Goal: Information Seeking & Learning: Learn about a topic

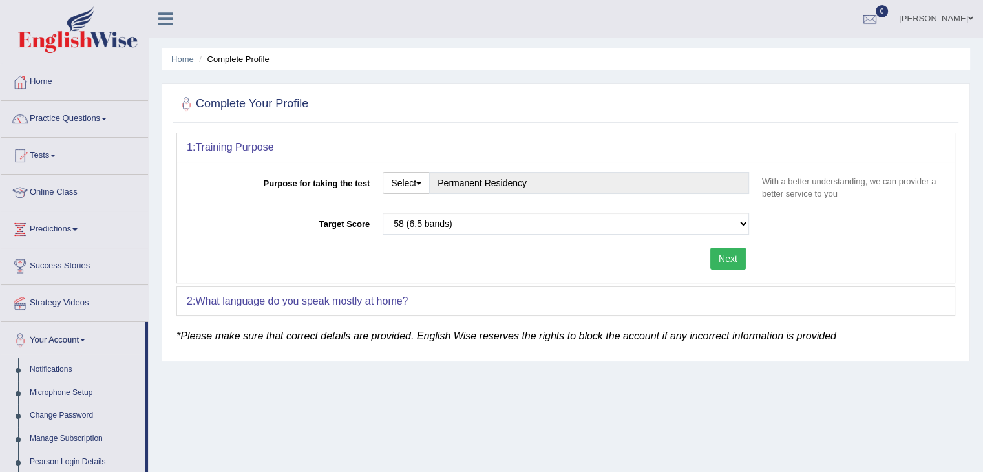
click at [63, 191] on link "Online Class" at bounding box center [74, 191] width 147 height 32
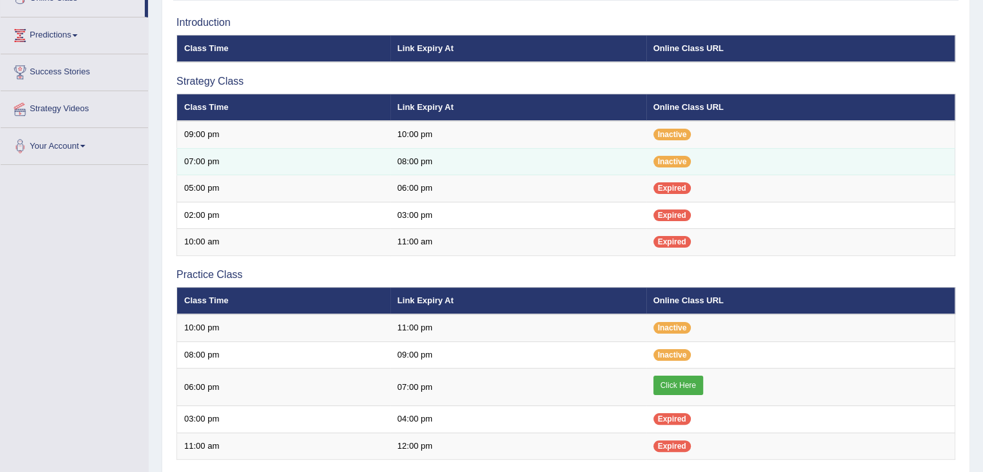
scroll to position [129, 0]
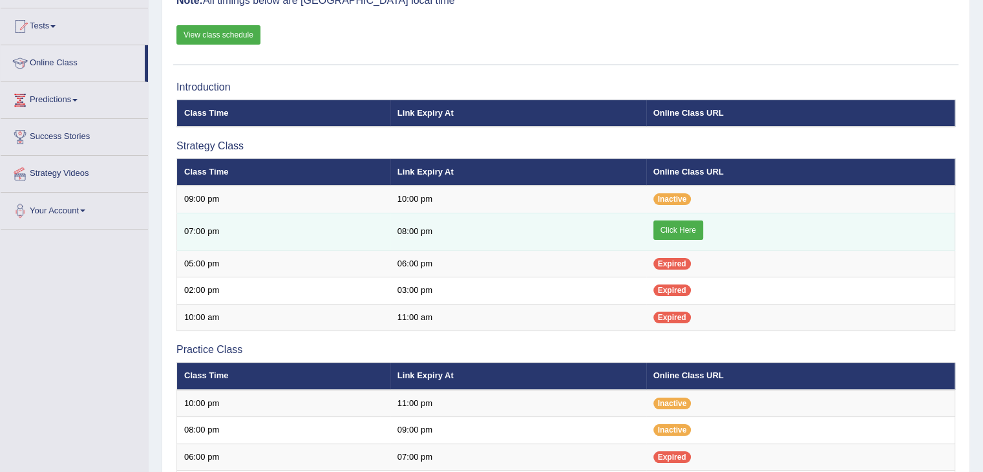
click at [687, 228] on link "Click Here" at bounding box center [679, 229] width 50 height 19
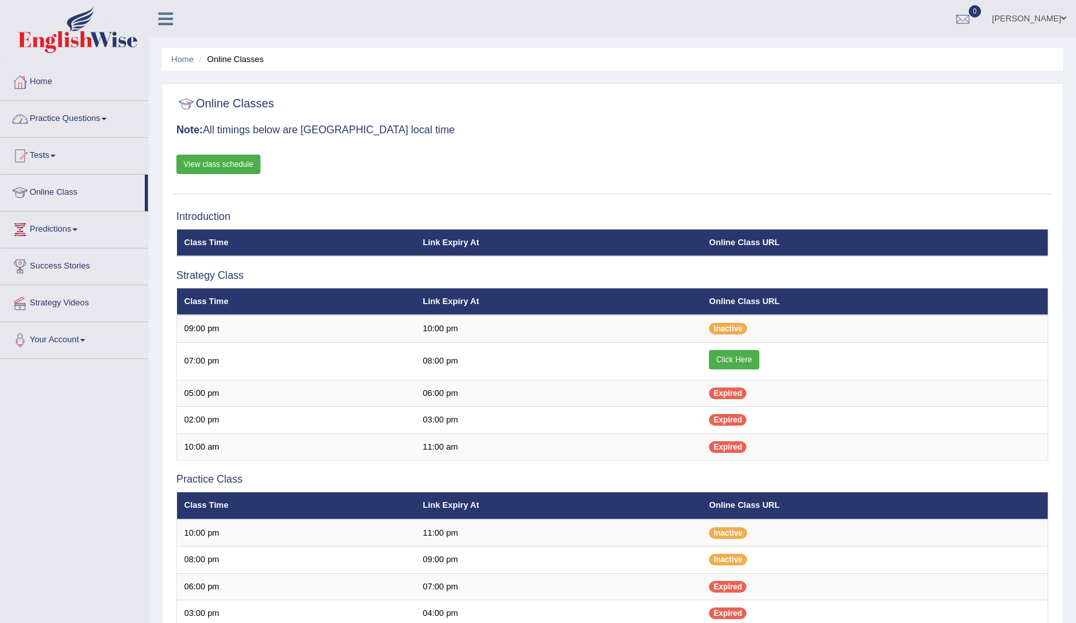
click at [55, 118] on link "Practice Questions" at bounding box center [74, 117] width 147 height 32
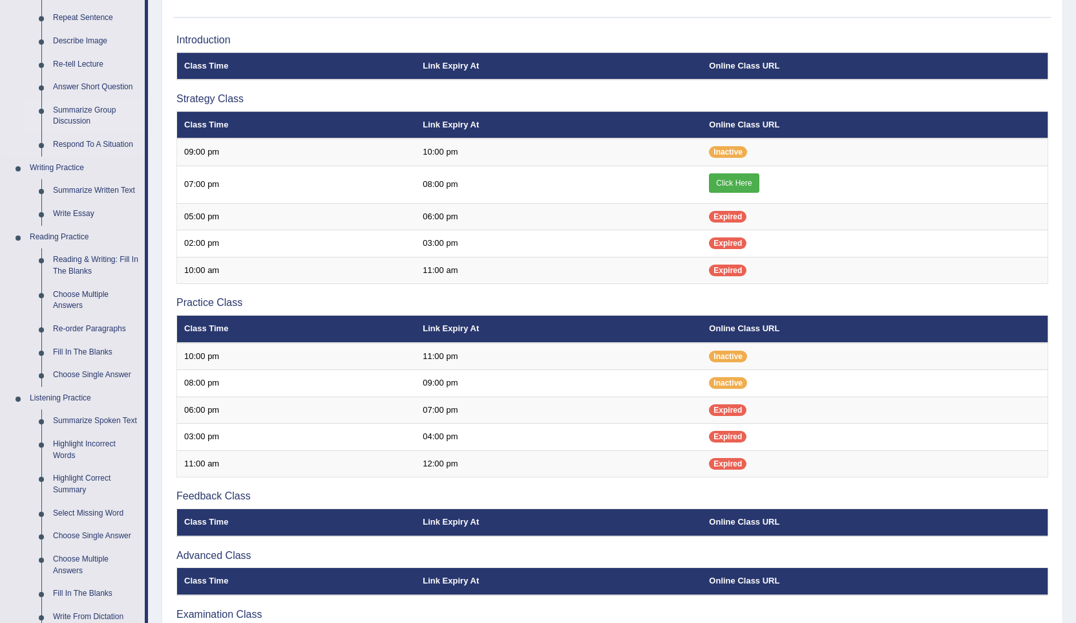
scroll to position [194, 0]
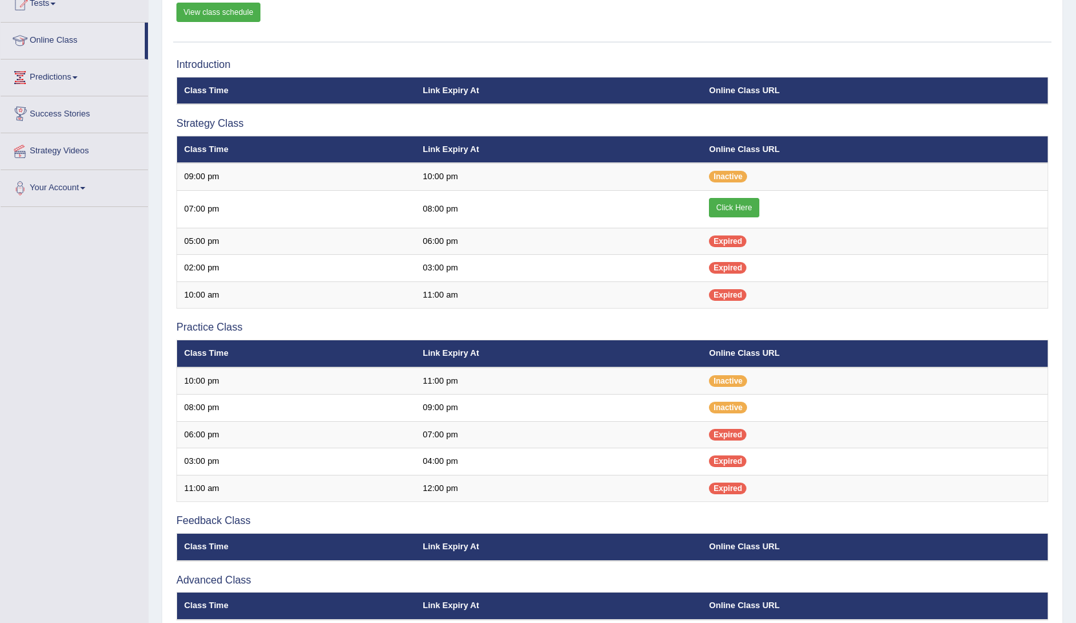
scroll to position [129, 0]
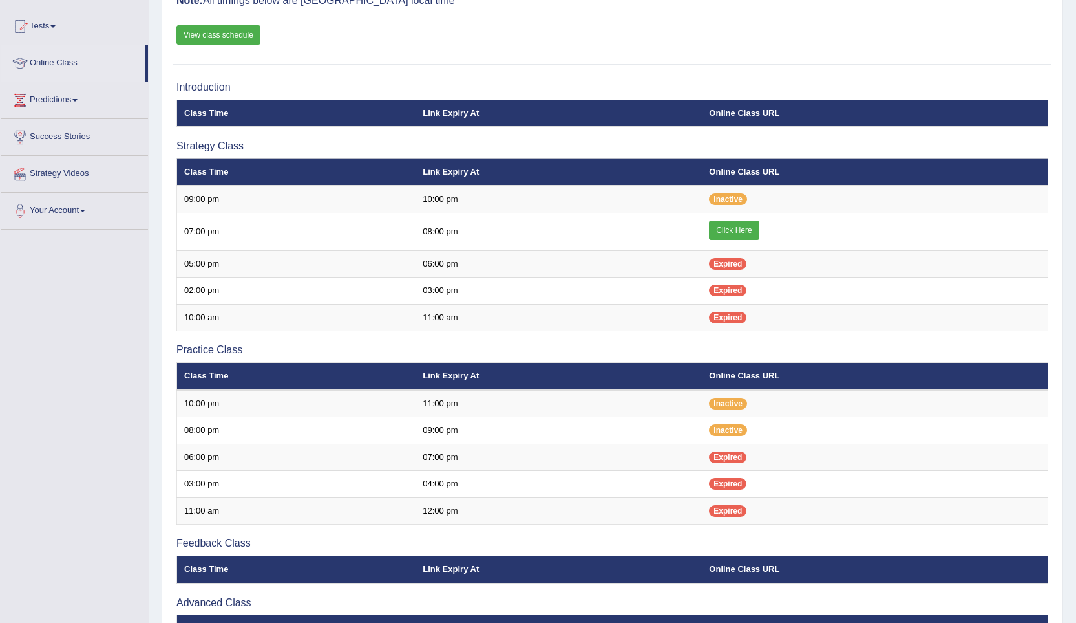
click at [71, 100] on link "Predictions" at bounding box center [74, 98] width 147 height 32
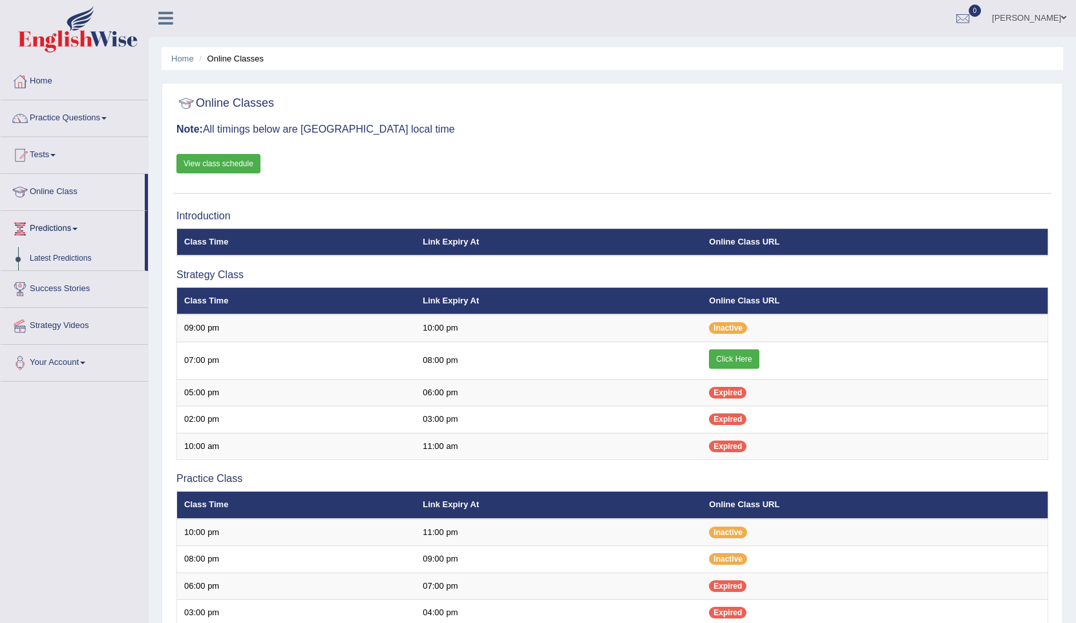
scroll to position [0, 0]
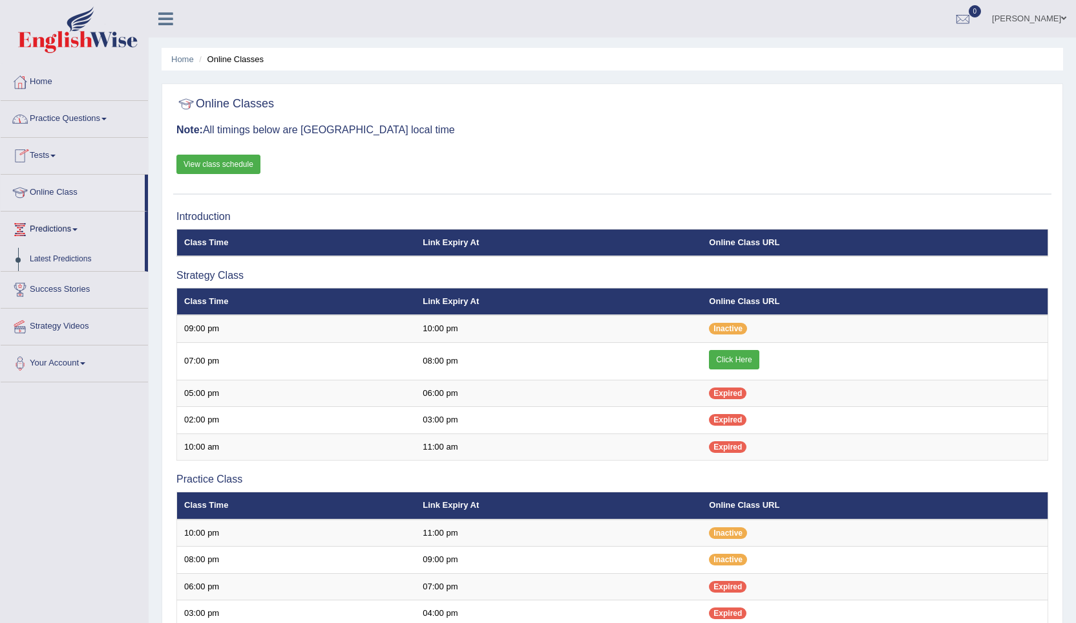
click at [48, 123] on link "Practice Questions" at bounding box center [74, 117] width 147 height 32
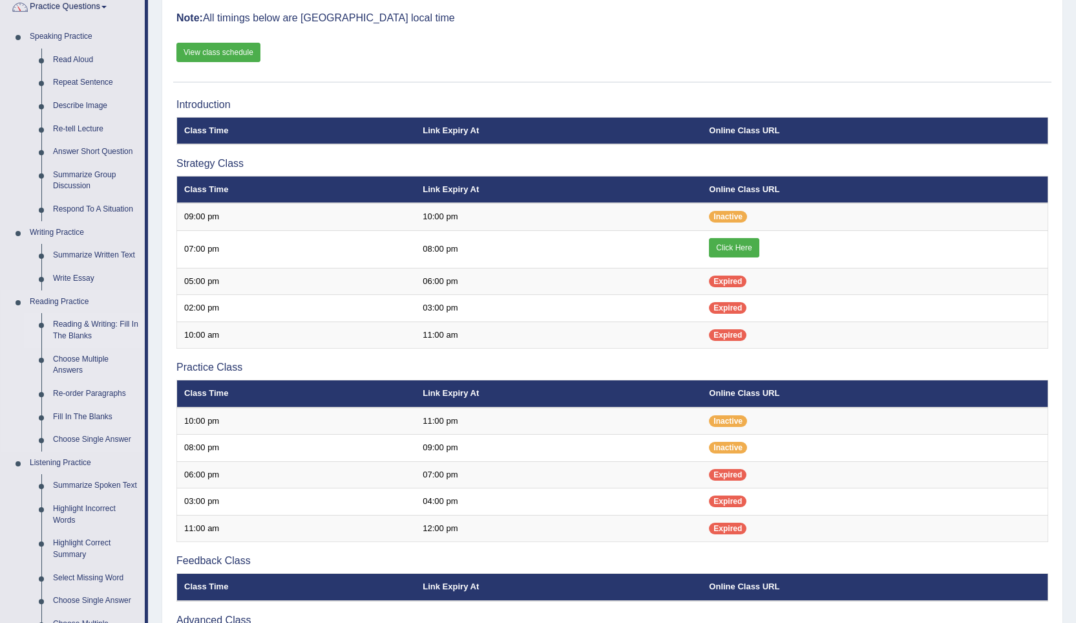
scroll to position [129, 0]
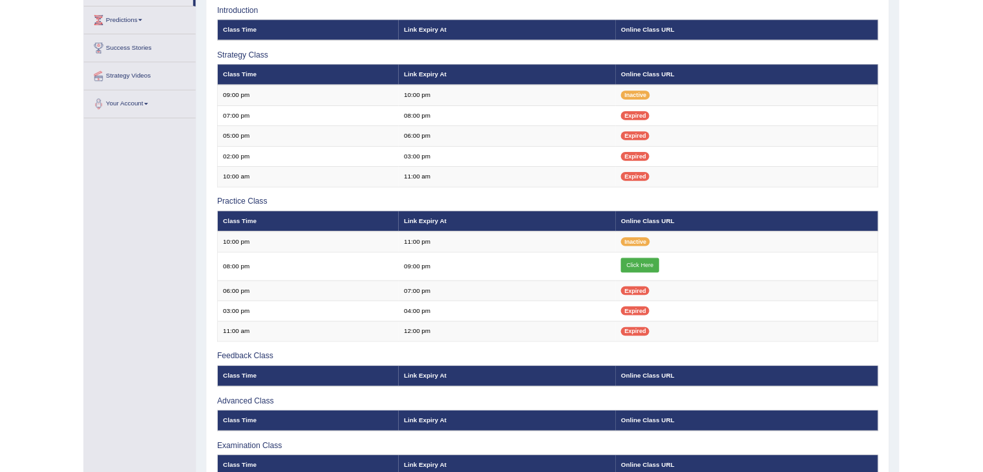
scroll to position [203, 0]
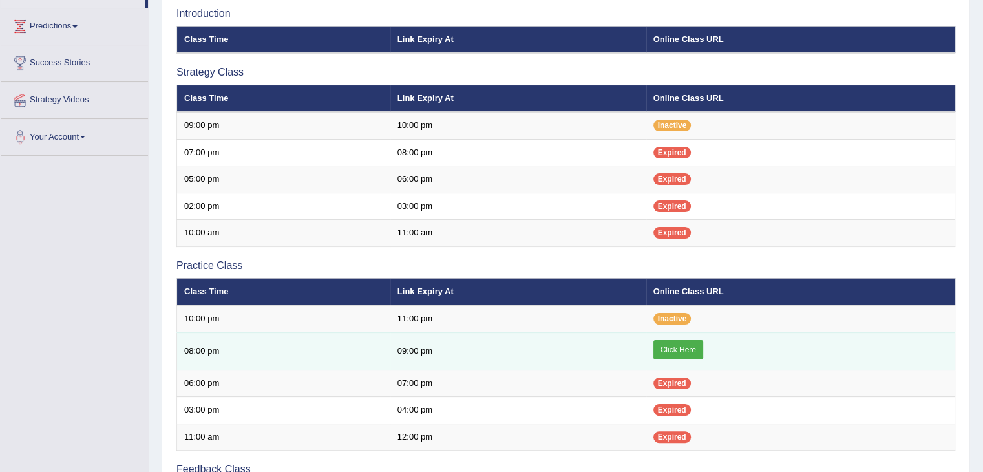
click at [688, 354] on link "Click Here" at bounding box center [679, 349] width 50 height 19
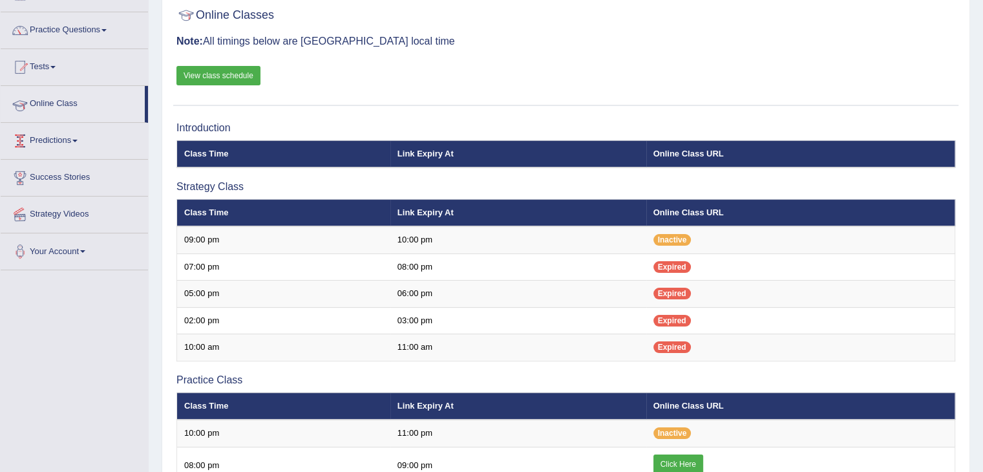
scroll to position [74, 0]
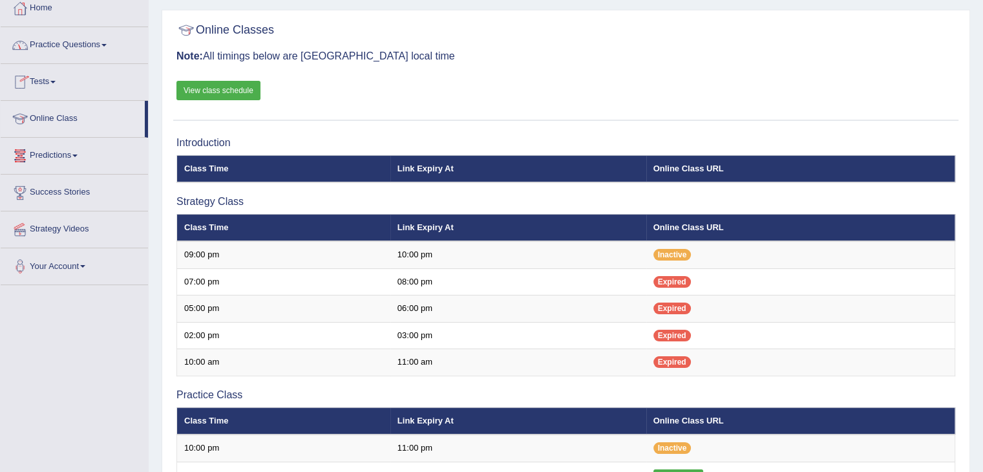
click at [54, 47] on link "Practice Questions" at bounding box center [74, 43] width 147 height 32
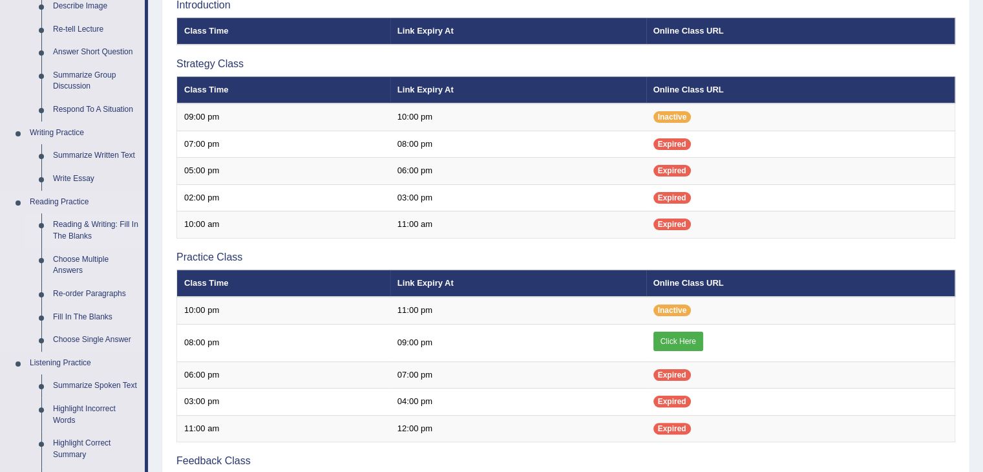
scroll to position [268, 0]
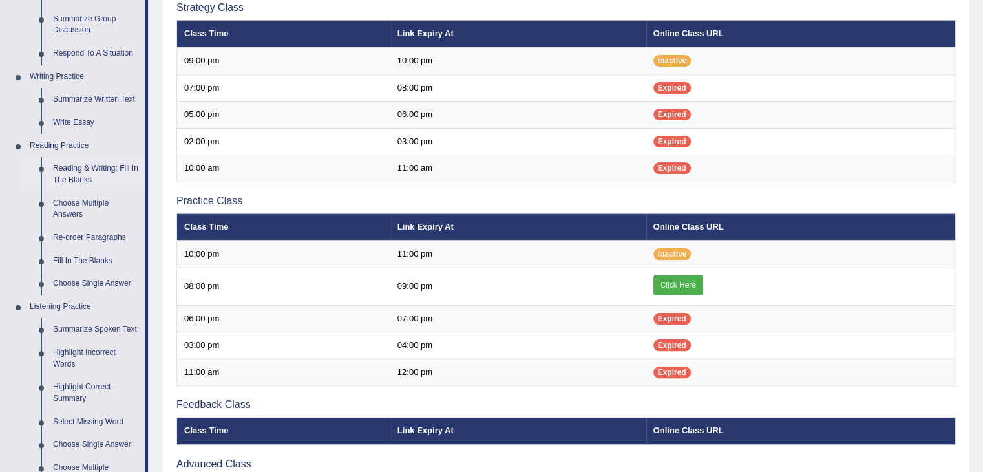
click link "Reading & Writing: Fill In The Blanks"
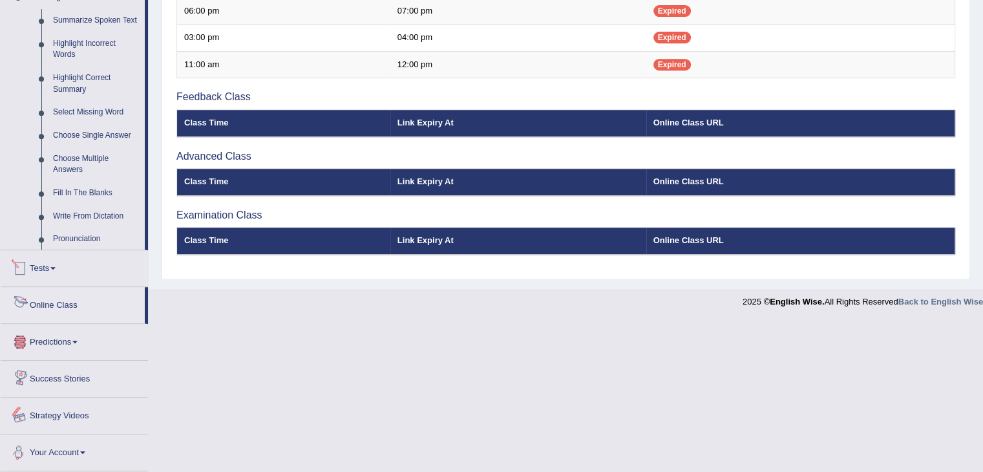
scroll to position [540, 0]
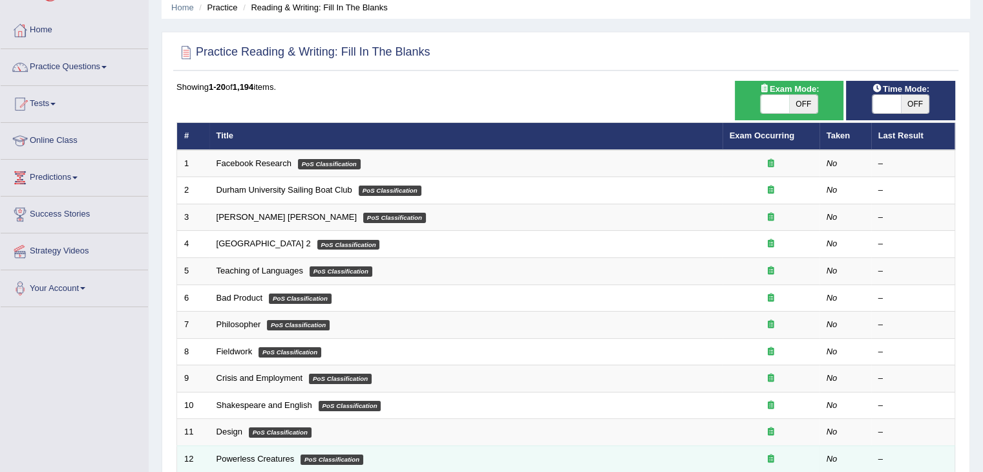
scroll to position [65, 0]
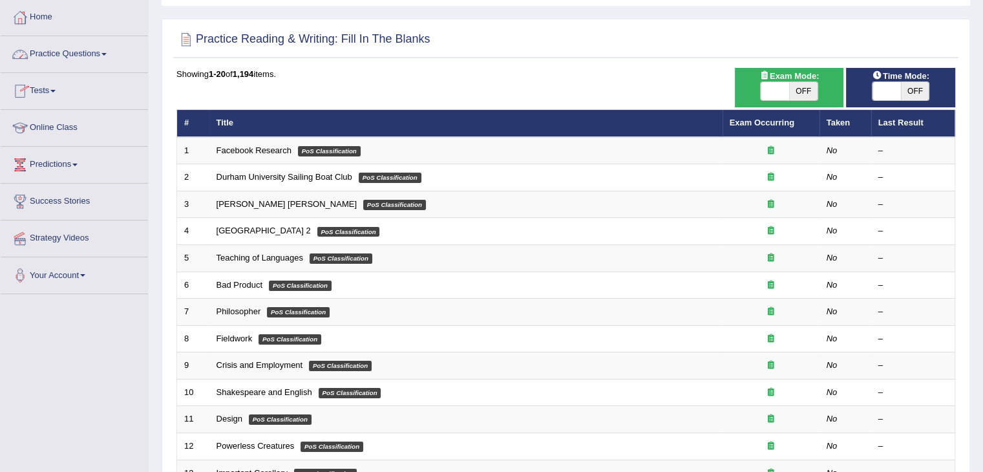
click at [56, 54] on link "Practice Questions" at bounding box center [74, 52] width 147 height 32
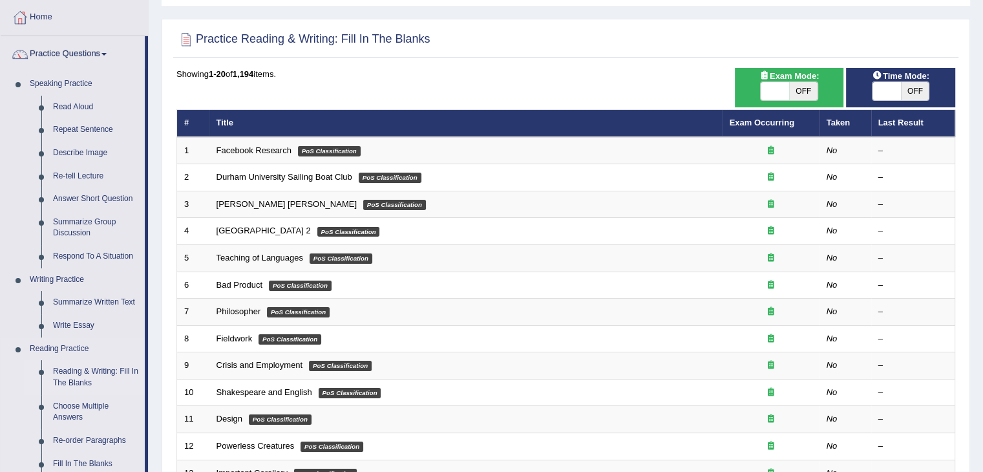
click at [83, 374] on link "Reading & Writing: Fill In The Blanks" at bounding box center [96, 377] width 98 height 34
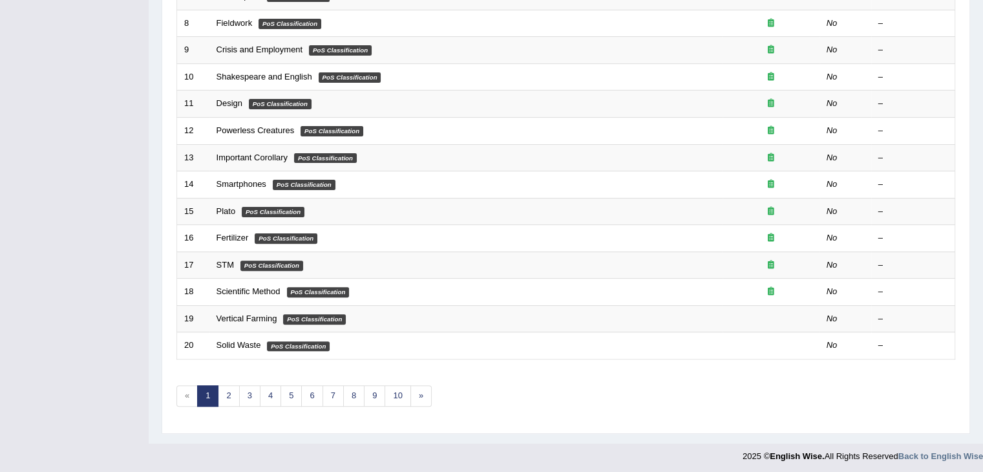
scroll to position [380, 0]
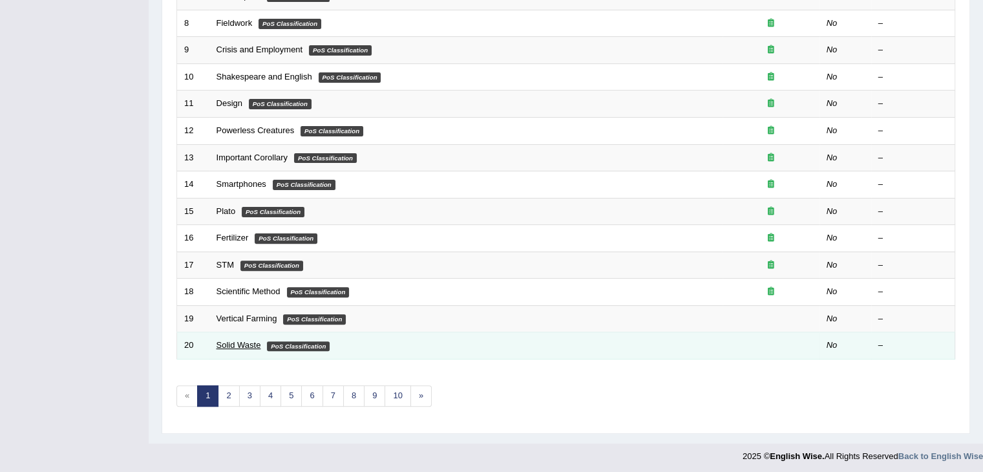
click at [234, 342] on link "Solid Waste" at bounding box center [239, 345] width 45 height 10
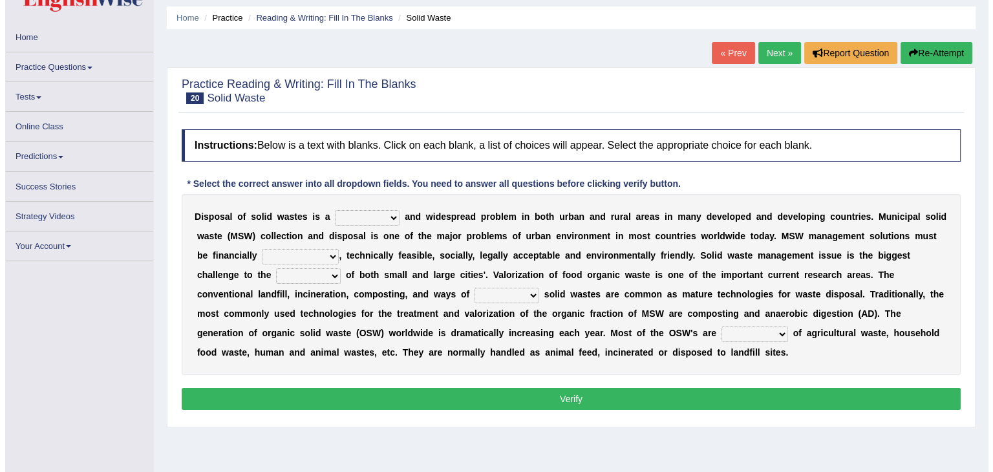
scroll to position [65, 0]
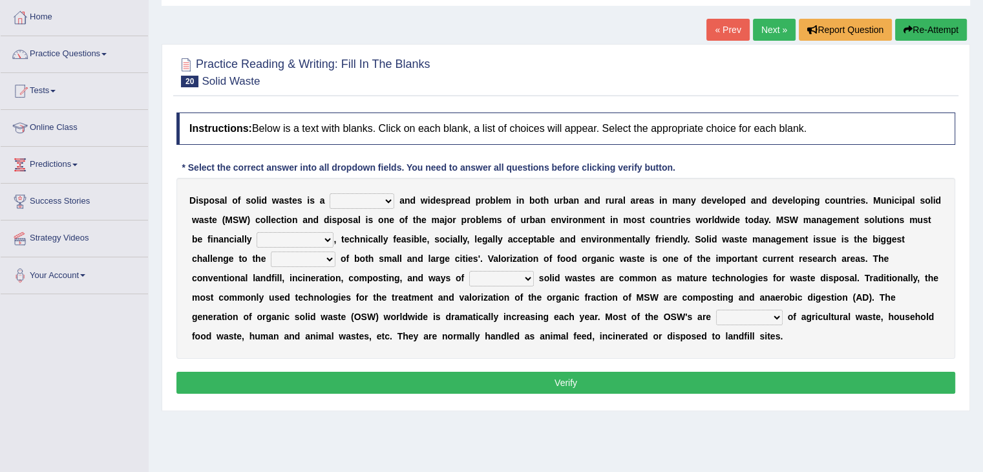
click at [386, 200] on select "slanting stinging stalling shafting" at bounding box center [362, 201] width 65 height 16
click at [387, 200] on select "slanting stinging stalling shafting" at bounding box center [362, 201] width 65 height 16
click at [388, 200] on select "slanting stinging stalling shafting" at bounding box center [362, 201] width 65 height 16
select select "stinging"
click at [330, 193] on select "slanting stinging stalling shafting" at bounding box center [362, 201] width 65 height 16
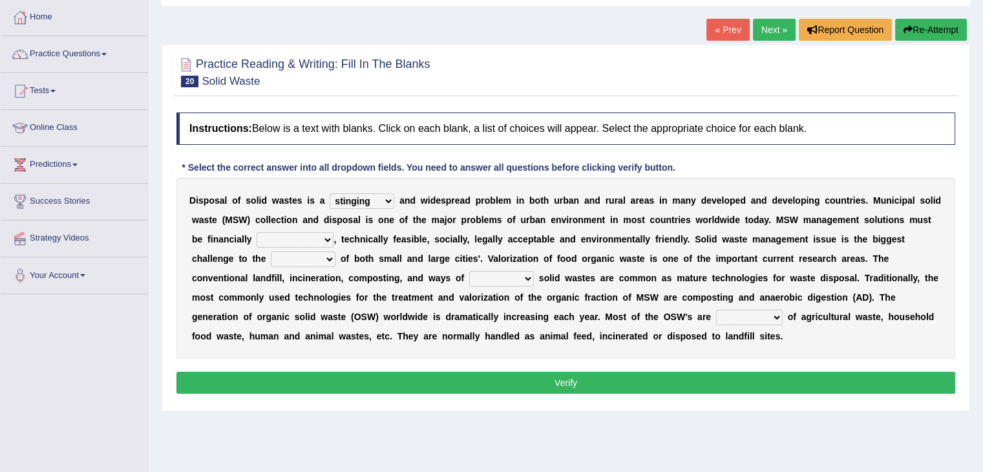
click at [376, 204] on select "slanting stinging stalling shafting" at bounding box center [362, 201] width 65 height 16
click at [796, 81] on div at bounding box center [565, 71] width 779 height 39
click at [328, 235] on select "unattainable sustainable objectionable treasonable" at bounding box center [295, 240] width 77 height 16
select select "sustainable"
click at [257, 232] on select "unattainable sustainable objectionable treasonable" at bounding box center [295, 240] width 77 height 16
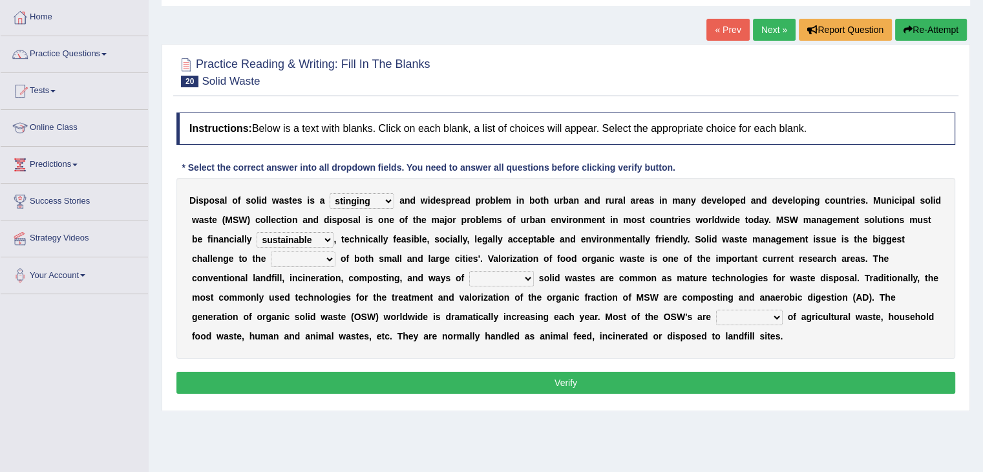
click at [326, 255] on select "plants culture authorities history" at bounding box center [303, 259] width 65 height 16
select select "authorities"
click at [271, 251] on select "plants culture authorities history" at bounding box center [303, 259] width 65 height 16
click at [528, 281] on select "reserving preserving deserving handling" at bounding box center [501, 279] width 65 height 16
click at [469, 271] on select "reserving preserving deserving handling" at bounding box center [501, 279] width 65 height 16
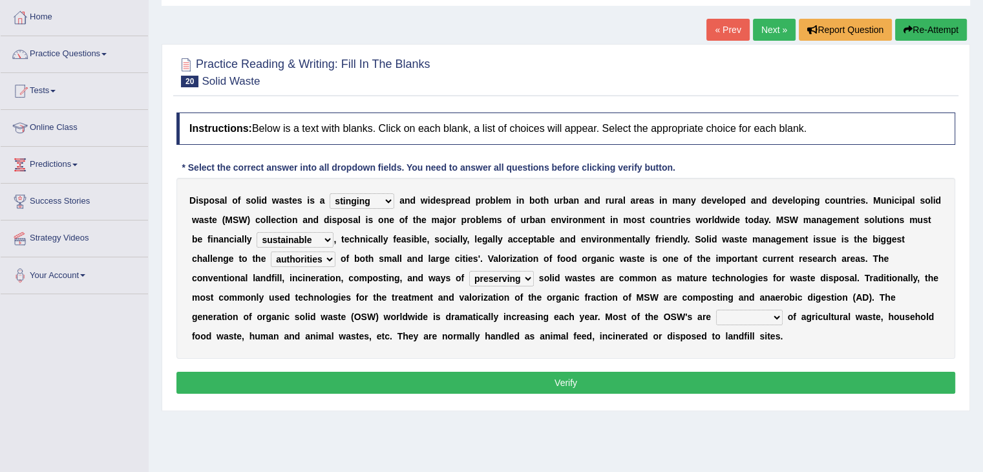
click at [498, 283] on select "reserving preserving deserving handling" at bounding box center [501, 279] width 65 height 16
select select "handling"
click at [469, 271] on select "reserving preserving deserving handling" at bounding box center [501, 279] width 65 height 16
click at [776, 319] on select "composed disposed composing disposing" at bounding box center [749, 318] width 67 height 16
select select "composed"
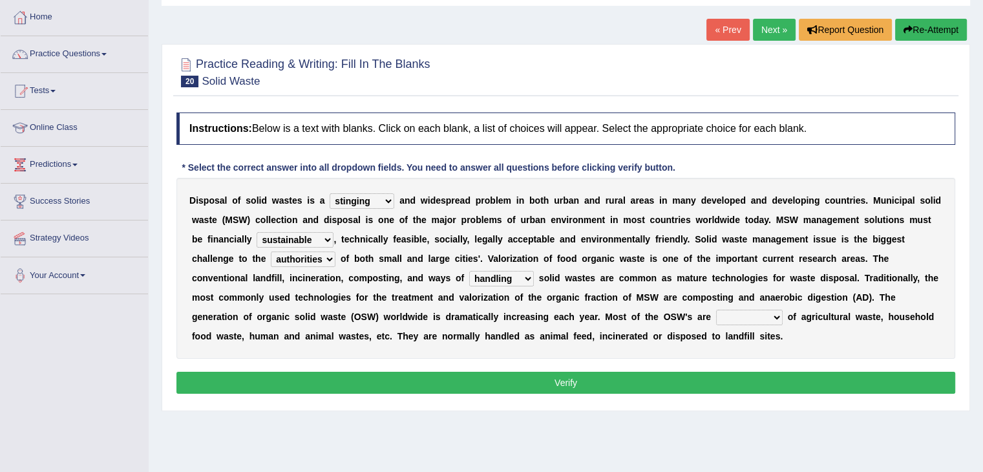
click at [716, 310] on select "composed disposed composing disposing" at bounding box center [749, 318] width 67 height 16
click at [592, 381] on button "Verify" at bounding box center [565, 383] width 779 height 22
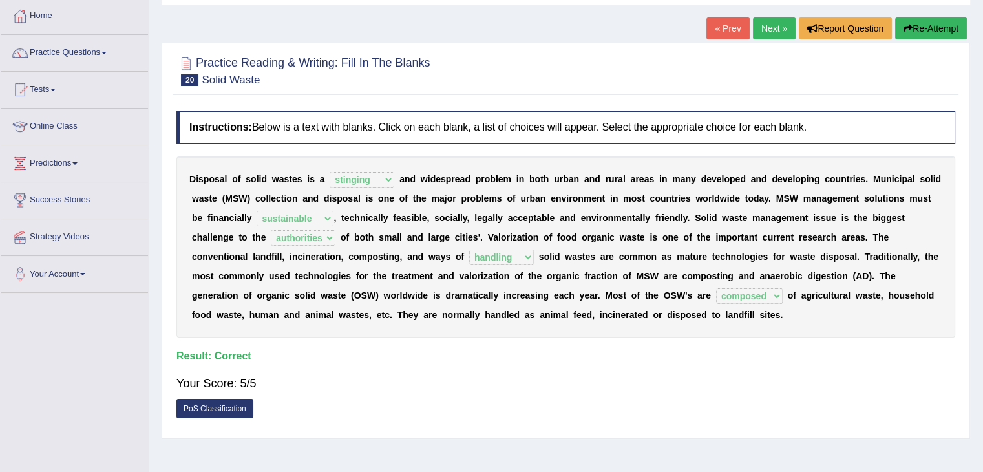
scroll to position [0, 0]
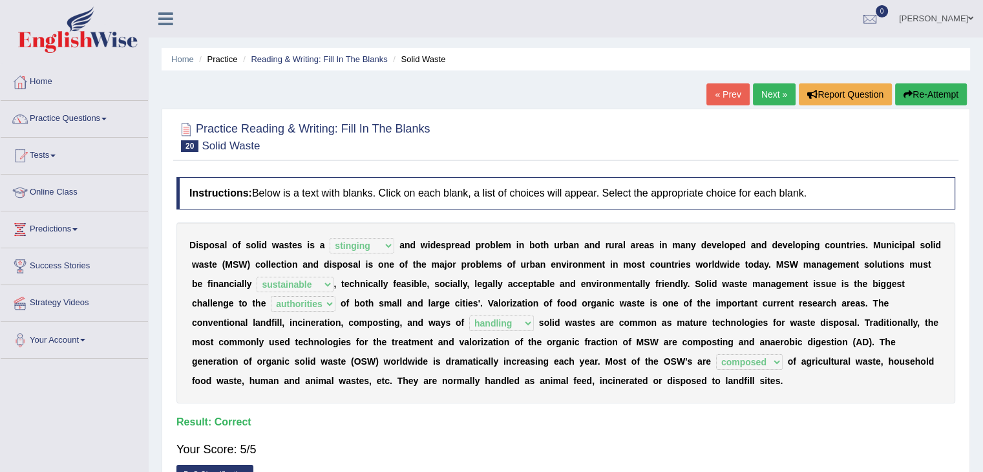
click at [780, 94] on link "Next »" at bounding box center [774, 94] width 43 height 22
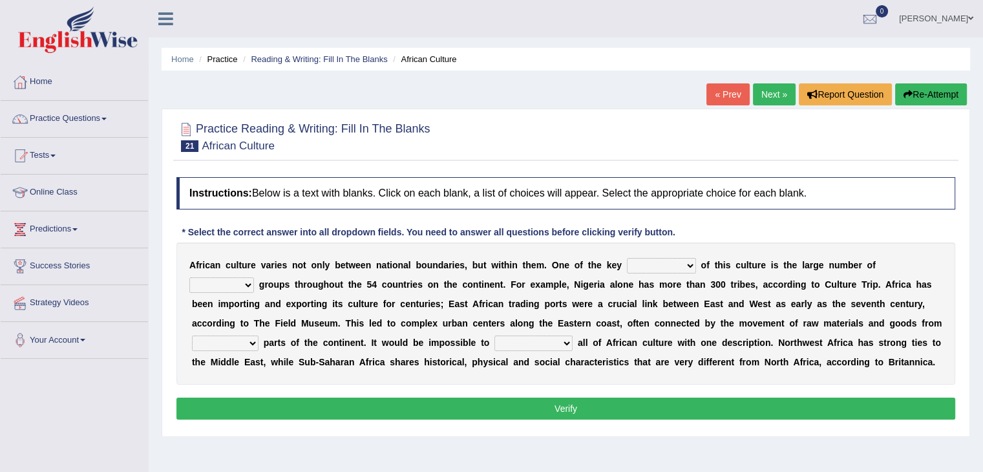
click at [688, 263] on select "conjectures features issues doubts" at bounding box center [661, 266] width 69 height 16
select select "issues"
click at [627, 258] on select "conjectures features issues doubts" at bounding box center [661, 266] width 69 height 16
click at [218, 281] on select "ethic ethnic eugenic epic" at bounding box center [221, 285] width 65 height 16
select select "ethnic"
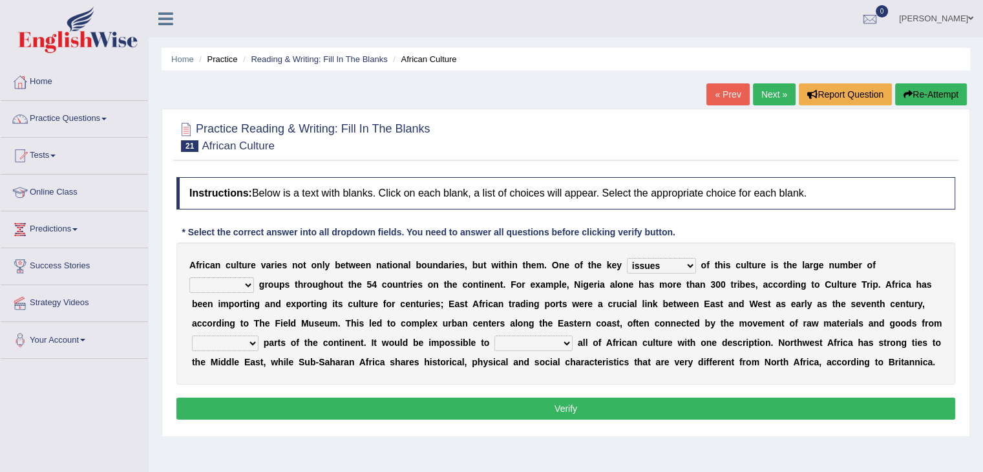
click at [189, 277] on select "ethic ethnic eugenic epic" at bounding box center [221, 285] width 65 height 16
click at [253, 342] on select "forelocked interlocked unlocked landlocked" at bounding box center [225, 344] width 67 height 16
select select "landlocked"
click at [192, 336] on select "forelocked interlocked unlocked landlocked" at bounding box center [225, 344] width 67 height 16
click at [565, 345] on select "characterize conceptualize symbolize synthesize" at bounding box center [534, 344] width 78 height 16
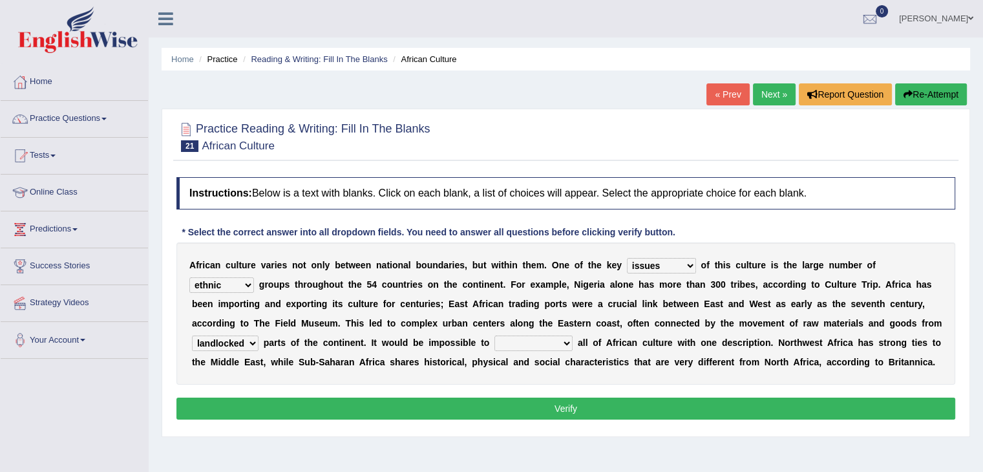
click at [495, 336] on select "characterize conceptualize symbolize synthesize" at bounding box center [534, 344] width 78 height 16
click at [551, 347] on select "characterize conceptualize symbolize synthesize" at bounding box center [534, 344] width 78 height 16
select select "symbolize"
click at [495, 336] on select "characterize conceptualize symbolize synthesize" at bounding box center [534, 344] width 78 height 16
click at [556, 414] on button "Verify" at bounding box center [565, 409] width 779 height 22
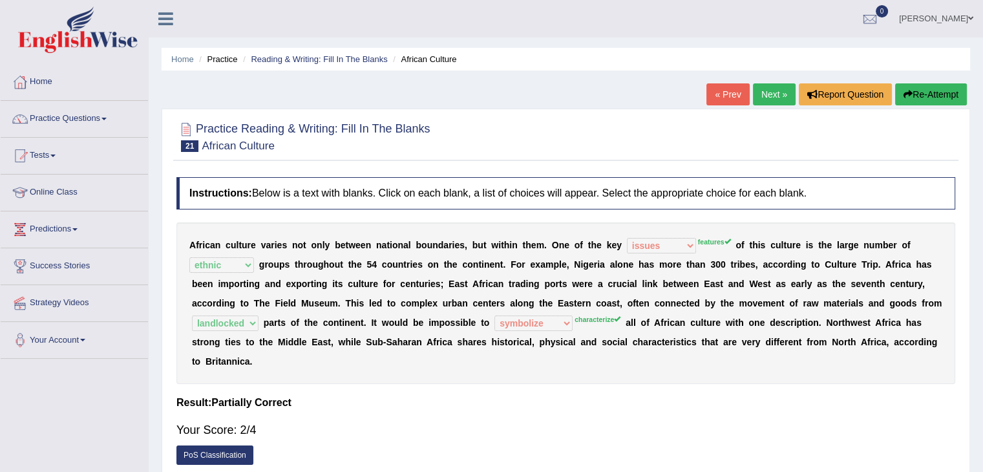
click at [767, 94] on link "Next »" at bounding box center [774, 94] width 43 height 22
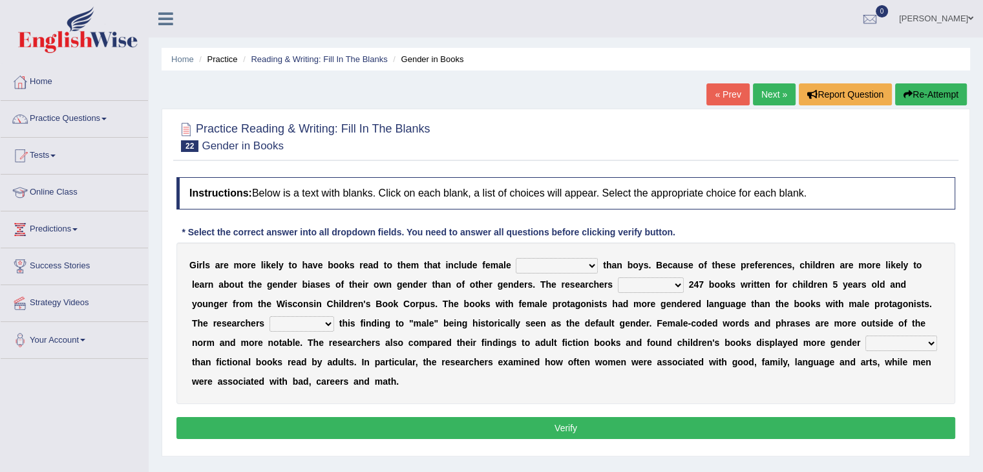
click at [591, 267] on select "protagonists cosmogonists agonists expressionists" at bounding box center [557, 266] width 82 height 16
select select "protagonists"
click at [516, 258] on select "protagonists cosmogonists agonists expressionists" at bounding box center [557, 266] width 82 height 16
click at [659, 288] on select "hydrolyzed paralyzed catalyzed analyzed" at bounding box center [651, 285] width 66 height 16
select select "analyzed"
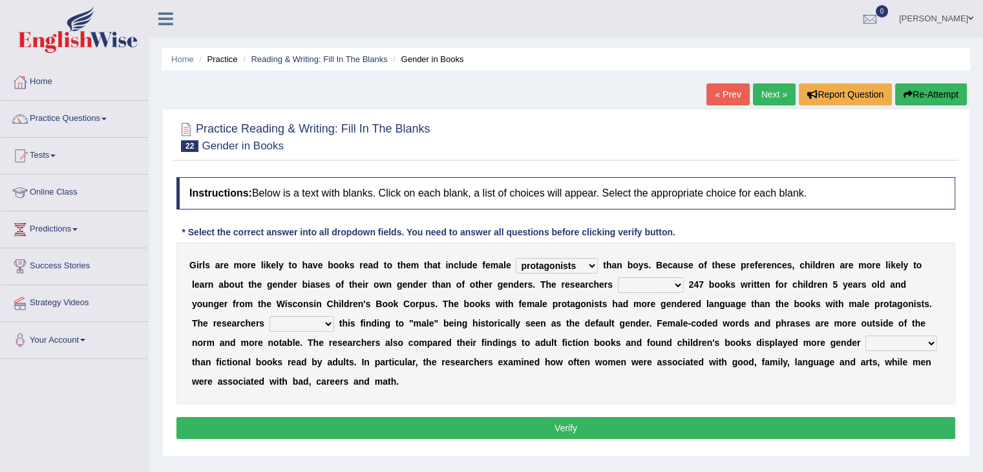
click at [618, 277] on select "hydrolyzed paralyzed catalyzed analyzed" at bounding box center [651, 285] width 66 height 16
click at [319, 327] on select "contribute tribute distribute attribute" at bounding box center [302, 324] width 65 height 16
click at [233, 321] on b "a" at bounding box center [233, 323] width 5 height 10
click at [324, 325] on select "contribute tribute distribute attribute" at bounding box center [302, 324] width 65 height 16
select select "attribute"
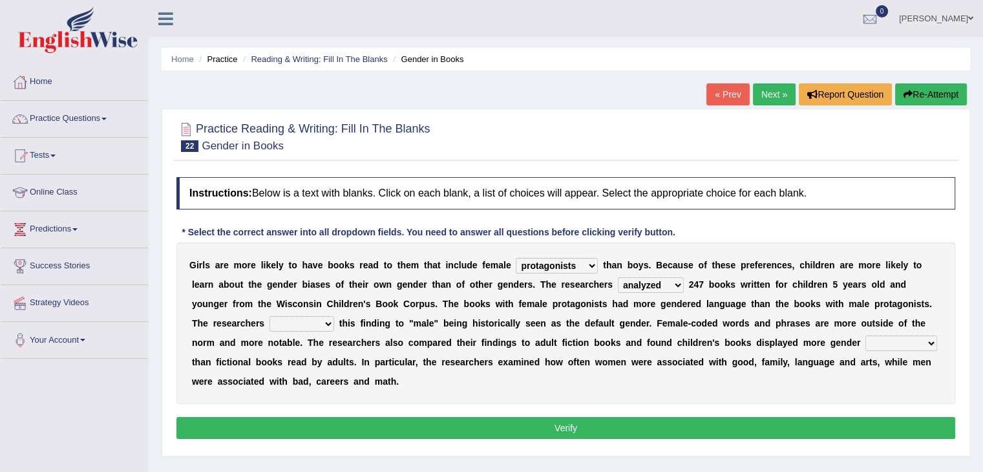
click at [270, 316] on select "contribute tribute distribute attribute" at bounding box center [302, 324] width 65 height 16
click at [903, 341] on select "stereotypes teletypes prototypes electrotypes" at bounding box center [902, 344] width 72 height 16
click at [794, 401] on div "G i r l s a r e m o r e l i k e l y t o h a v e b o o k s r e a d t o t h e m t…" at bounding box center [565, 323] width 779 height 162
click at [886, 344] on select "stereotypes teletypes prototypes electrotypes" at bounding box center [902, 344] width 72 height 16
select select "stereotypes"
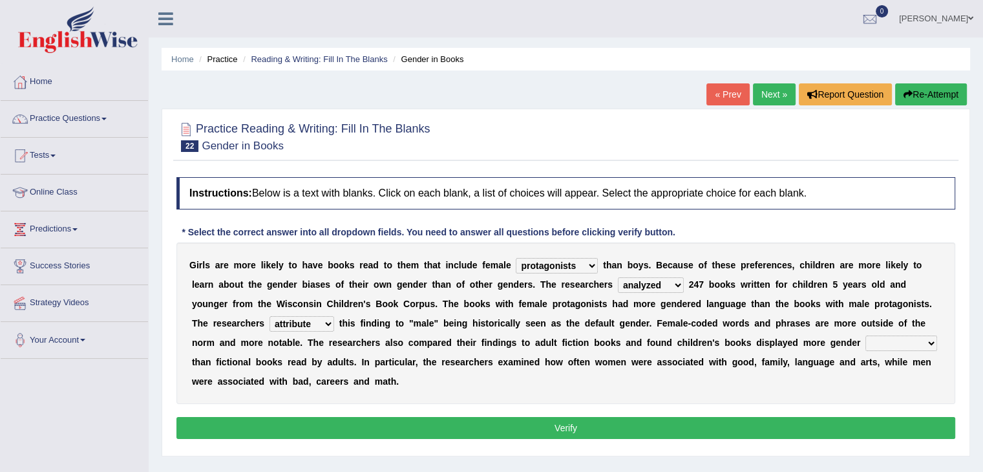
click at [866, 336] on select "stereotypes teletypes prototypes electrotypes" at bounding box center [902, 344] width 72 height 16
click at [575, 429] on button "Verify" at bounding box center [565, 428] width 779 height 22
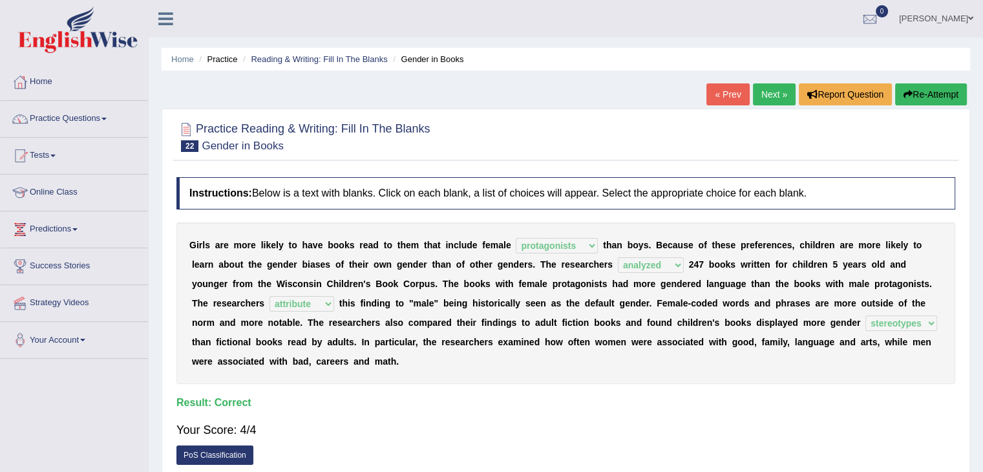
click at [780, 94] on link "Next »" at bounding box center [774, 94] width 43 height 22
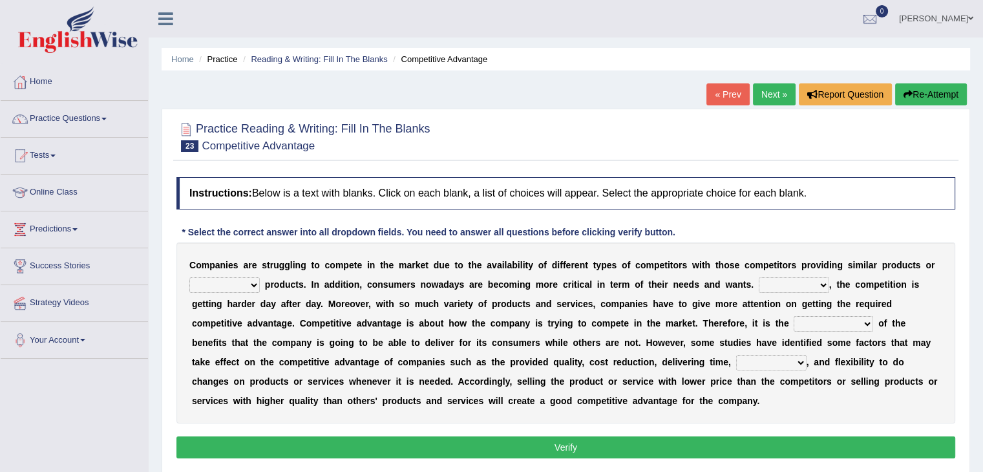
click at [240, 286] on select "constitution restitution substitution institution" at bounding box center [224, 285] width 70 height 16
select select "substitution"
click at [189, 277] on select "constitution restitution substitution institution" at bounding box center [224, 285] width 70 height 16
click at [780, 284] on select "However Instead Additionally Therefore" at bounding box center [794, 285] width 70 height 16
select select "Additionally"
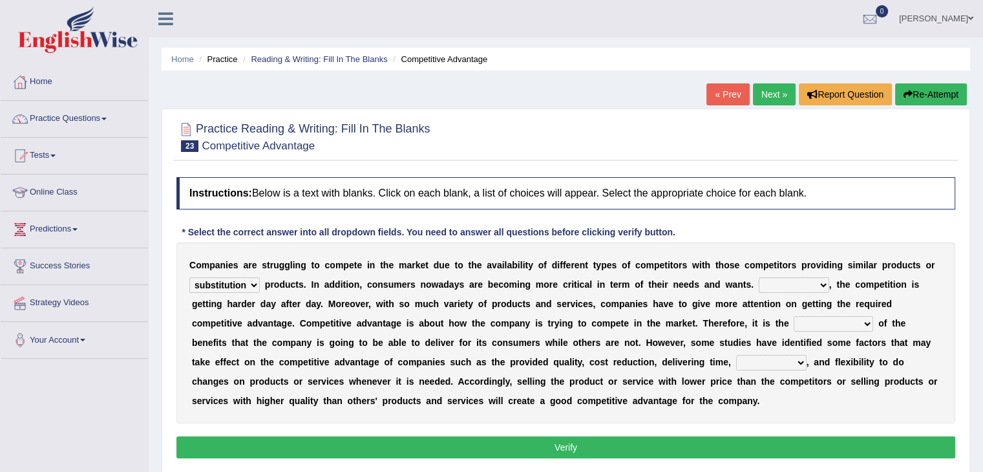
click at [759, 277] on select "However Instead Additionally Therefore" at bounding box center [794, 285] width 70 height 16
click at [842, 326] on select "dissemination ordination determination incarnation" at bounding box center [834, 324] width 80 height 16
drag, startPoint x: 920, startPoint y: 325, endPoint x: 899, endPoint y: 324, distance: 20.7
click at [920, 325] on div "C o m p a n i e s a r e s t r u g g l i n g t o c o m p e t e i n t h e m a r k…" at bounding box center [565, 332] width 779 height 181
click at [851, 331] on div "C o m p a n i e s a r e s t r u g g l i n g t o c o m p e t e i n t h e m a r k…" at bounding box center [565, 332] width 779 height 181
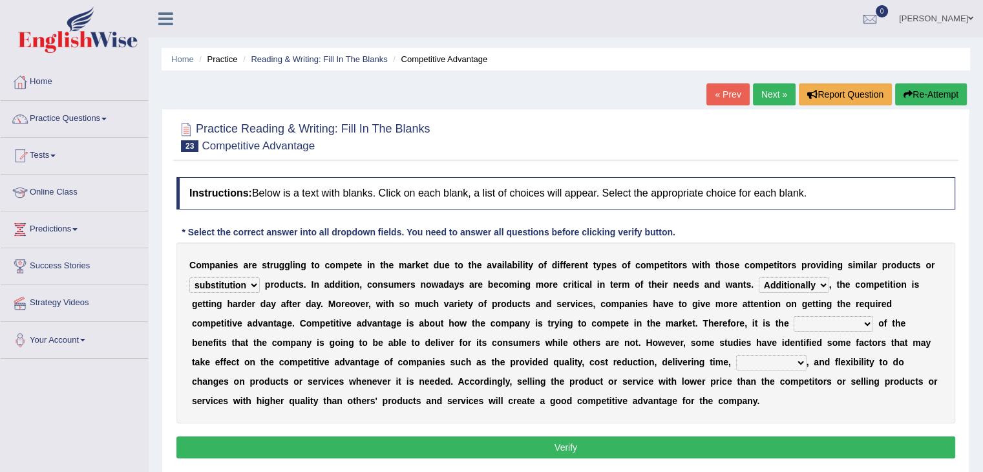
click at [847, 328] on select "dissemination ordination determination incarnation" at bounding box center [834, 324] width 80 height 16
click at [794, 316] on select "dissemination ordination determination incarnation" at bounding box center [834, 324] width 80 height 16
click at [826, 323] on select "dissemination ordination determination incarnation" at bounding box center [834, 324] width 80 height 16
select select "dissemination"
click at [794, 316] on select "dissemination ordination determination incarnation" at bounding box center [834, 324] width 80 height 16
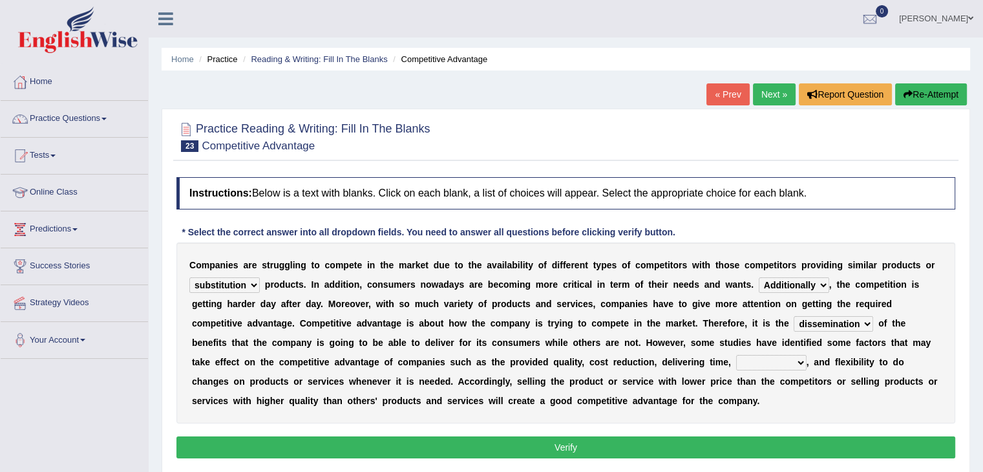
click at [793, 363] on select "captivation aggregation deprivation innovation" at bounding box center [771, 363] width 70 height 16
select select "innovation"
click at [736, 355] on select "captivation aggregation deprivation innovation" at bounding box center [771, 363] width 70 height 16
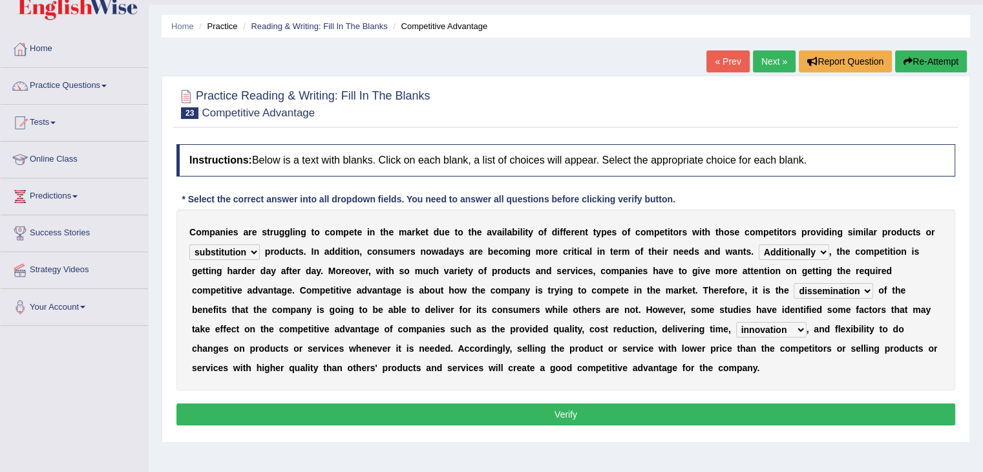
scroll to position [65, 0]
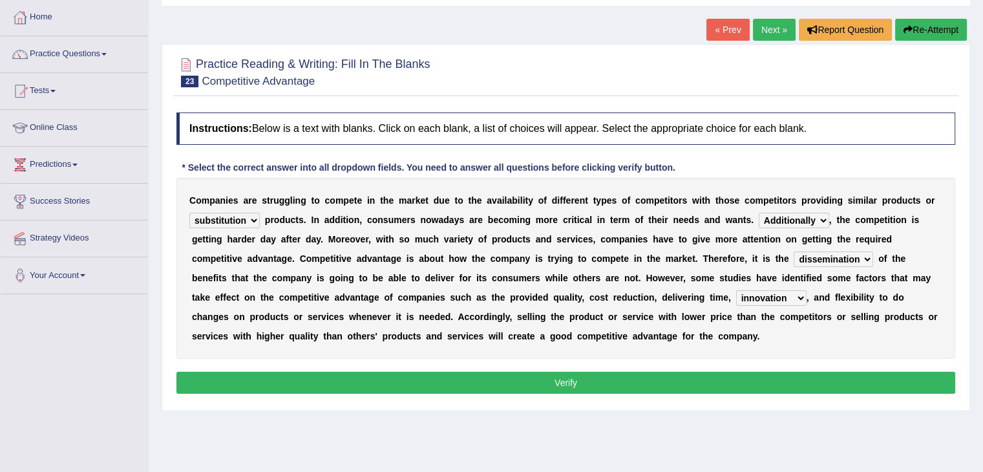
click at [579, 376] on button "Verify" at bounding box center [565, 383] width 779 height 22
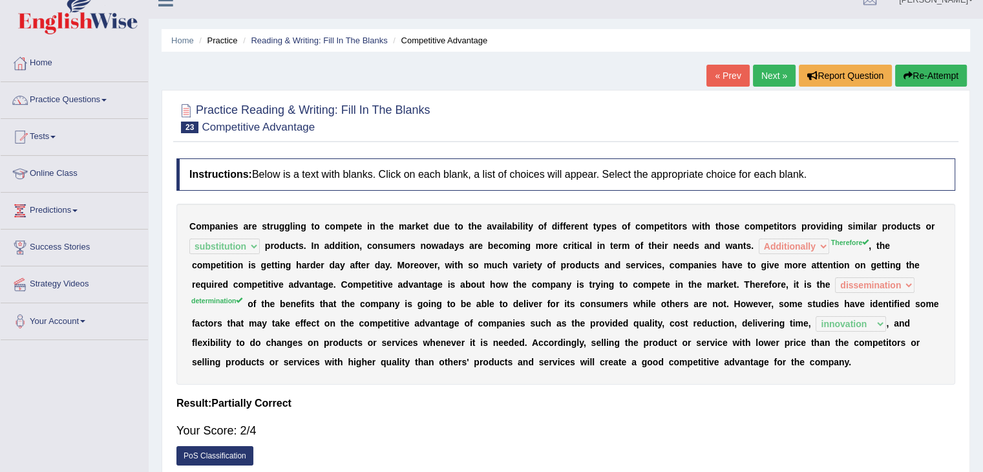
scroll to position [0, 0]
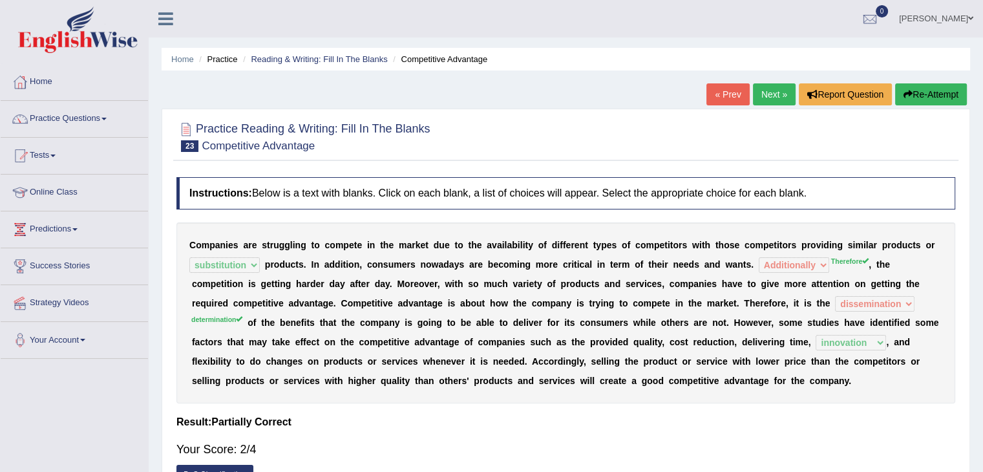
click at [760, 94] on link "Next »" at bounding box center [774, 94] width 43 height 22
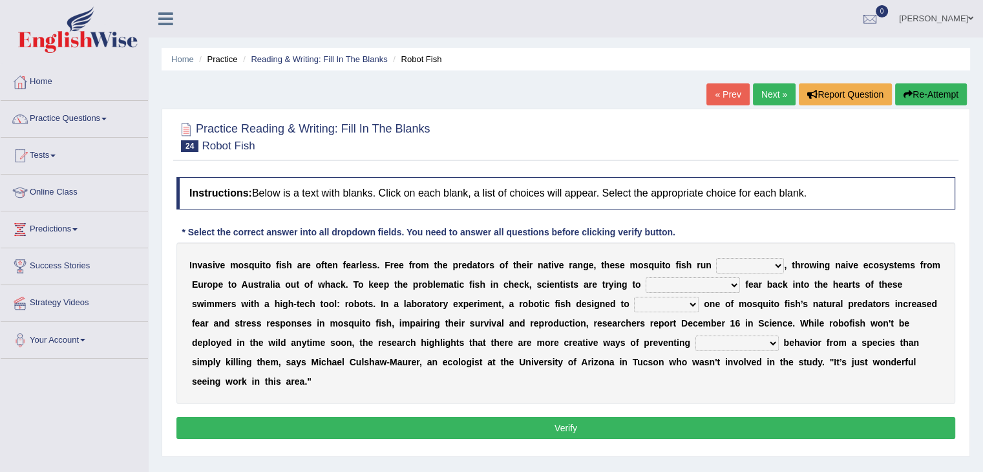
click at [742, 270] on select "occupant flippant rampant concordant" at bounding box center [750, 266] width 68 height 16
select select "concordant"
click at [716, 258] on select "occupant flippant rampant concordant" at bounding box center [750, 266] width 68 height 16
click at [690, 287] on select "accept spike strike drake" at bounding box center [693, 285] width 94 height 16
select select "strike"
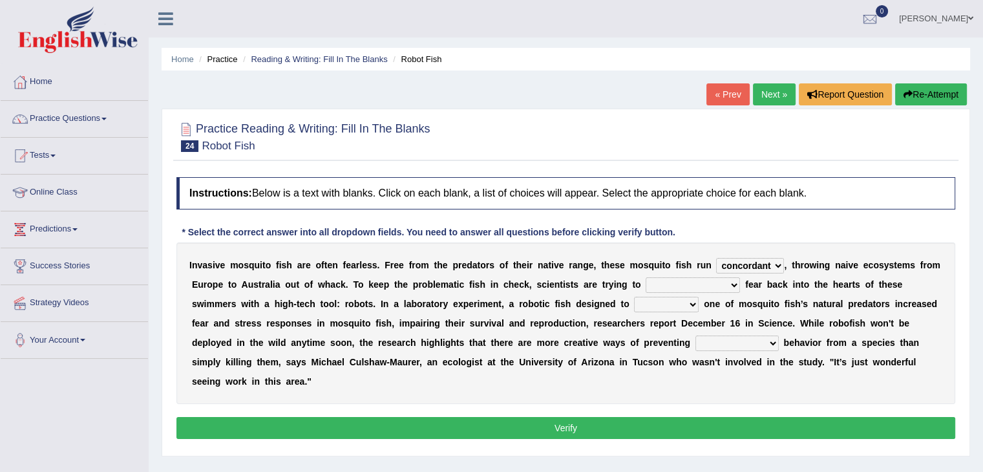
click at [646, 277] on select "accept spike strike drake" at bounding box center [693, 285] width 94 height 16
click at [634, 305] on select "bequest mimic battle conquest" at bounding box center [666, 305] width 65 height 16
select select "mimic"
click at [634, 297] on select "bequest mimic battle conquest" at bounding box center [666, 305] width 65 height 16
click at [696, 341] on select "unprivileged unprecedented uncharted unwanted" at bounding box center [737, 344] width 83 height 16
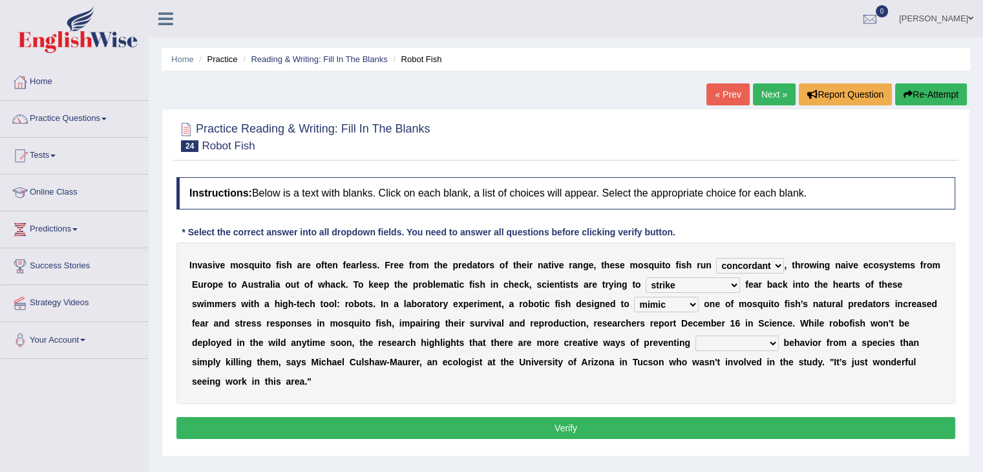
select select "unprecedented"
click at [696, 336] on select "unprivileged unprecedented uncharted unwanted" at bounding box center [737, 344] width 83 height 16
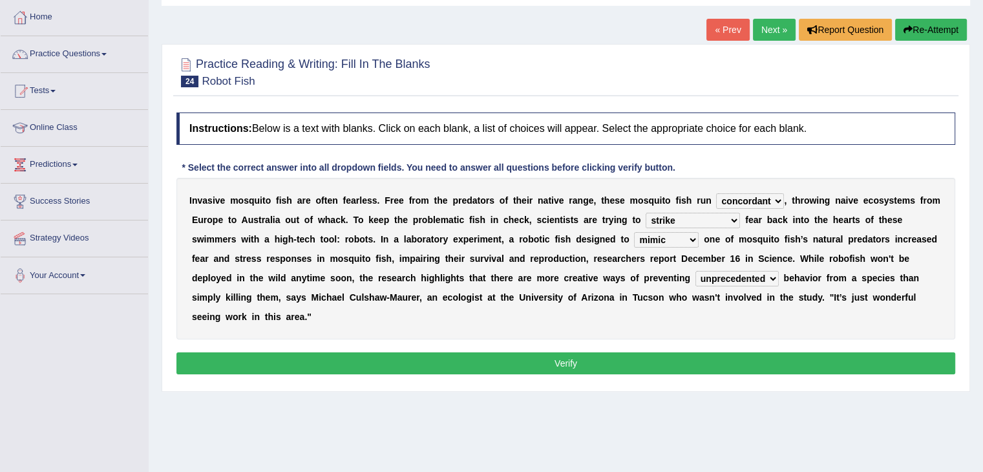
click at [518, 363] on button "Verify" at bounding box center [565, 363] width 779 height 22
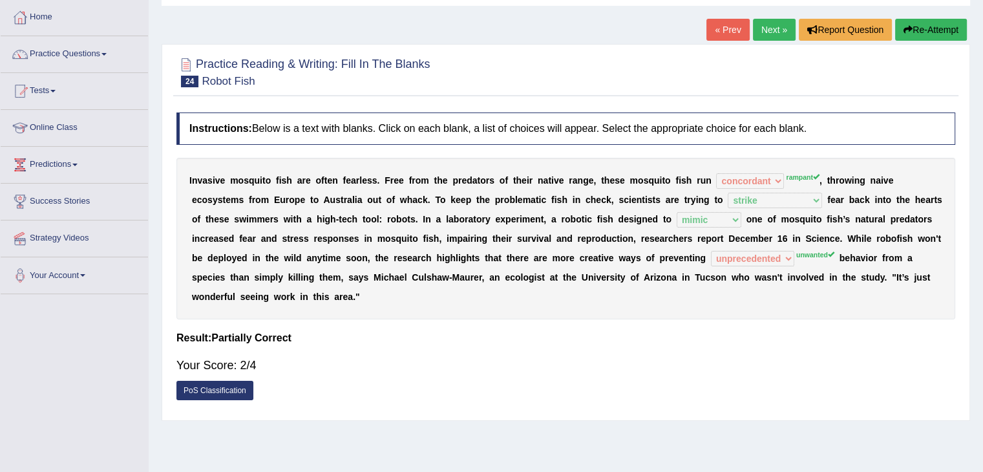
click at [772, 25] on link "Next »" at bounding box center [774, 30] width 43 height 22
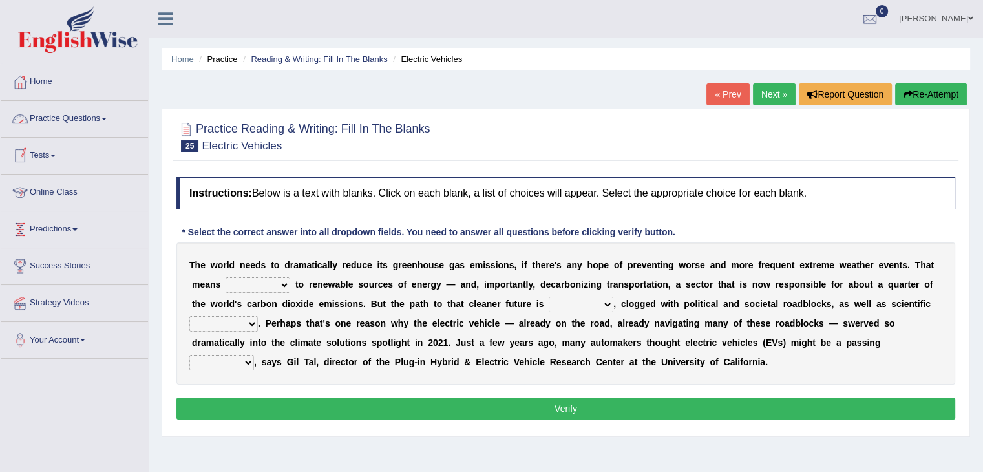
click at [54, 114] on link "Practice Questions" at bounding box center [74, 117] width 147 height 32
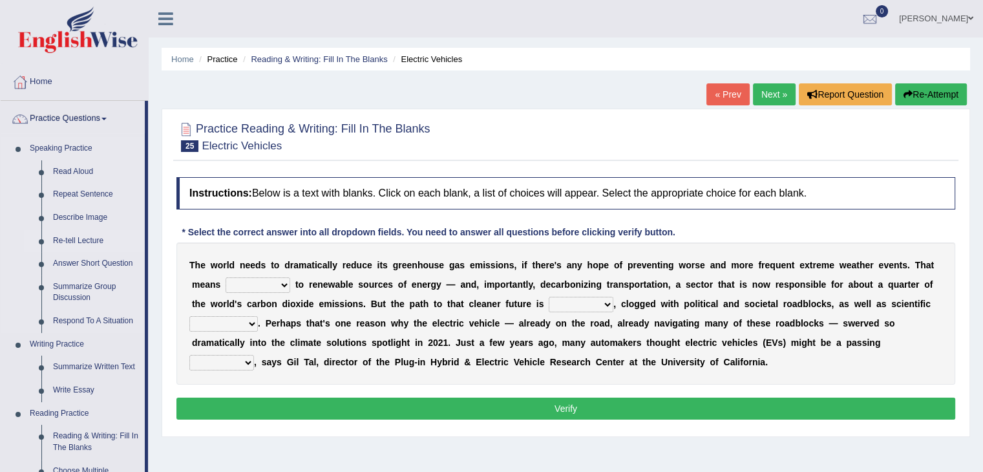
scroll to position [194, 0]
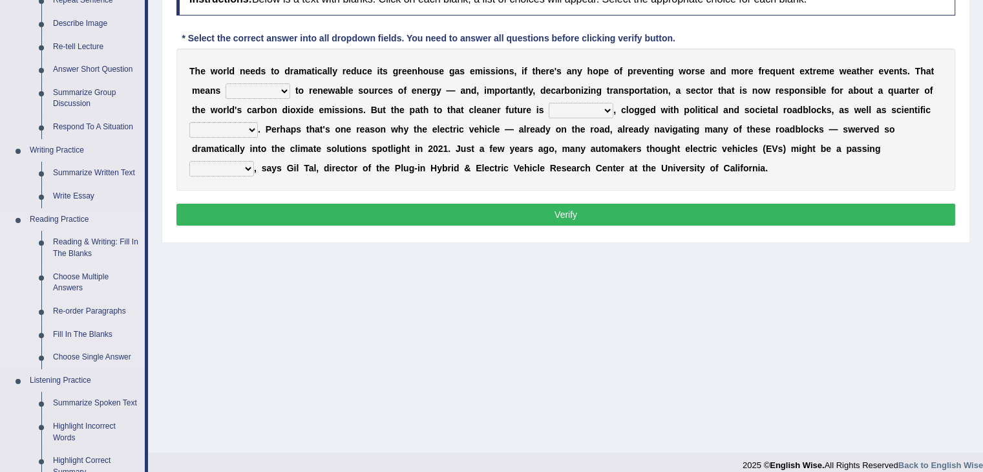
click at [78, 280] on link "Choose Multiple Answers" at bounding box center [96, 283] width 98 height 34
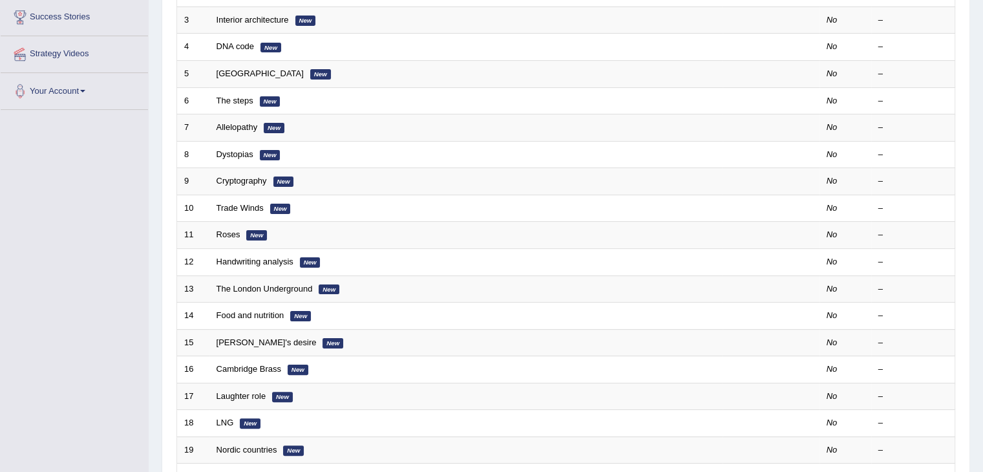
scroll to position [380, 0]
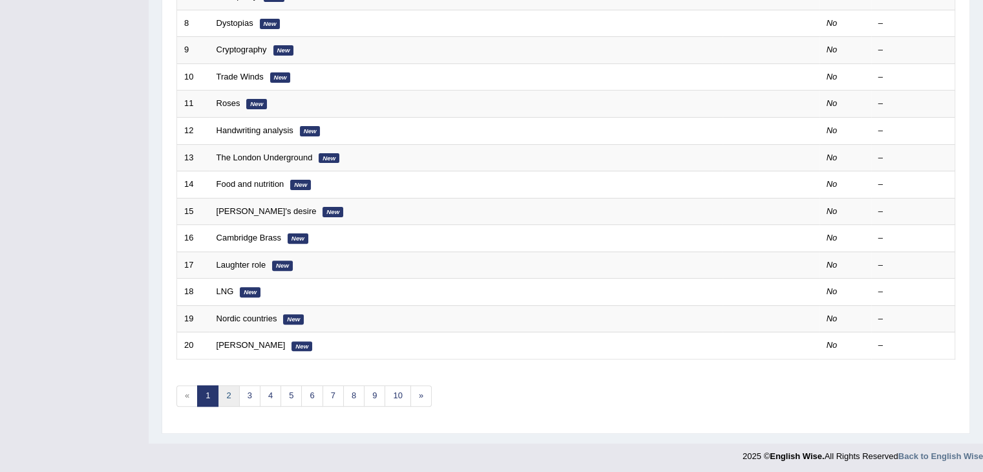
click at [230, 398] on link "2" at bounding box center [228, 395] width 21 height 21
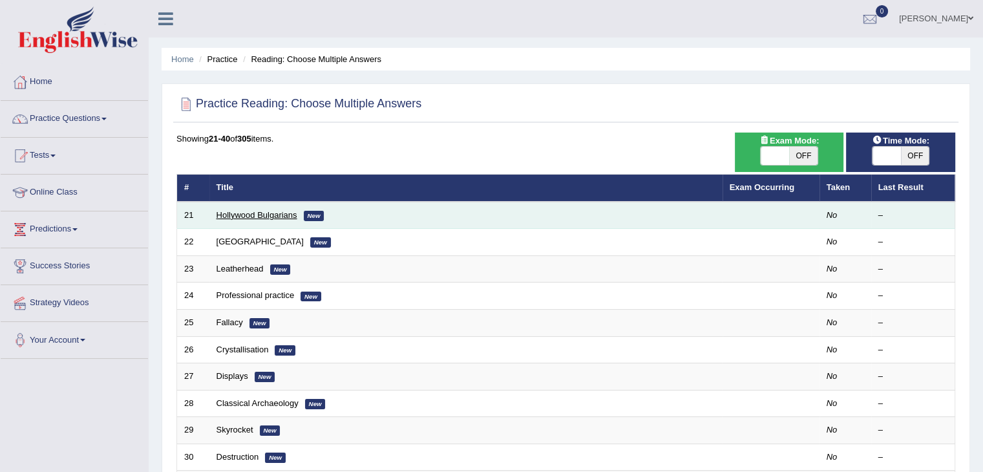
click at [268, 217] on link "Hollywood Bulgarians" at bounding box center [257, 215] width 81 height 10
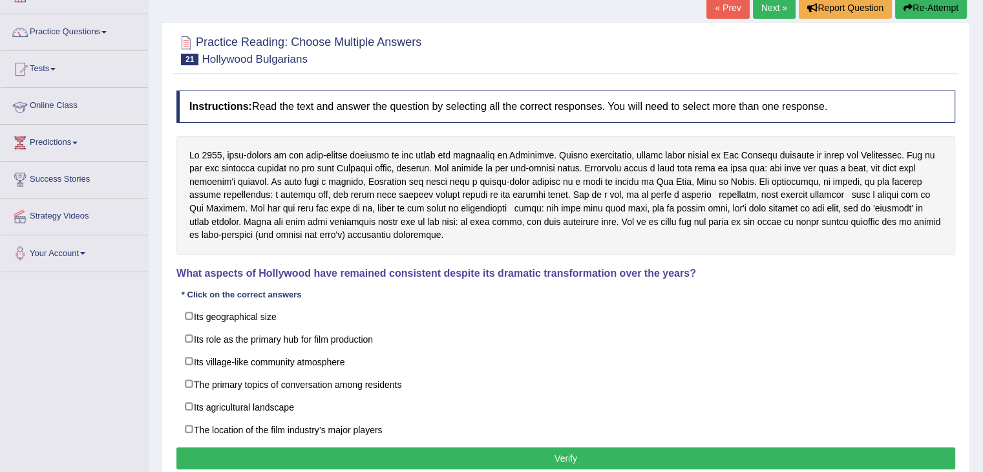
scroll to position [65, 0]
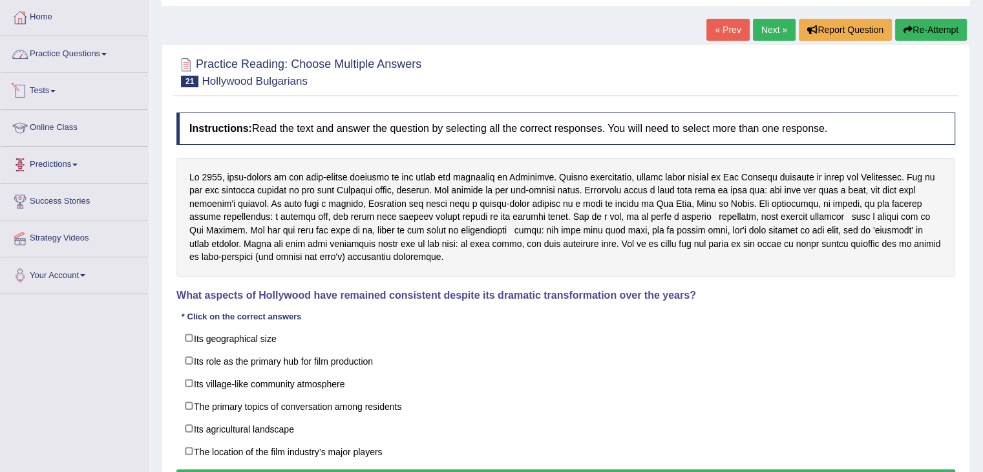
click at [66, 54] on link "Practice Questions" at bounding box center [74, 52] width 147 height 32
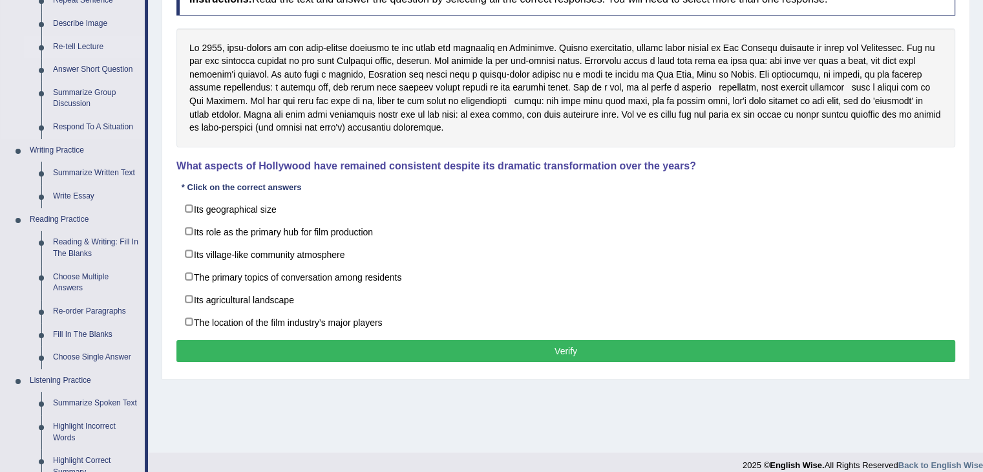
scroll to position [259, 0]
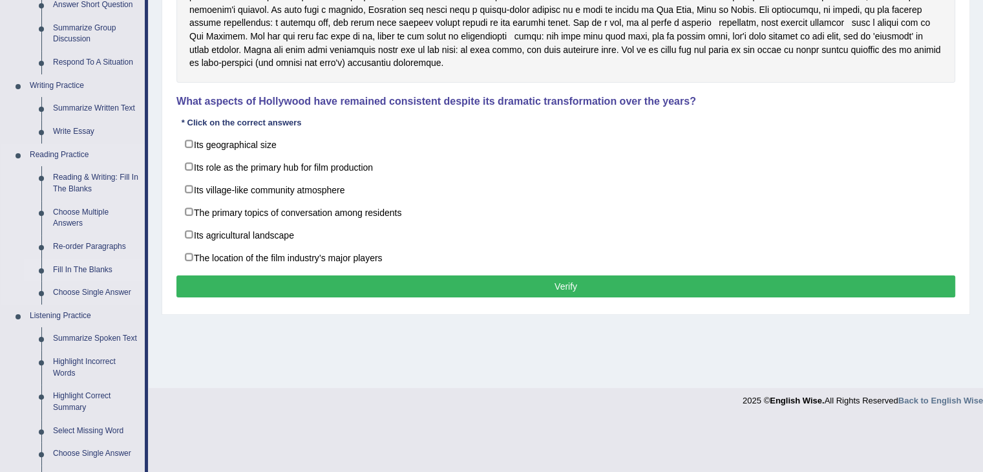
click at [85, 270] on link "Fill In The Blanks" at bounding box center [96, 270] width 98 height 23
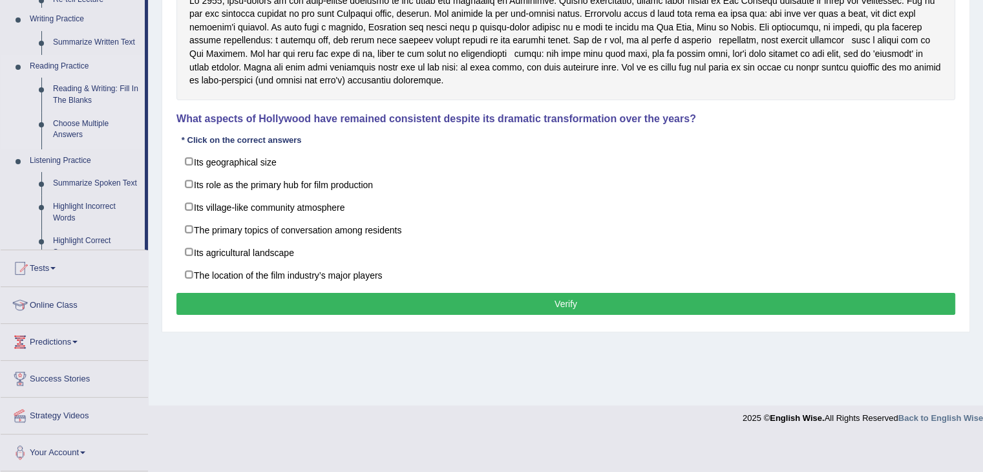
scroll to position [207, 0]
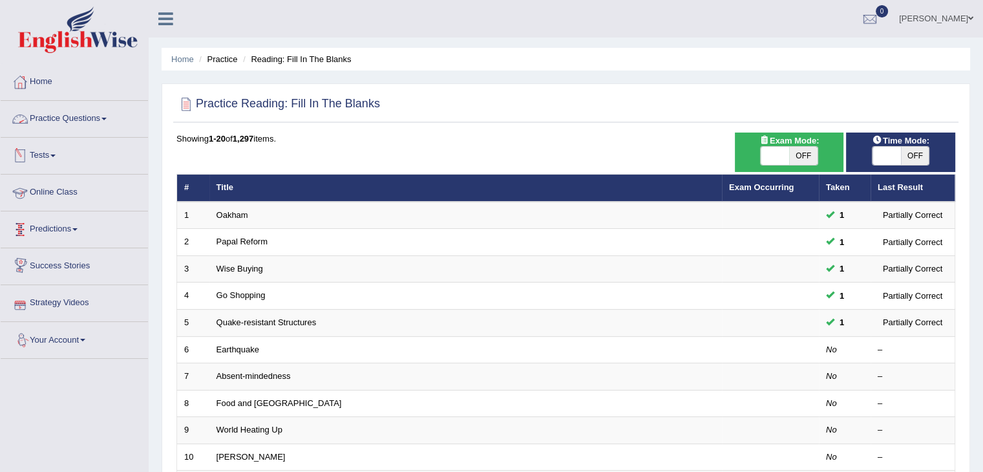
click at [54, 124] on link "Practice Questions" at bounding box center [74, 117] width 147 height 32
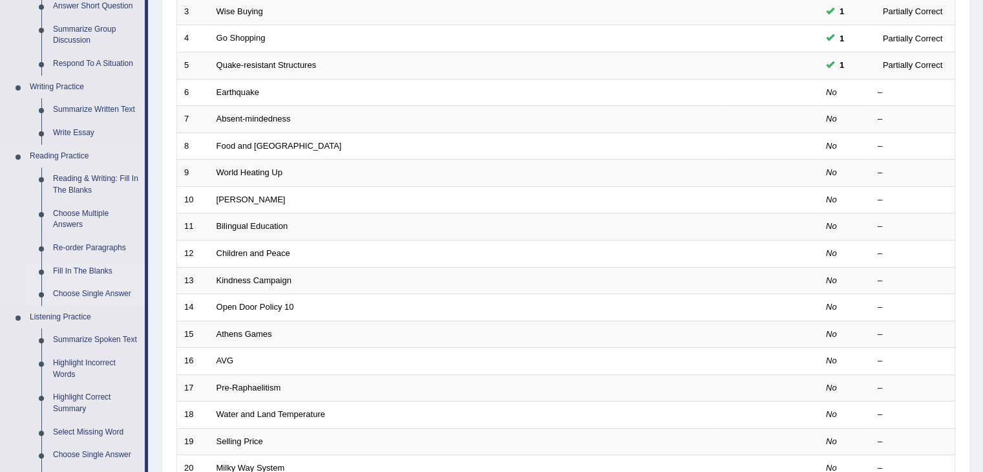
scroll to position [323, 0]
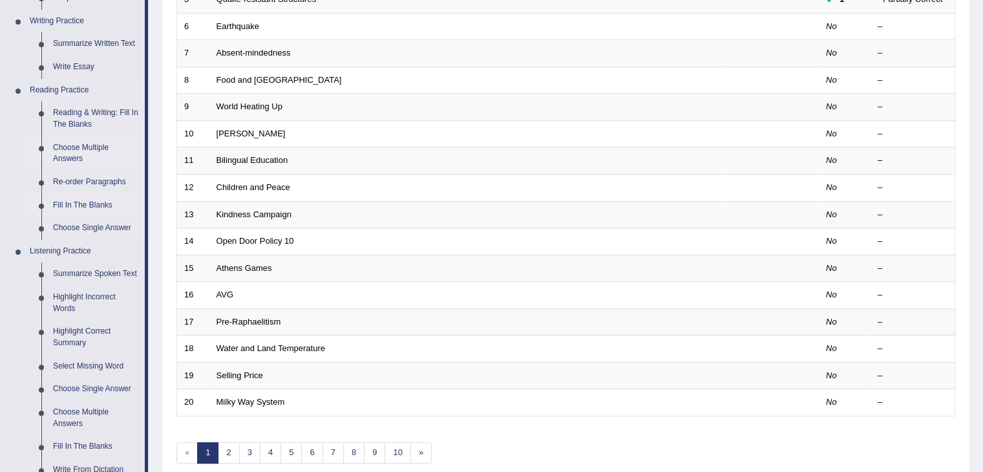
click at [78, 151] on link "Choose Multiple Answers" at bounding box center [96, 153] width 98 height 34
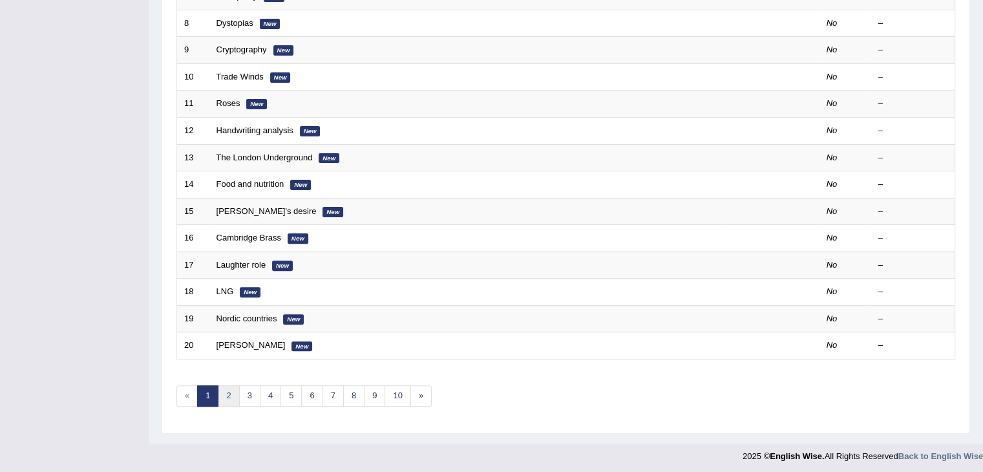
click at [230, 400] on link "2" at bounding box center [228, 395] width 21 height 21
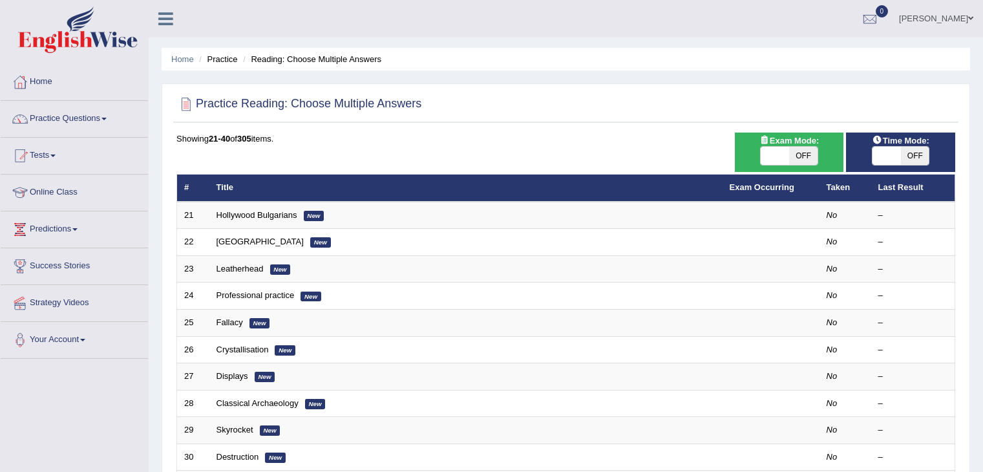
click at [251, 216] on link "Hollywood Bulgarians" at bounding box center [257, 215] width 81 height 10
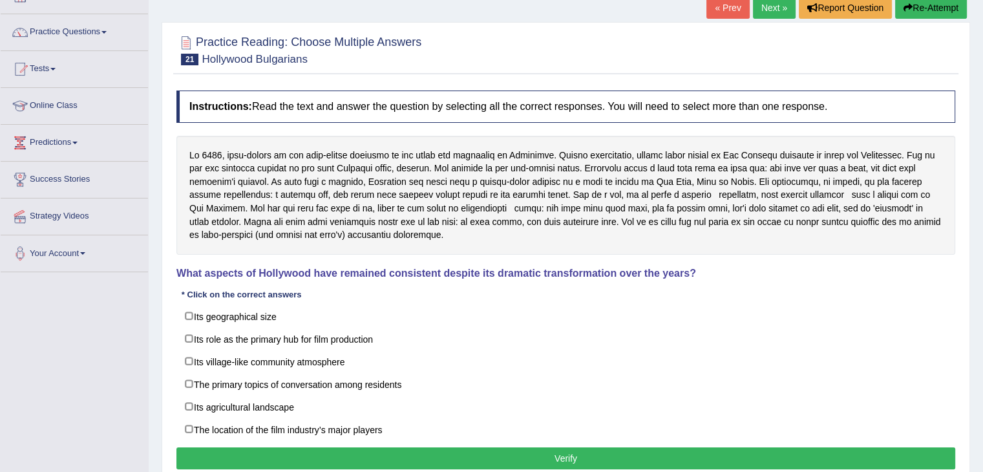
scroll to position [65, 0]
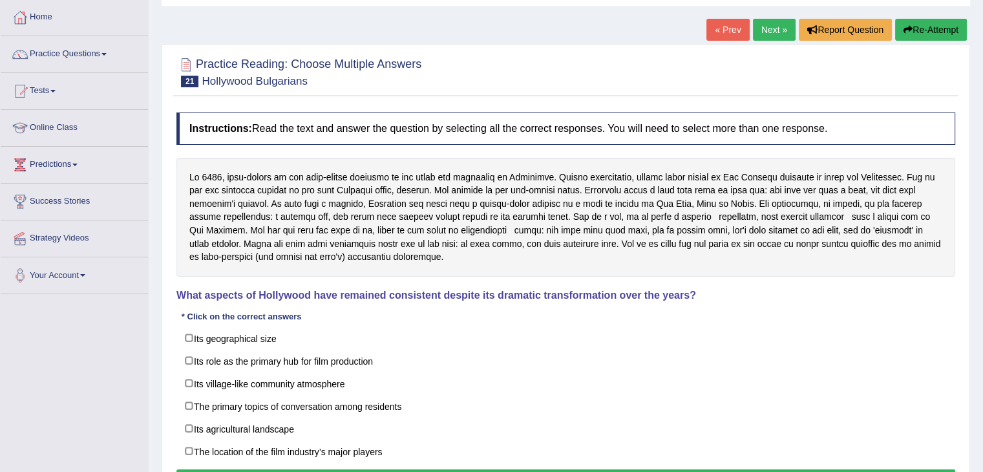
click at [67, 61] on link "Practice Questions" at bounding box center [74, 52] width 147 height 32
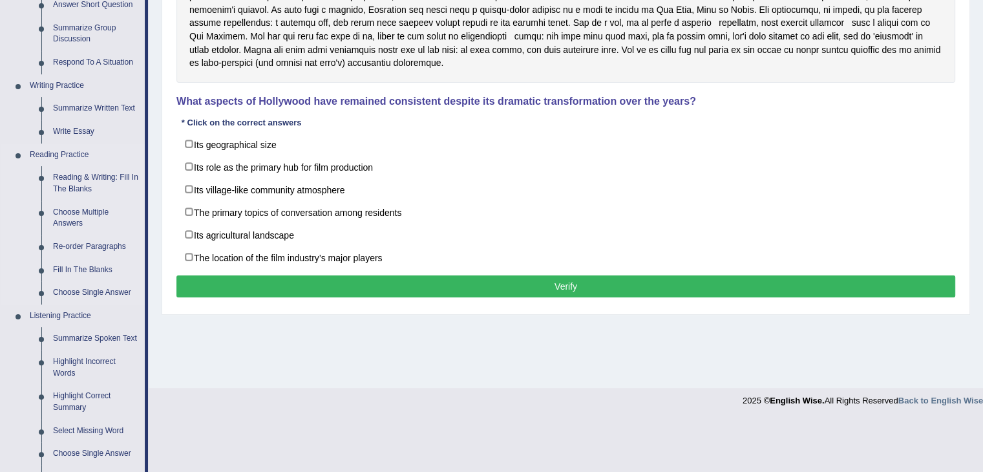
scroll to position [323, 0]
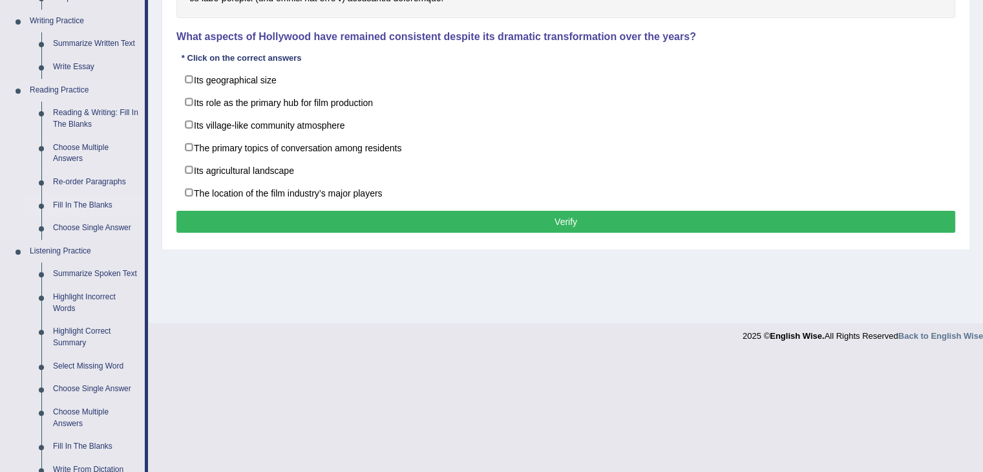
click at [73, 205] on link "Fill In The Blanks" at bounding box center [96, 205] width 98 height 23
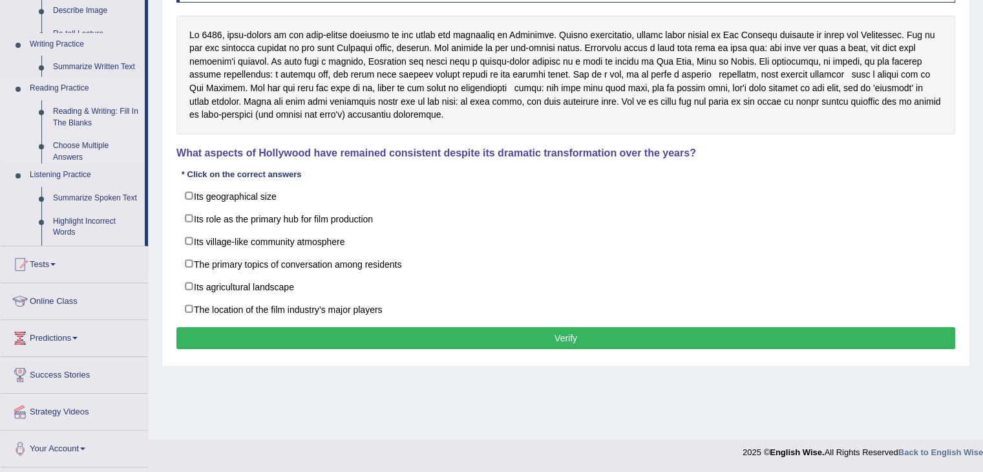
scroll to position [207, 0]
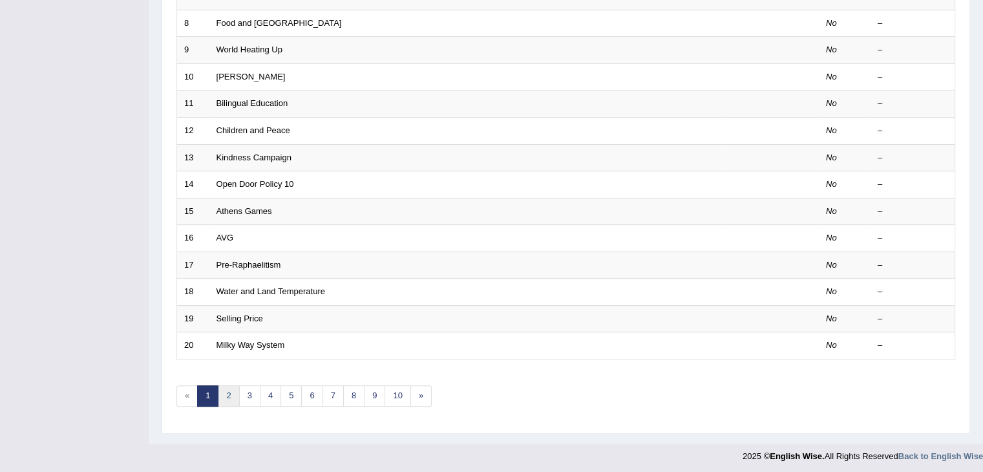
click at [227, 394] on link "2" at bounding box center [228, 395] width 21 height 21
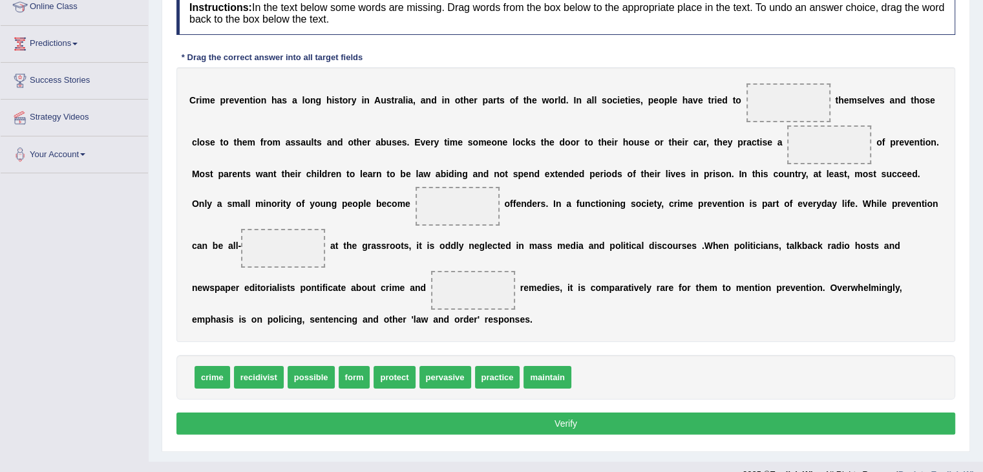
scroll to position [194, 0]
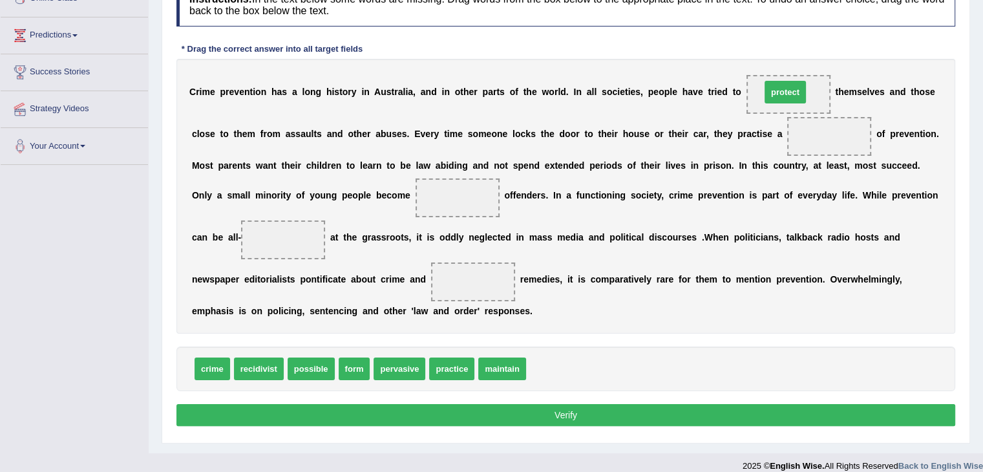
drag, startPoint x: 553, startPoint y: 370, endPoint x: 788, endPoint y: 94, distance: 362.8
drag, startPoint x: 349, startPoint y: 367, endPoint x: 833, endPoint y: 136, distance: 536.4
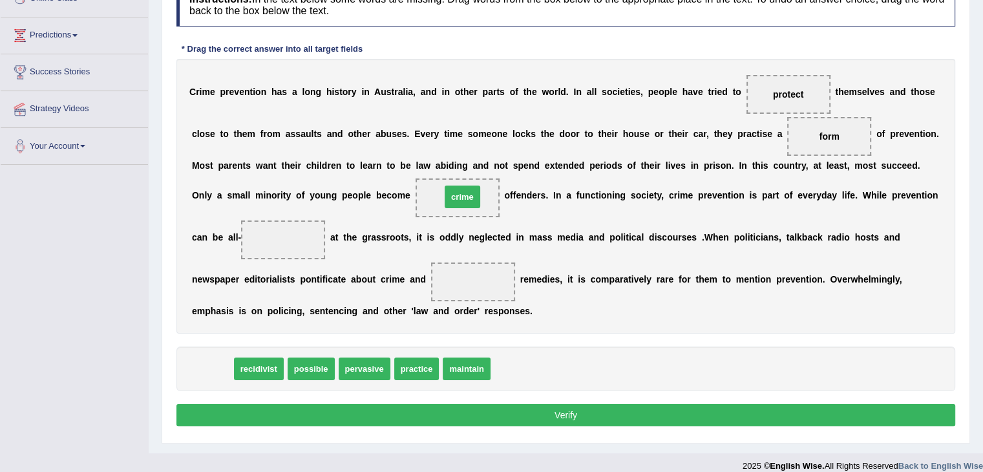
drag, startPoint x: 213, startPoint y: 368, endPoint x: 463, endPoint y: 196, distance: 303.1
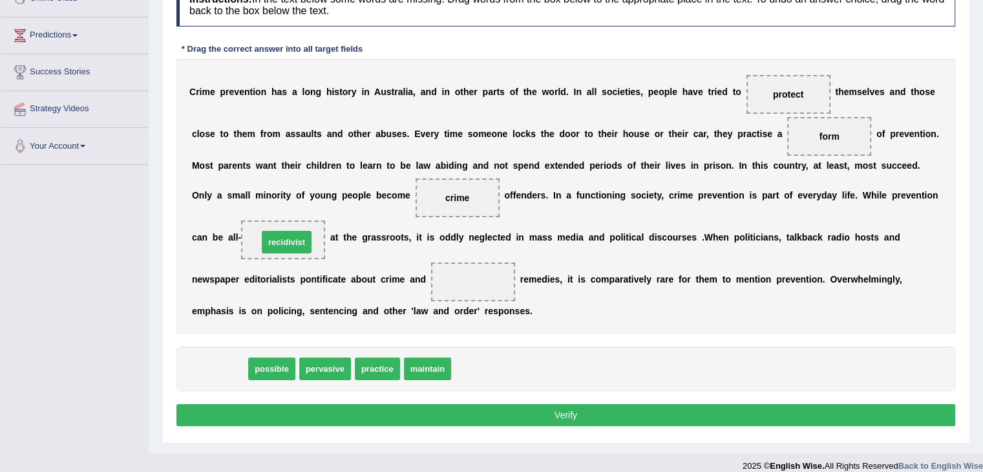
drag, startPoint x: 225, startPoint y: 370, endPoint x: 291, endPoint y: 245, distance: 141.7
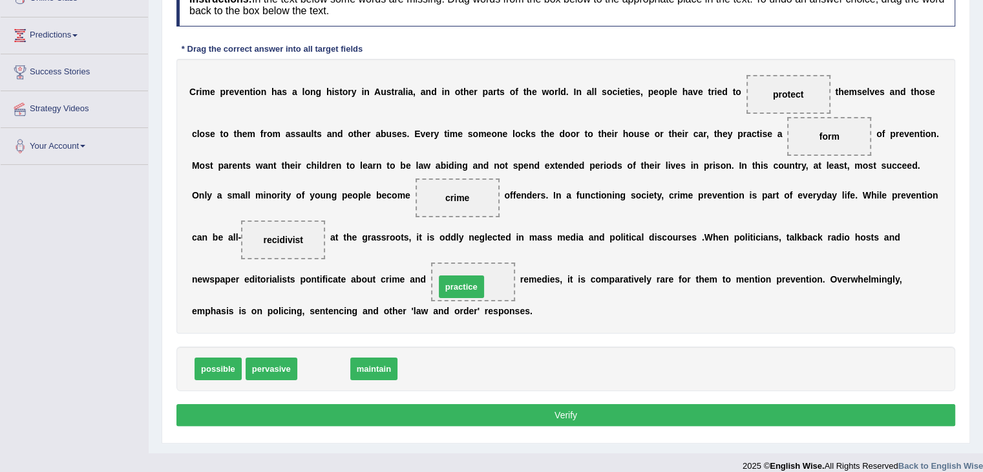
drag, startPoint x: 321, startPoint y: 371, endPoint x: 458, endPoint y: 289, distance: 160.3
click at [494, 409] on button "Verify" at bounding box center [565, 415] width 779 height 22
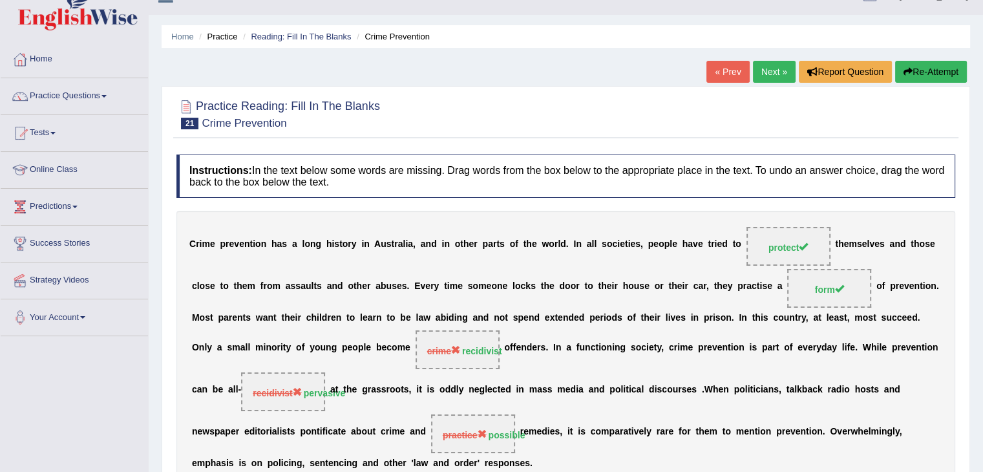
scroll to position [0, 0]
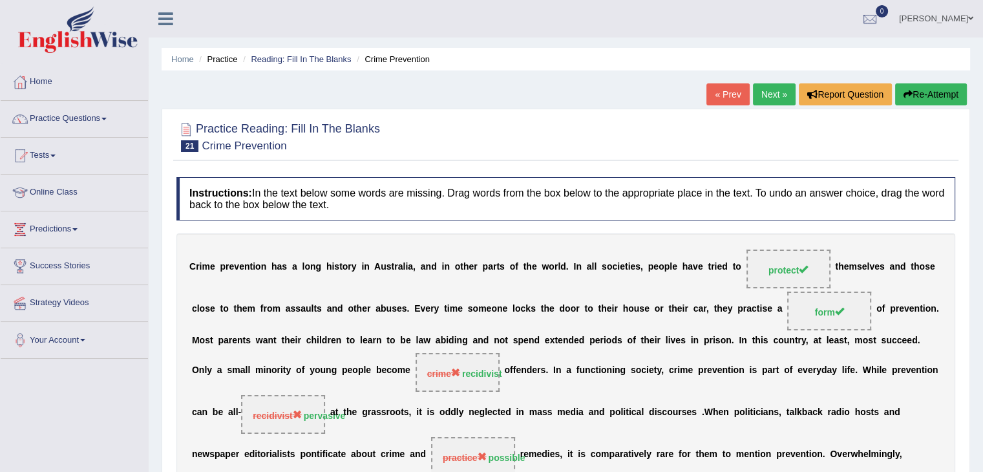
click at [769, 99] on link "Next »" at bounding box center [774, 94] width 43 height 22
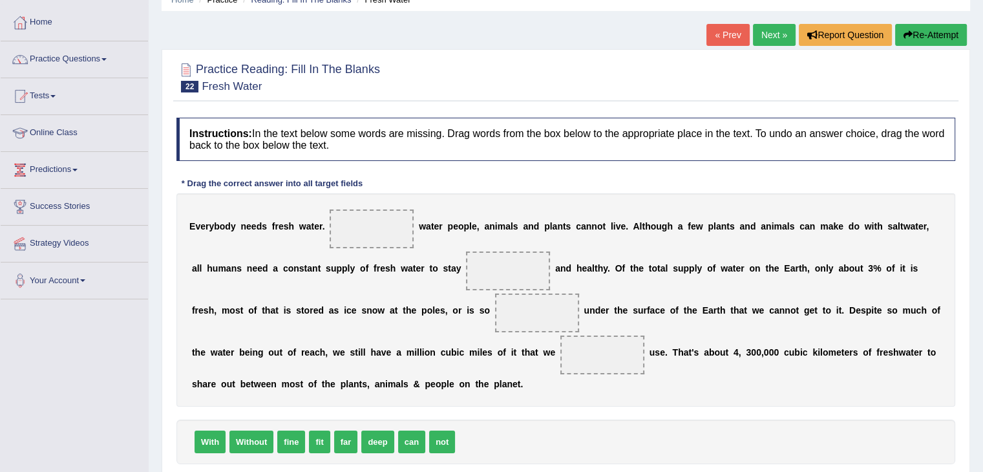
scroll to position [129, 0]
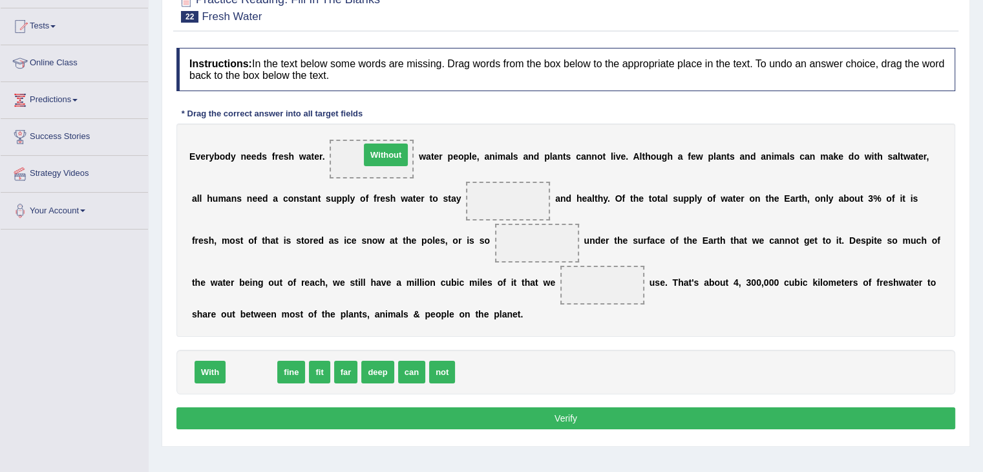
drag, startPoint x: 251, startPoint y: 370, endPoint x: 381, endPoint y: 154, distance: 252.0
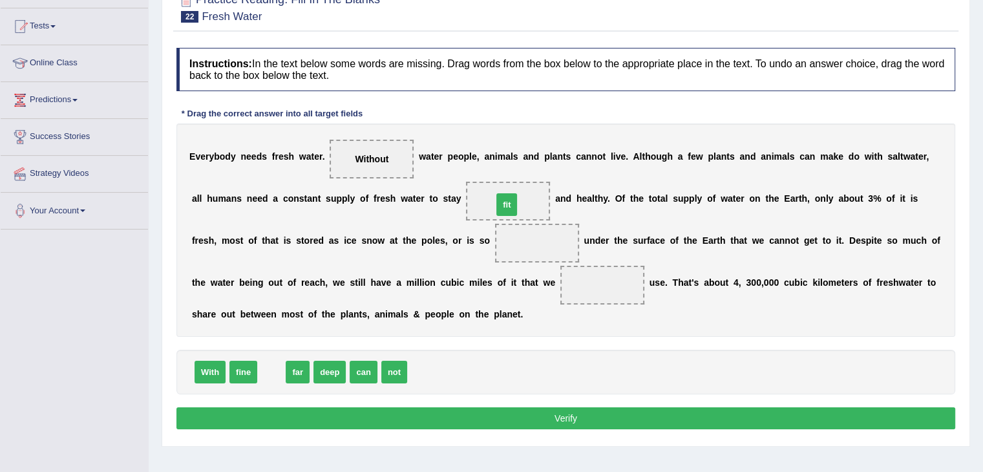
drag, startPoint x: 272, startPoint y: 375, endPoint x: 507, endPoint y: 208, distance: 288.8
drag, startPoint x: 273, startPoint y: 370, endPoint x: 283, endPoint y: 367, distance: 10.2
drag, startPoint x: 279, startPoint y: 372, endPoint x: 549, endPoint y: 241, distance: 299.6
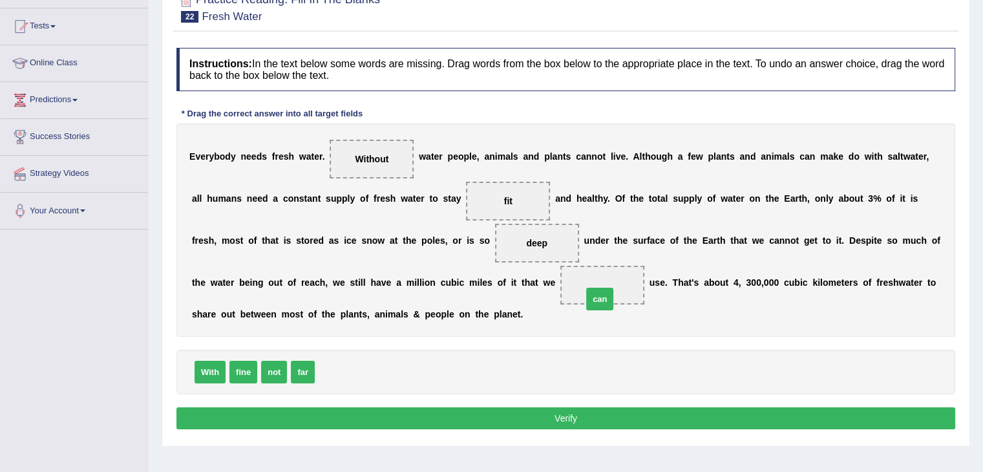
drag, startPoint x: 336, startPoint y: 372, endPoint x: 603, endPoint y: 299, distance: 277.4
click at [484, 412] on button "Verify" at bounding box center [565, 418] width 779 height 22
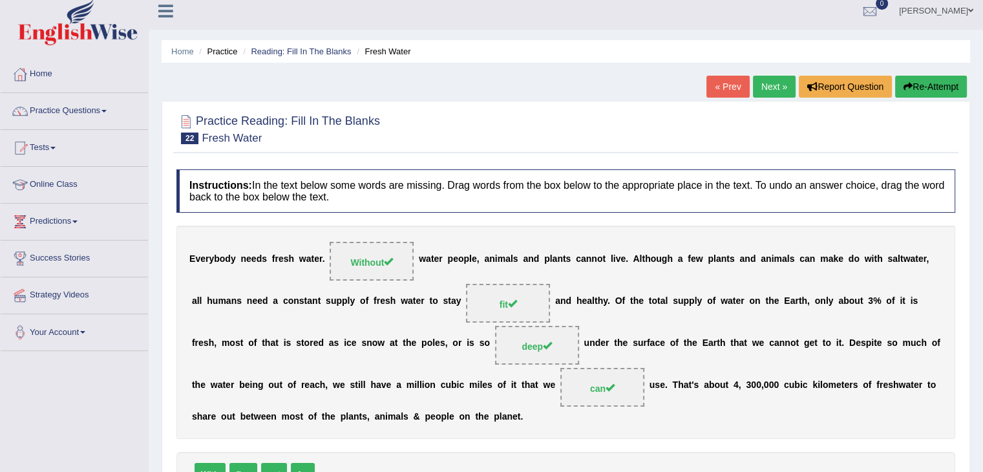
scroll to position [0, 0]
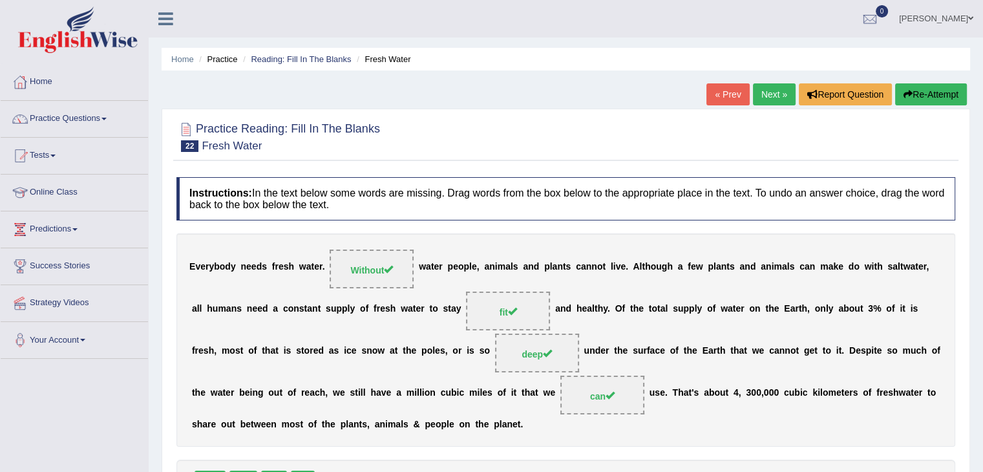
click at [767, 98] on link "Next »" at bounding box center [774, 94] width 43 height 22
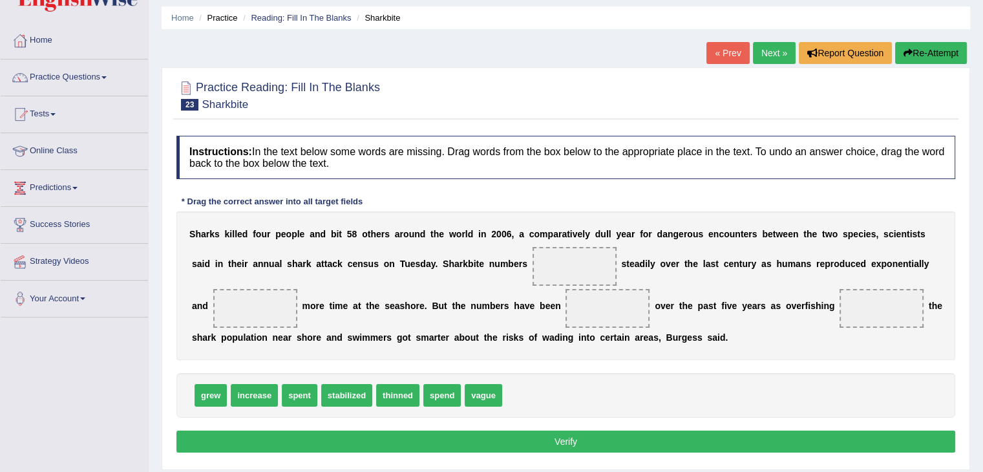
scroll to position [65, 0]
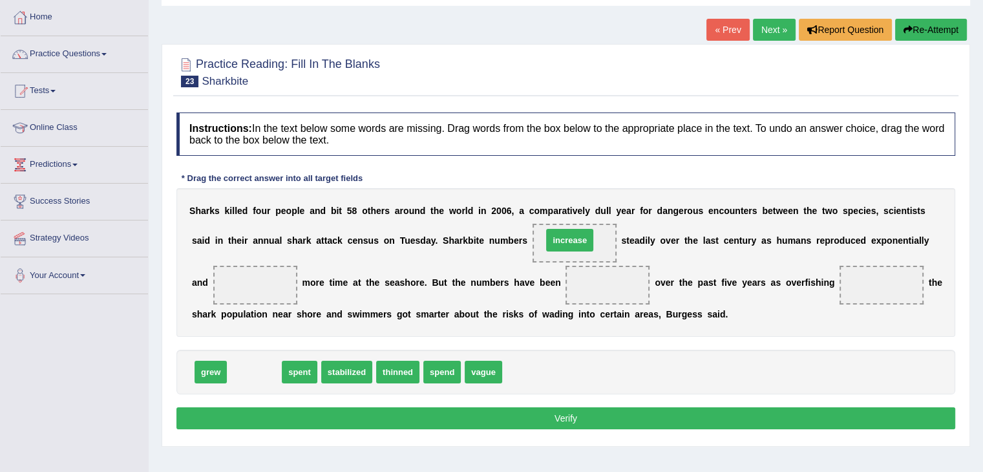
drag, startPoint x: 253, startPoint y: 370, endPoint x: 569, endPoint y: 238, distance: 341.9
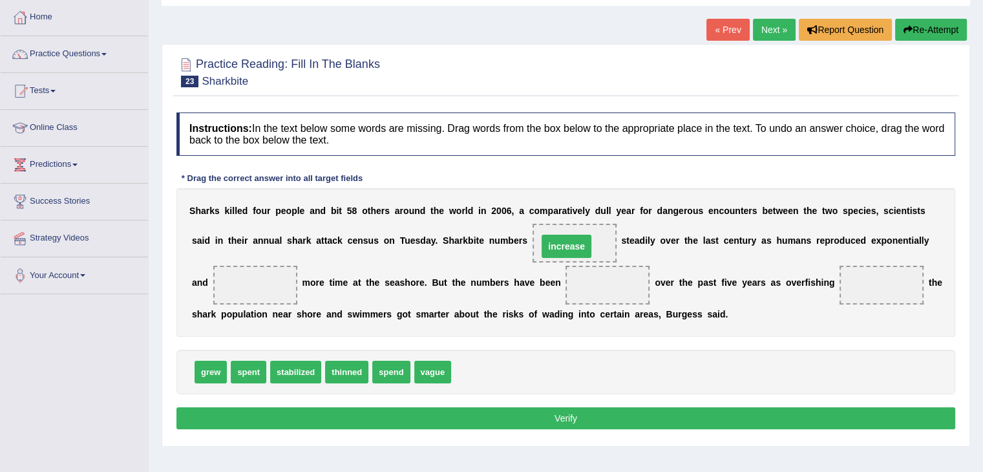
drag, startPoint x: 572, startPoint y: 242, endPoint x: 564, endPoint y: 245, distance: 8.4
drag, startPoint x: 577, startPoint y: 242, endPoint x: 509, endPoint y: 381, distance: 155.6
drag, startPoint x: 207, startPoint y: 370, endPoint x: 564, endPoint y: 246, distance: 378.4
click at [564, 246] on span "grew" at bounding box center [574, 242] width 34 height 23
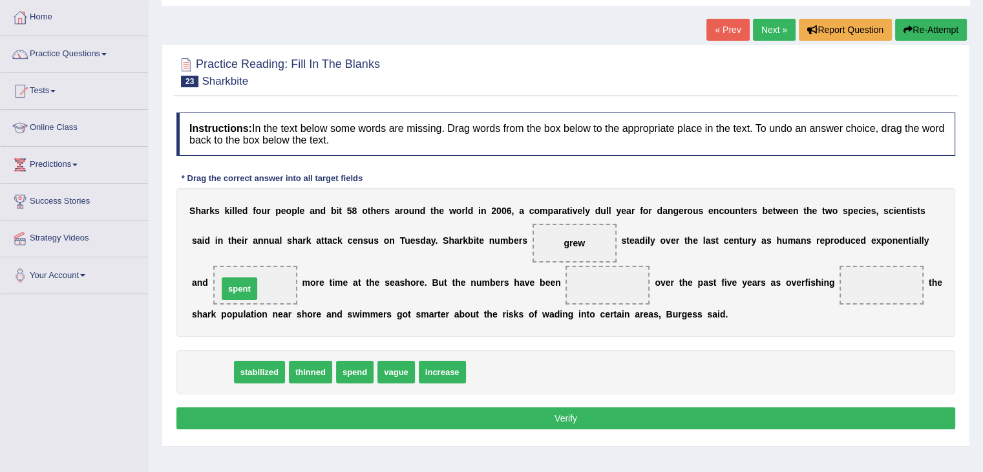
drag, startPoint x: 217, startPoint y: 369, endPoint x: 244, endPoint y: 285, distance: 87.7
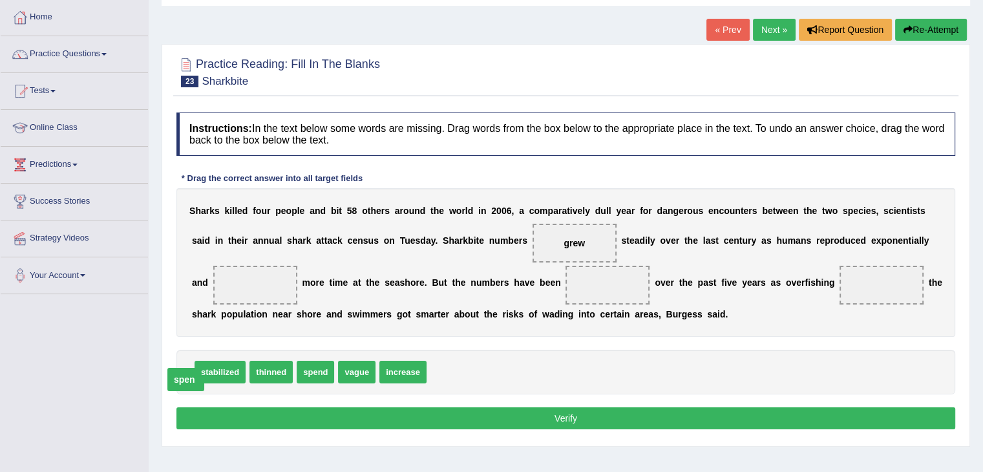
drag, startPoint x: 250, startPoint y: 285, endPoint x: 181, endPoint y: 379, distance: 117.0
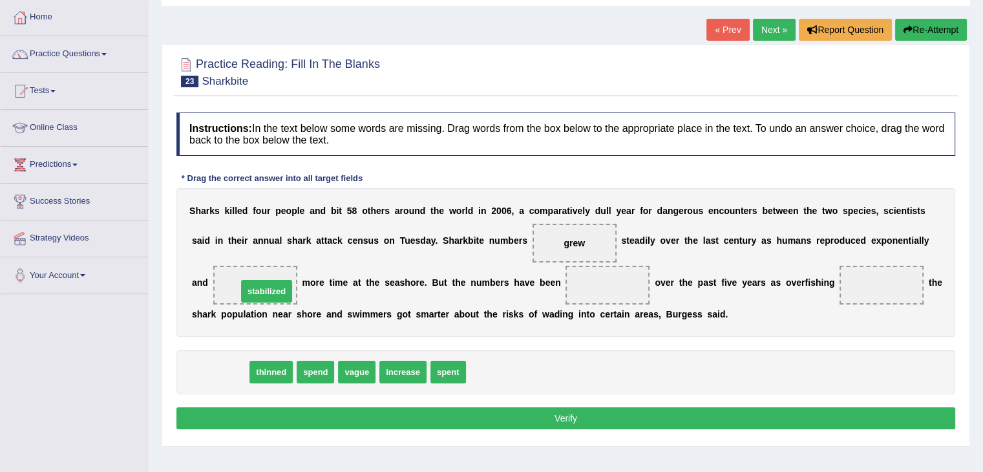
drag, startPoint x: 230, startPoint y: 368, endPoint x: 275, endPoint y: 287, distance: 92.3
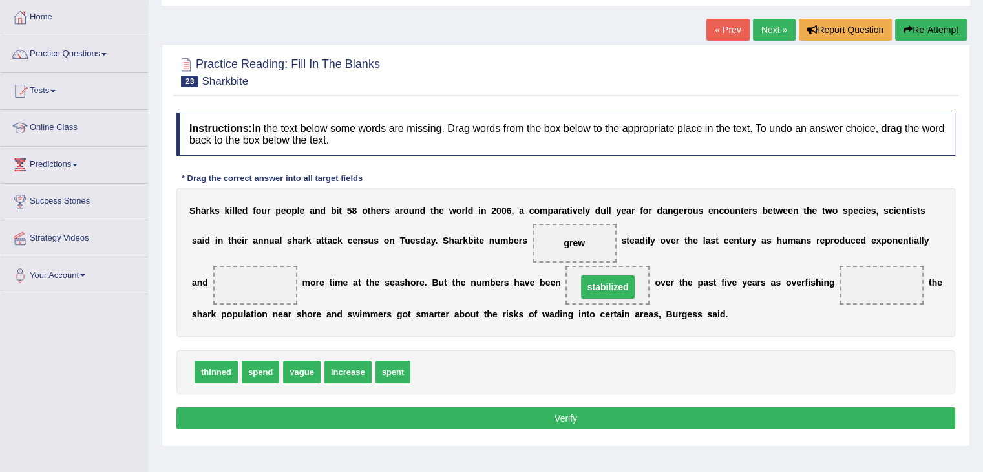
drag, startPoint x: 257, startPoint y: 286, endPoint x: 610, endPoint y: 288, distance: 353.0
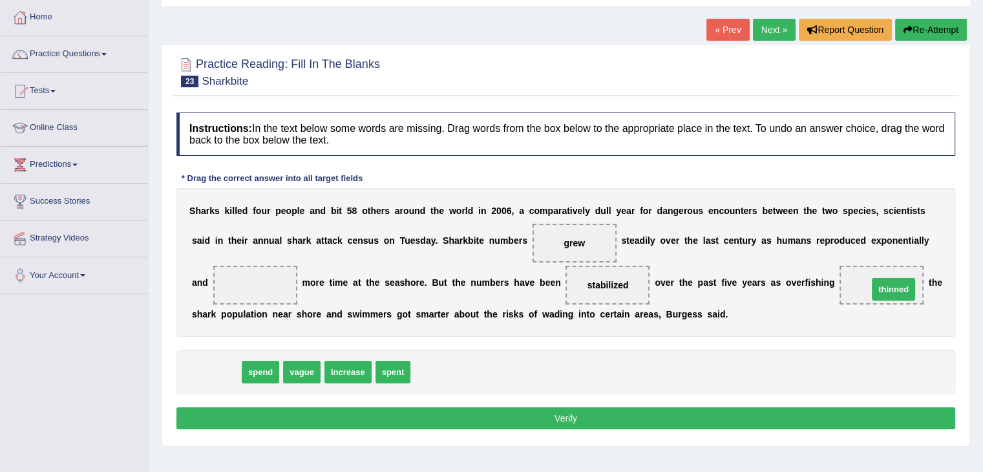
drag, startPoint x: 204, startPoint y: 374, endPoint x: 882, endPoint y: 291, distance: 682.6
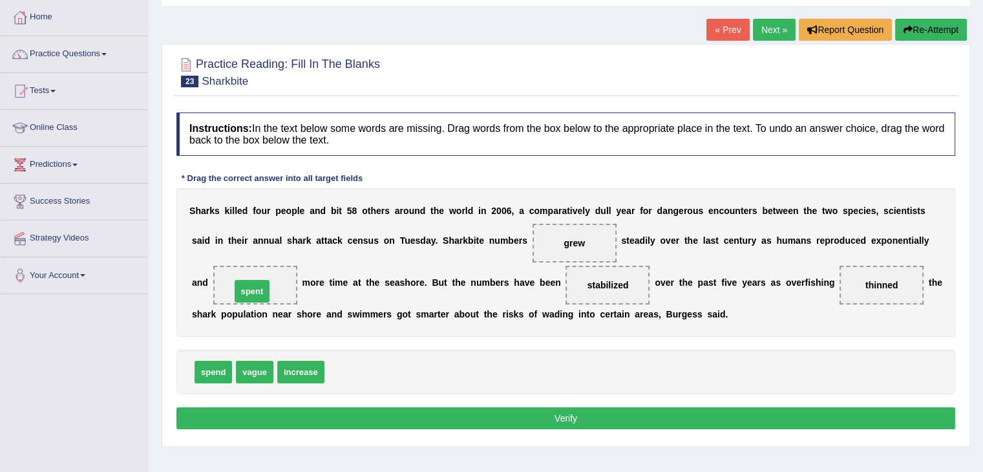
drag, startPoint x: 342, startPoint y: 372, endPoint x: 248, endPoint y: 292, distance: 123.8
click at [447, 416] on button "Verify" at bounding box center [565, 418] width 779 height 22
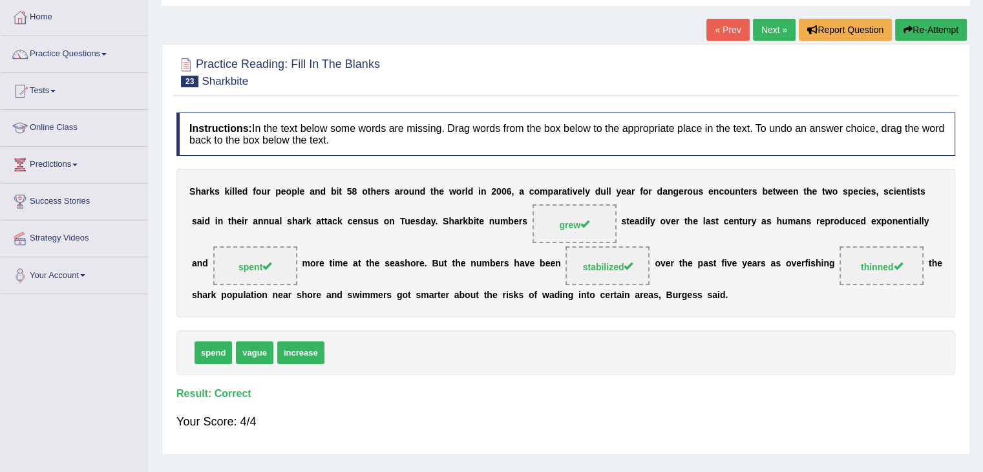
click at [760, 28] on link "Next »" at bounding box center [774, 30] width 43 height 22
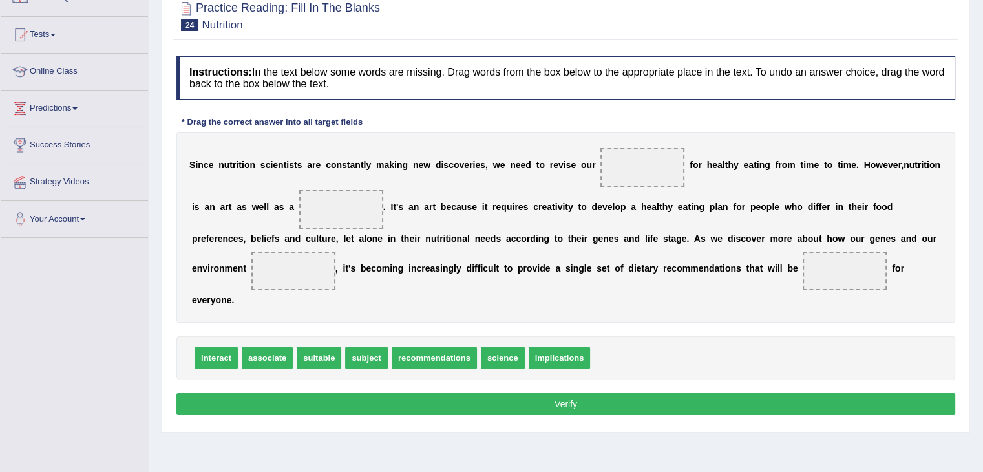
scroll to position [129, 0]
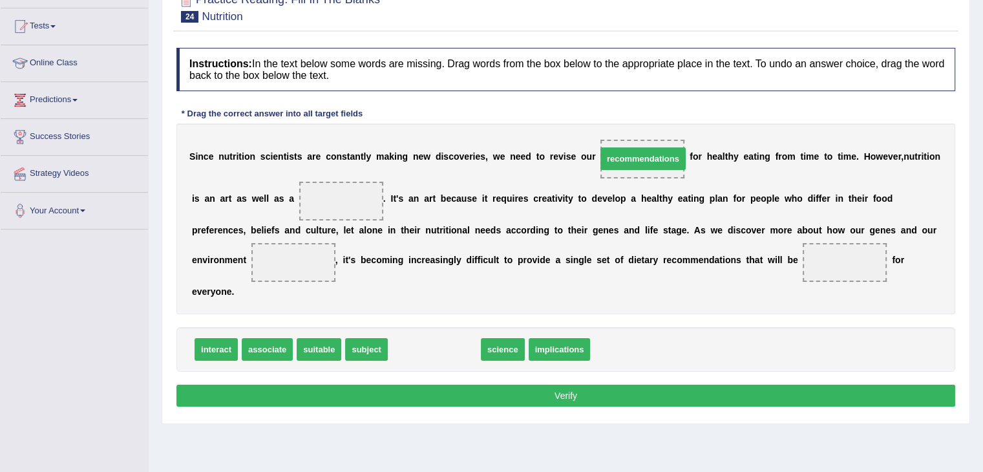
drag, startPoint x: 445, startPoint y: 347, endPoint x: 654, endPoint y: 156, distance: 282.8
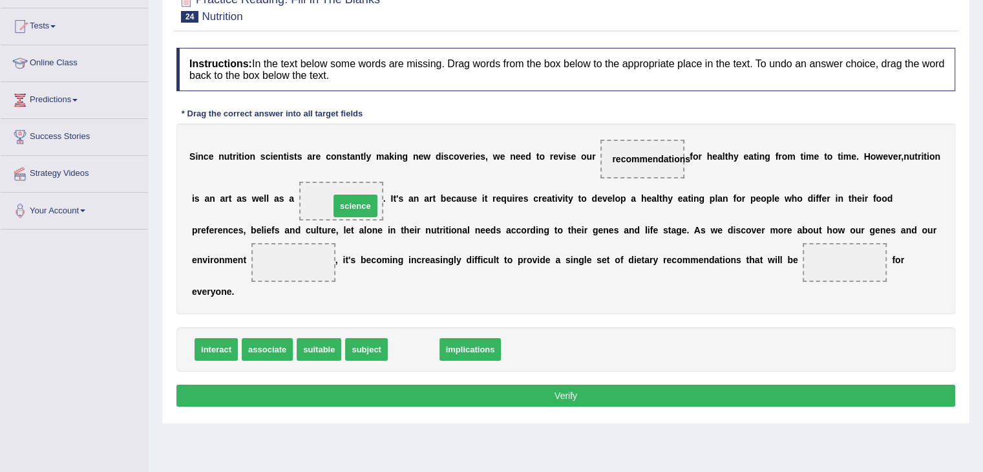
drag, startPoint x: 410, startPoint y: 347, endPoint x: 352, endPoint y: 203, distance: 154.9
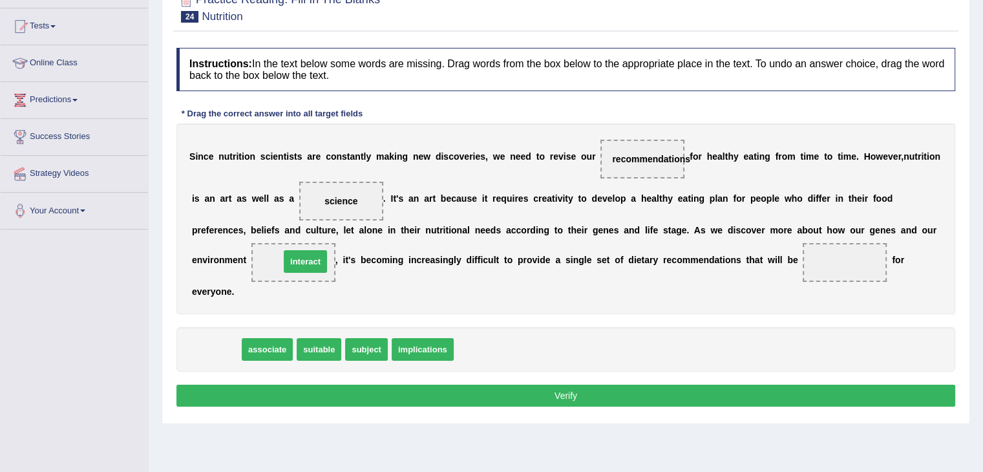
drag, startPoint x: 216, startPoint y: 348, endPoint x: 305, endPoint y: 259, distance: 125.7
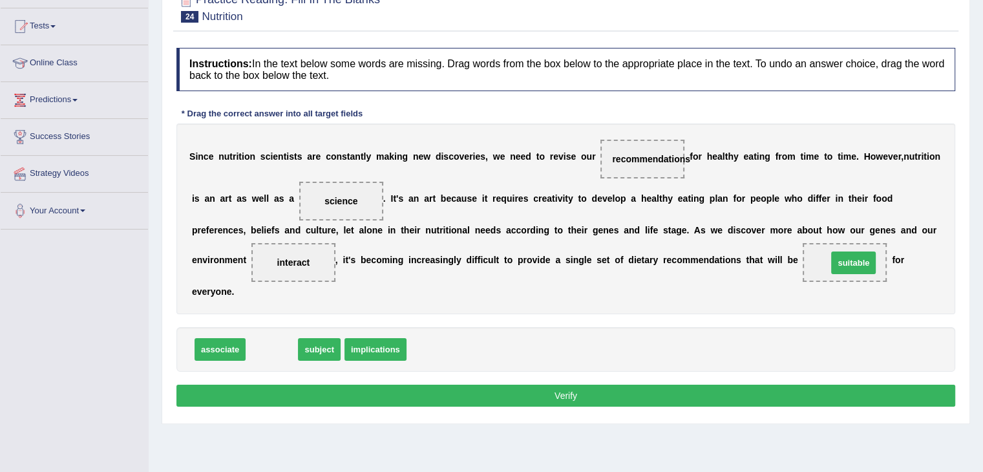
drag, startPoint x: 272, startPoint y: 348, endPoint x: 854, endPoint y: 262, distance: 588.3
click at [566, 392] on button "Verify" at bounding box center [565, 396] width 779 height 22
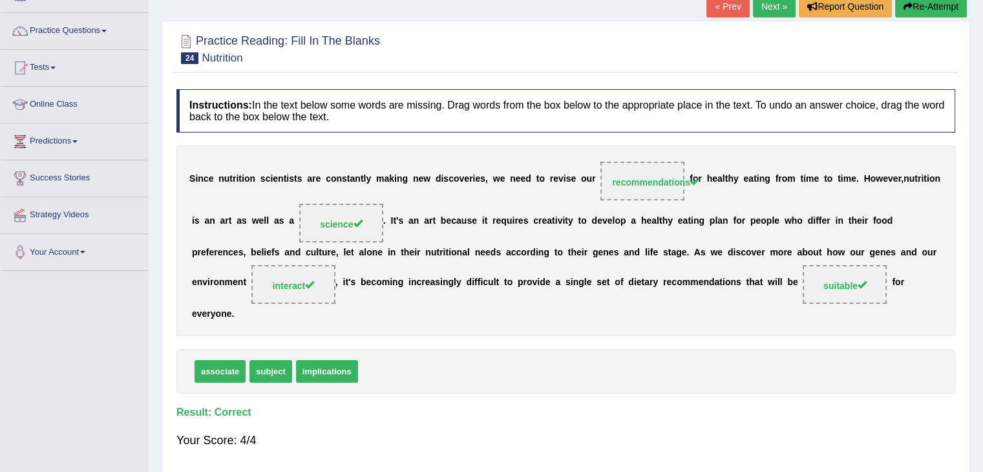
scroll to position [0, 0]
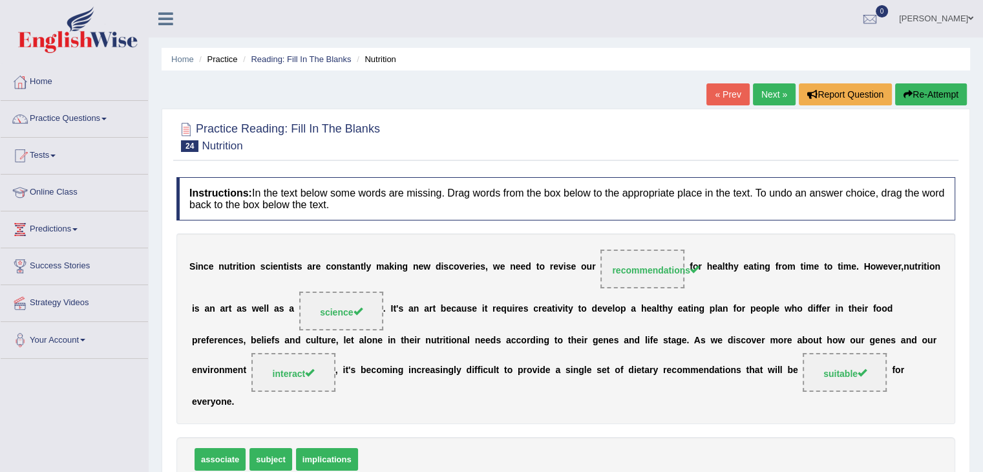
click at [765, 98] on link "Next »" at bounding box center [774, 94] width 43 height 22
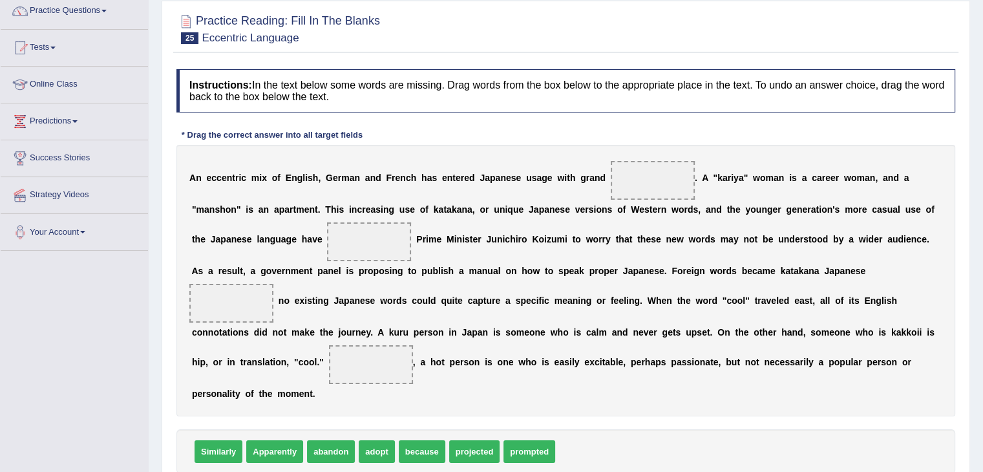
scroll to position [194, 0]
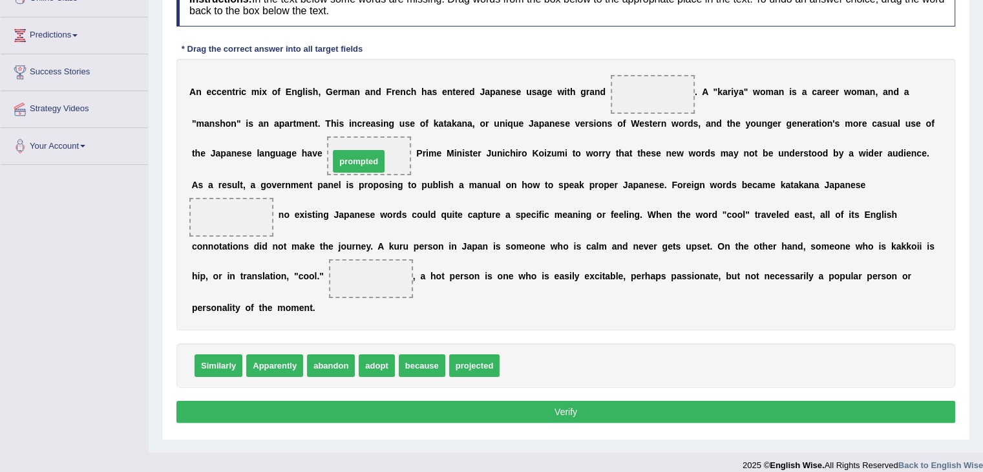
drag, startPoint x: 525, startPoint y: 368, endPoint x: 344, endPoint y: 158, distance: 277.3
drag, startPoint x: 372, startPoint y: 366, endPoint x: 238, endPoint y: 228, distance: 192.5
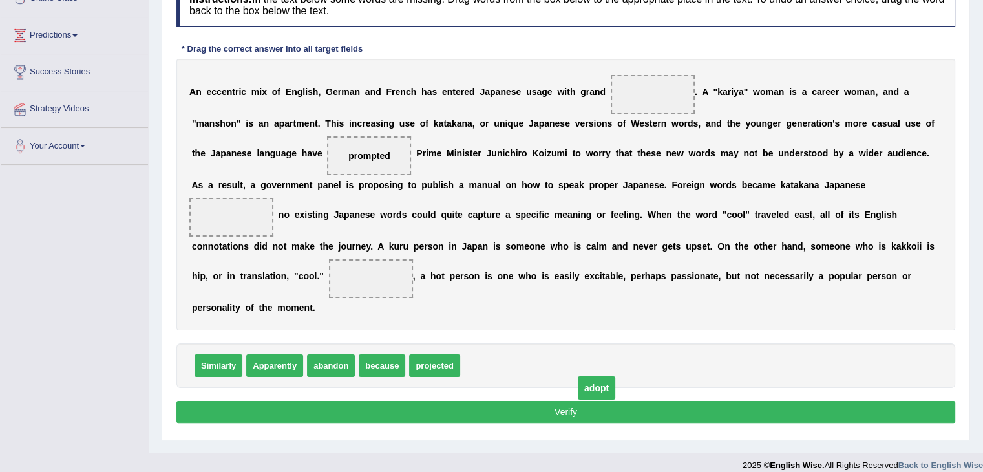
drag, startPoint x: 231, startPoint y: 215, endPoint x: 596, endPoint y: 385, distance: 403.2
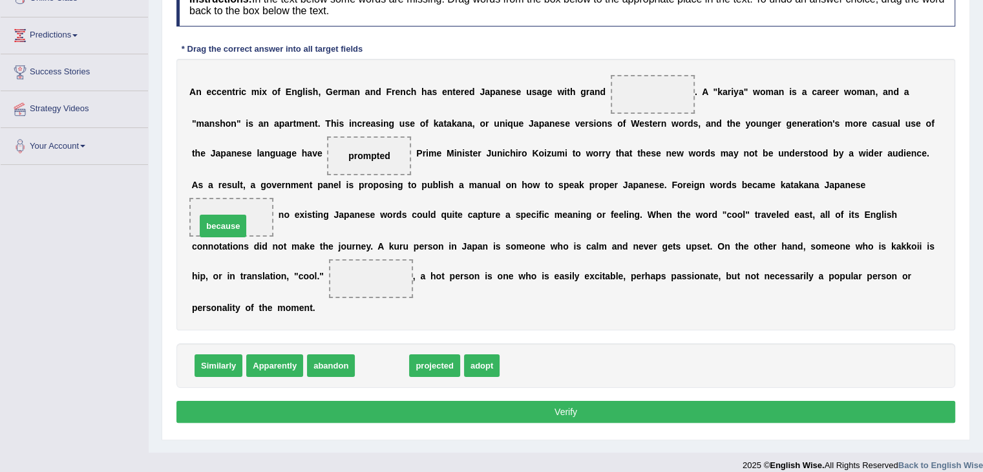
drag, startPoint x: 378, startPoint y: 365, endPoint x: 219, endPoint y: 226, distance: 211.6
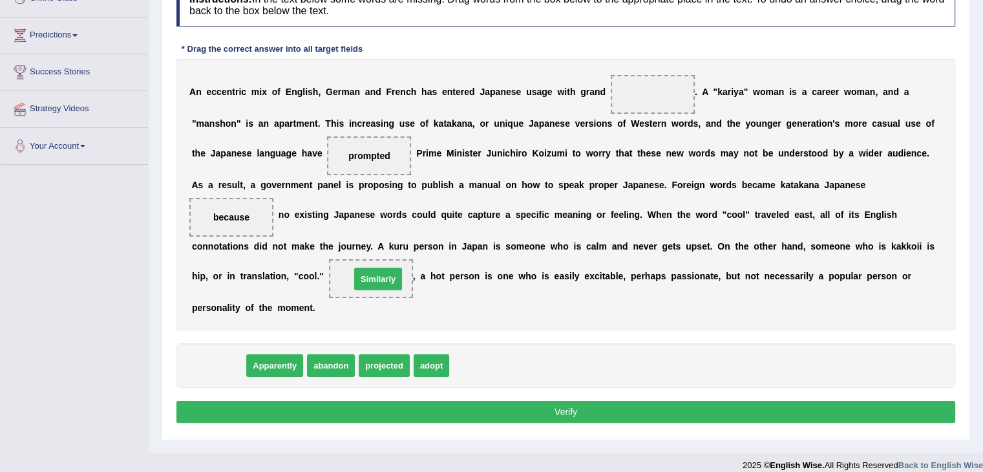
drag, startPoint x: 208, startPoint y: 368, endPoint x: 367, endPoint y: 278, distance: 183.2
drag, startPoint x: 223, startPoint y: 369, endPoint x: 362, endPoint y: 287, distance: 161.1
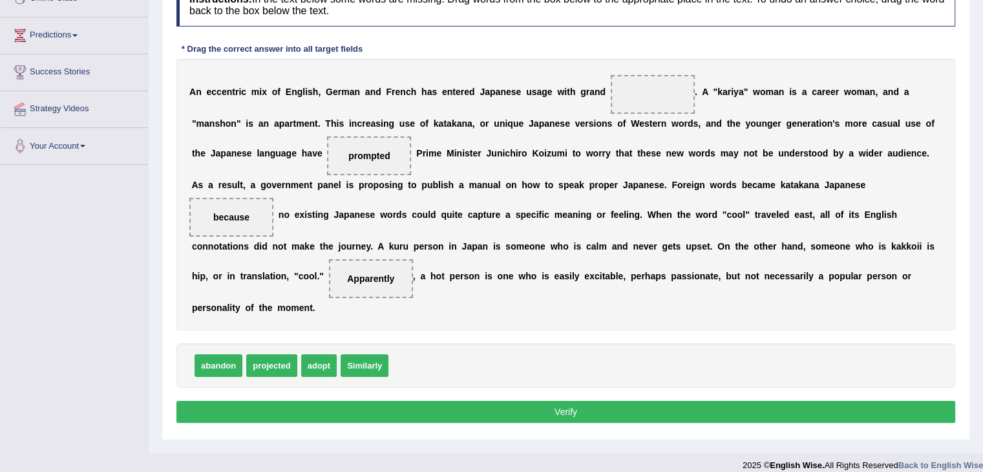
click at [429, 412] on button "Verify" at bounding box center [565, 412] width 779 height 22
drag, startPoint x: 380, startPoint y: 370, endPoint x: 250, endPoint y: 219, distance: 199.8
drag, startPoint x: 233, startPoint y: 219, endPoint x: 493, endPoint y: 371, distance: 301.4
drag, startPoint x: 377, startPoint y: 363, endPoint x: 250, endPoint y: 221, distance: 190.4
drag, startPoint x: 318, startPoint y: 363, endPoint x: 220, endPoint y: 215, distance: 177.2
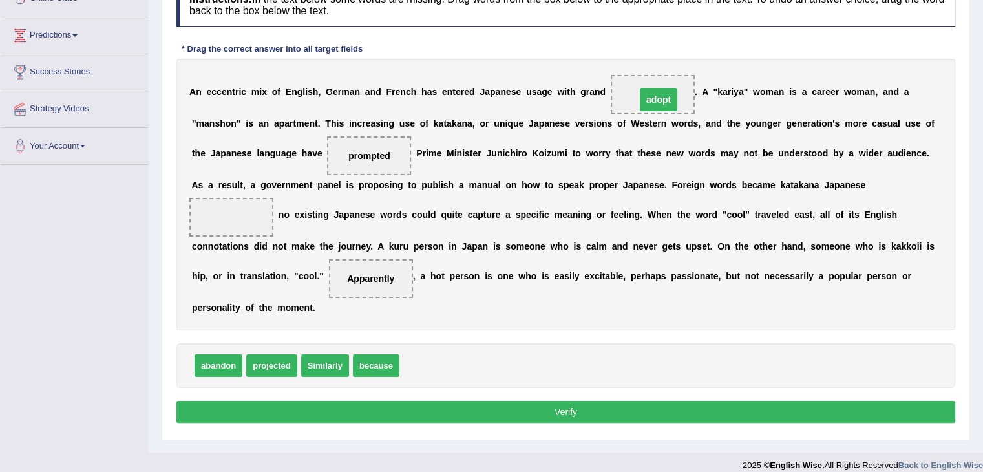
drag, startPoint x: 235, startPoint y: 217, endPoint x: 662, endPoint y: 99, distance: 443.2
click at [322, 365] on span "Similarly" at bounding box center [325, 365] width 48 height 23
drag, startPoint x: 383, startPoint y: 363, endPoint x: 220, endPoint y: 224, distance: 214.6
click at [462, 407] on button "Verify" at bounding box center [565, 412] width 779 height 22
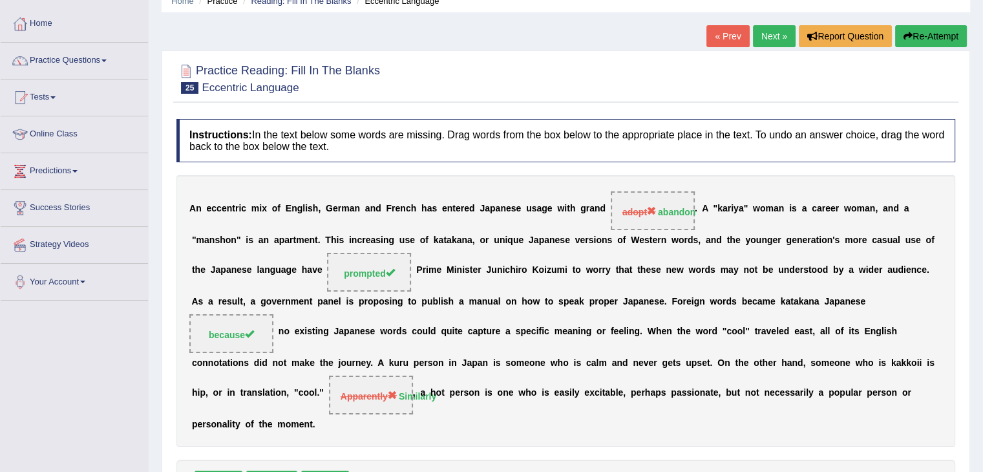
scroll to position [0, 0]
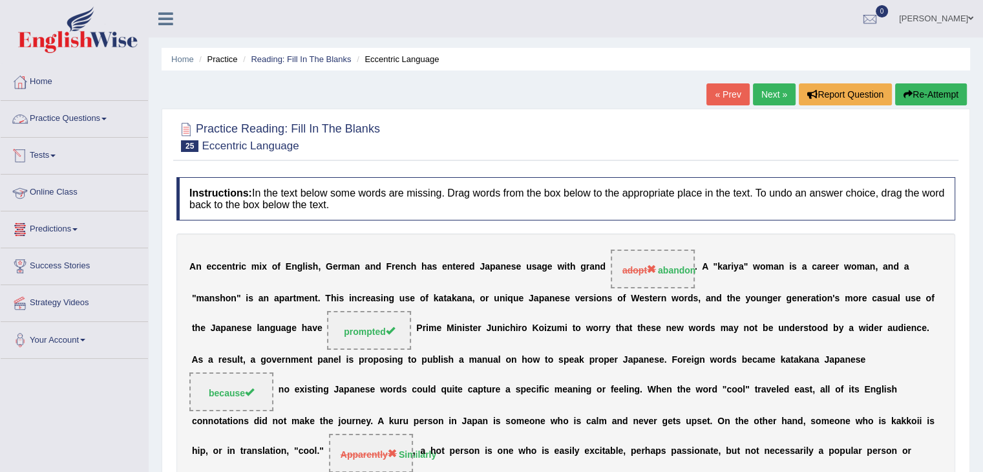
click at [47, 123] on link "Practice Questions" at bounding box center [74, 117] width 147 height 32
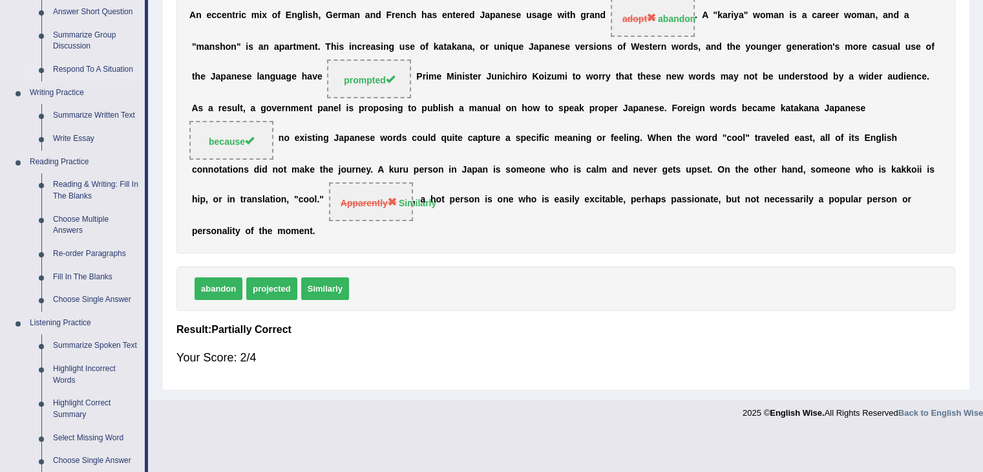
scroll to position [259, 0]
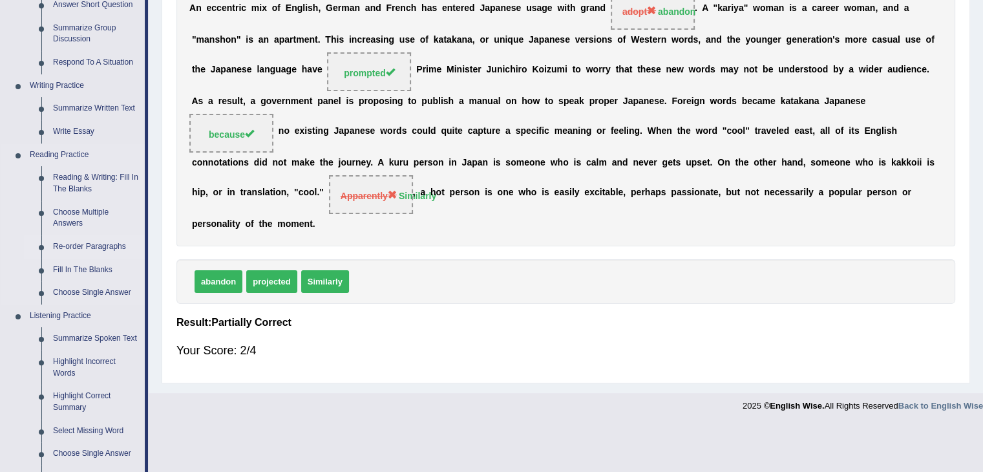
click at [87, 248] on link "Re-order Paragraphs" at bounding box center [96, 246] width 98 height 23
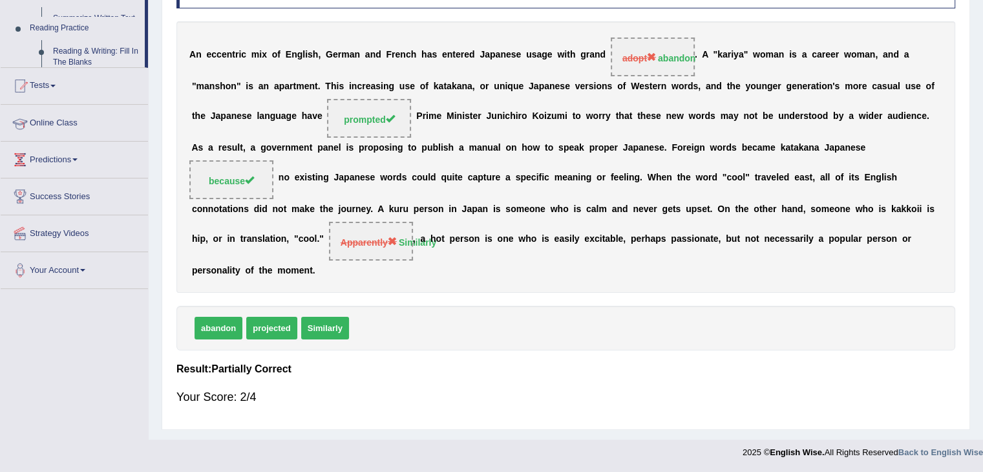
scroll to position [211, 0]
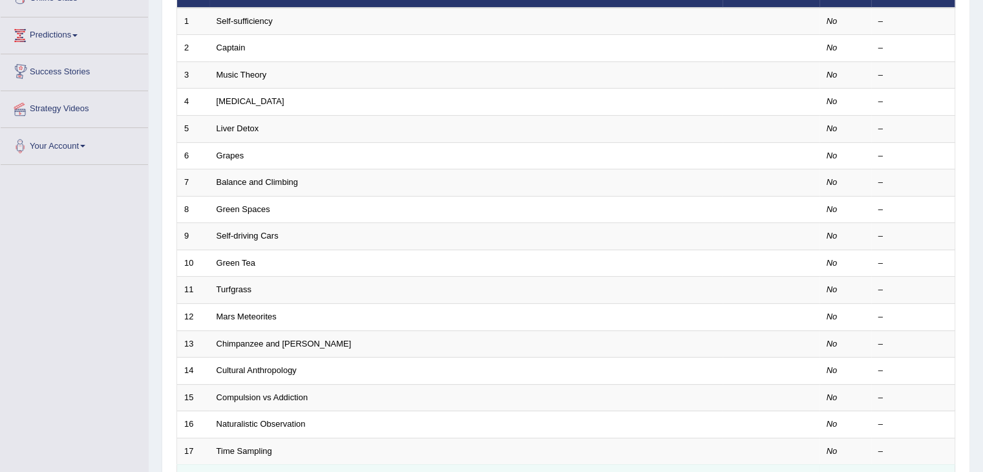
scroll to position [380, 0]
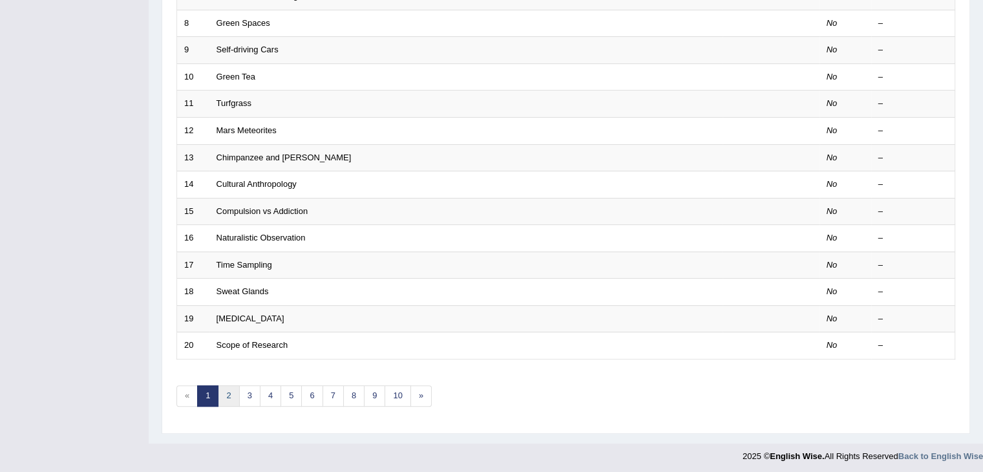
click at [234, 391] on link "2" at bounding box center [228, 395] width 21 height 21
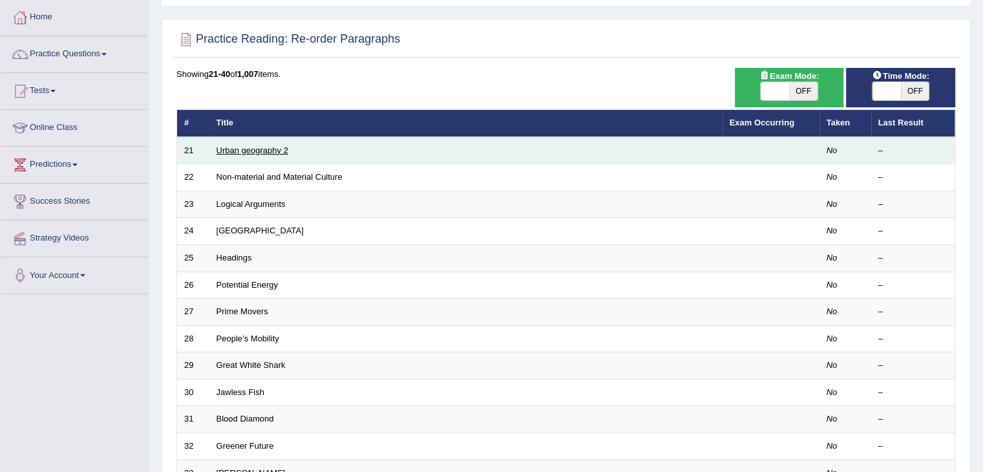
click at [245, 146] on link "Urban geography 2" at bounding box center [253, 150] width 72 height 10
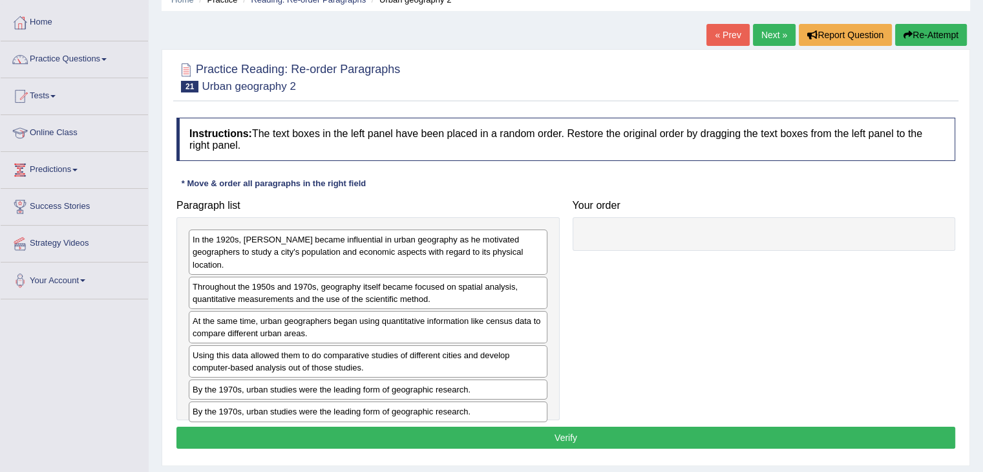
scroll to position [129, 0]
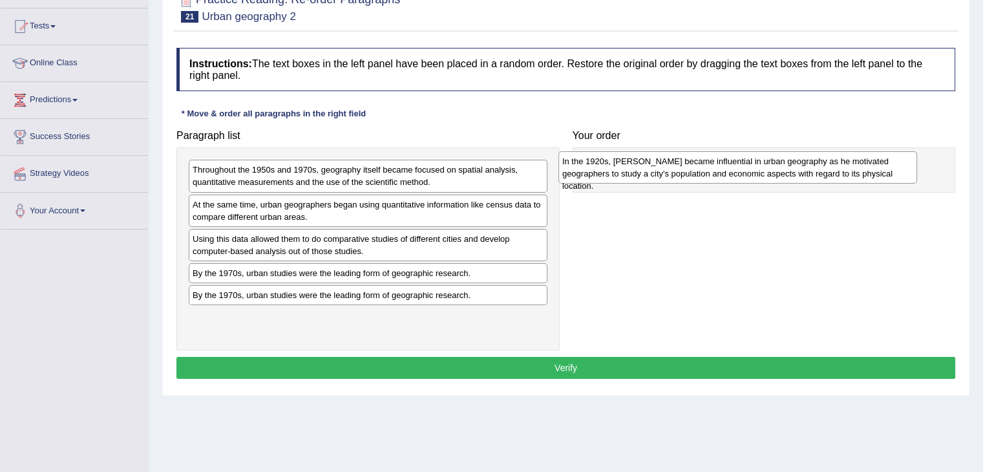
drag, startPoint x: 354, startPoint y: 174, endPoint x: 723, endPoint y: 166, distance: 369.9
click at [723, 166] on div "In the 1920s, Carl Sauer became influential in urban geography as he motivated …" at bounding box center [738, 167] width 359 height 32
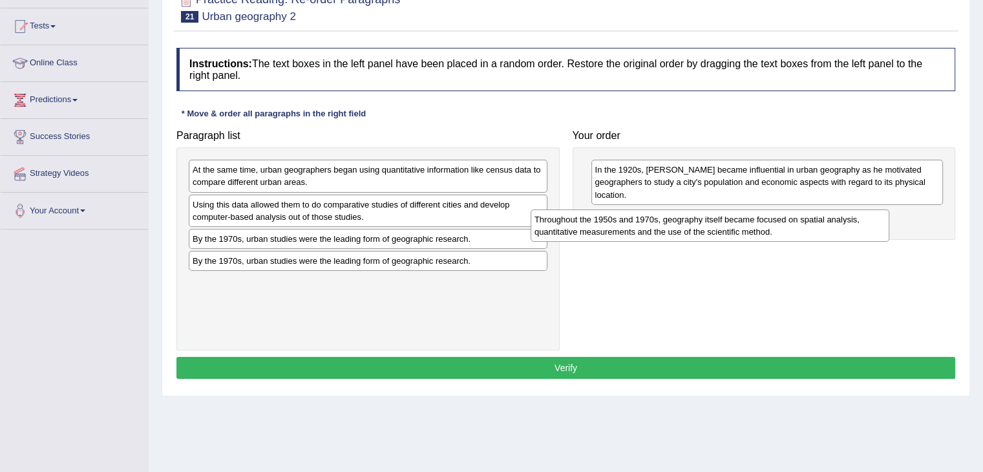
drag, startPoint x: 297, startPoint y: 173, endPoint x: 639, endPoint y: 223, distance: 345.6
click at [639, 223] on div "Throughout the 1950s and 1970s, geography itself became focused on spatial anal…" at bounding box center [710, 225] width 359 height 32
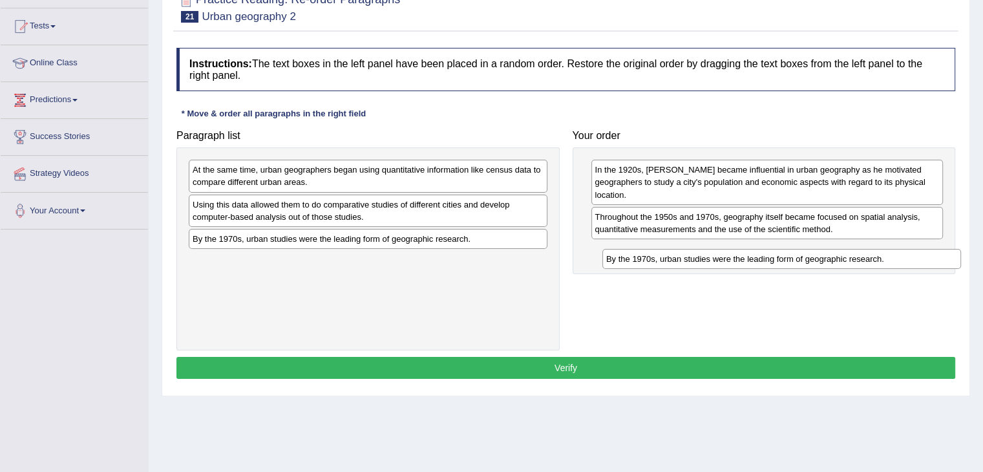
drag, startPoint x: 288, startPoint y: 240, endPoint x: 702, endPoint y: 261, distance: 414.3
click at [702, 261] on div "By the 1970s, urban studies were the leading form of geographic research." at bounding box center [782, 259] width 359 height 20
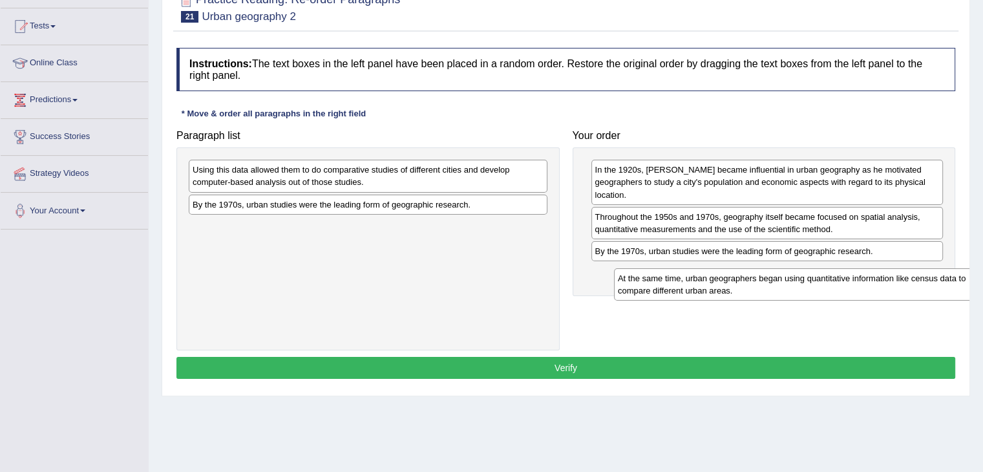
drag, startPoint x: 348, startPoint y: 172, endPoint x: 774, endPoint y: 281, distance: 439.0
click at [774, 281] on div "At the same time, urban geographers began using quantitative information like c…" at bounding box center [793, 284] width 359 height 32
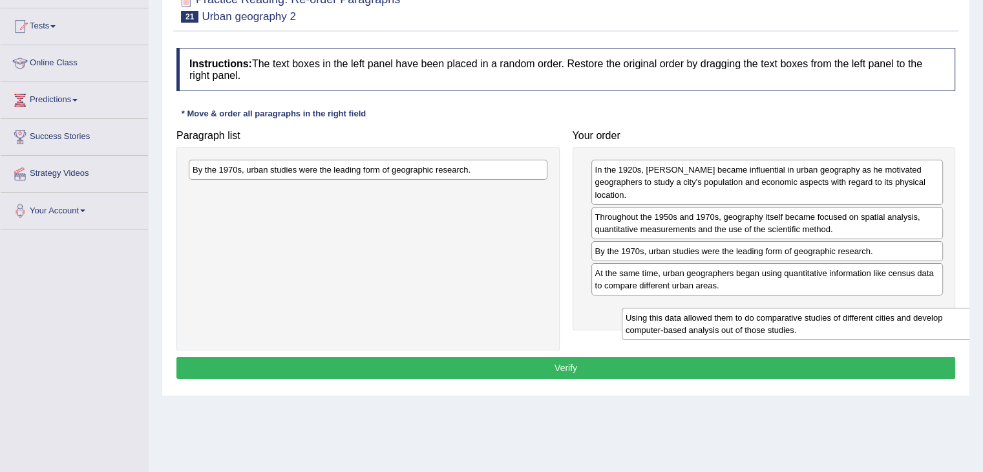
drag, startPoint x: 308, startPoint y: 176, endPoint x: 742, endPoint y: 325, distance: 458.6
click at [742, 325] on div "Using this data allowed them to do comparative studies of different cities and …" at bounding box center [801, 324] width 359 height 32
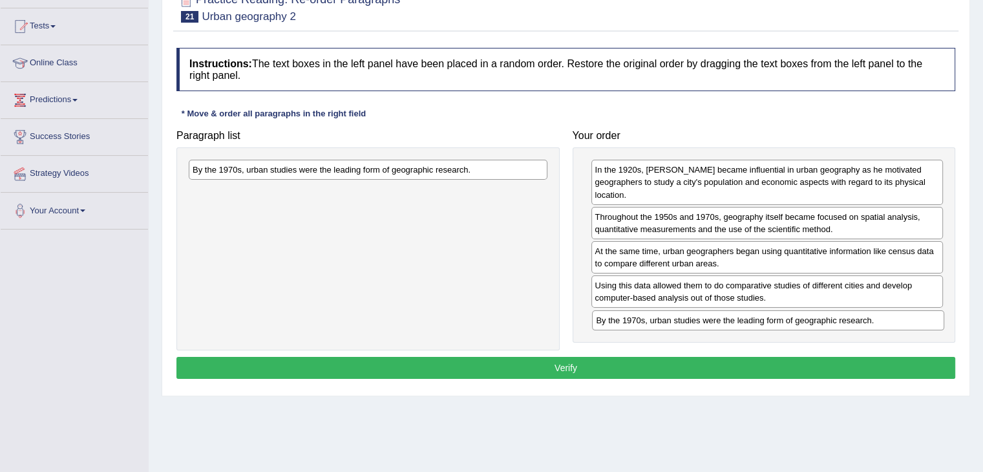
drag, startPoint x: 626, startPoint y: 250, endPoint x: 627, endPoint y: 320, distance: 69.8
click at [627, 320] on div "By the 1970s, urban studies were the leading form of geographic research." at bounding box center [768, 320] width 352 height 20
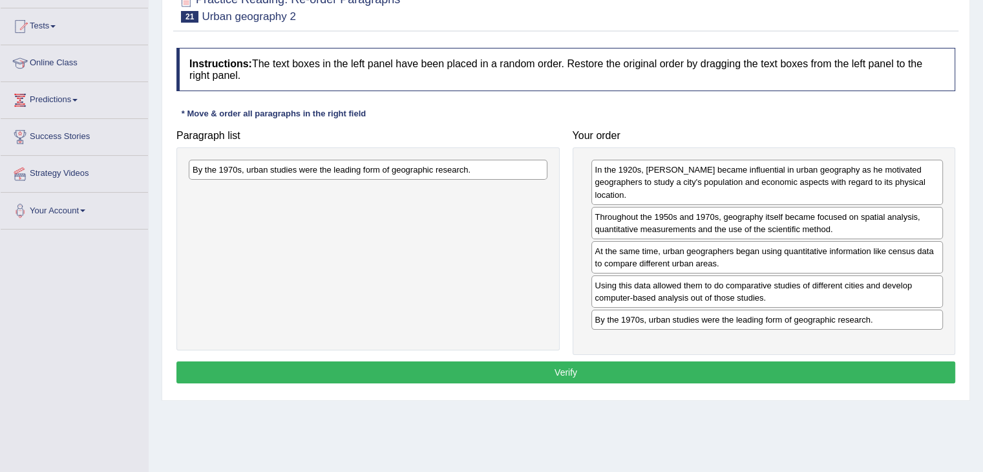
click at [556, 368] on button "Verify" at bounding box center [565, 372] width 779 height 22
click at [529, 375] on button "Verify" at bounding box center [565, 372] width 779 height 22
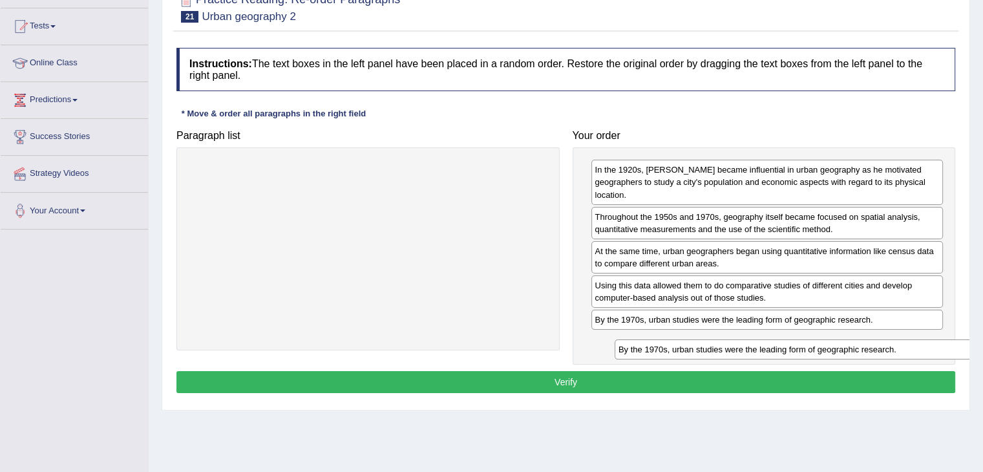
drag, startPoint x: 260, startPoint y: 167, endPoint x: 668, endPoint y: 344, distance: 445.1
click at [683, 347] on div "By the 1970s, urban studies were the leading form of geographic research." at bounding box center [794, 349] width 359 height 20
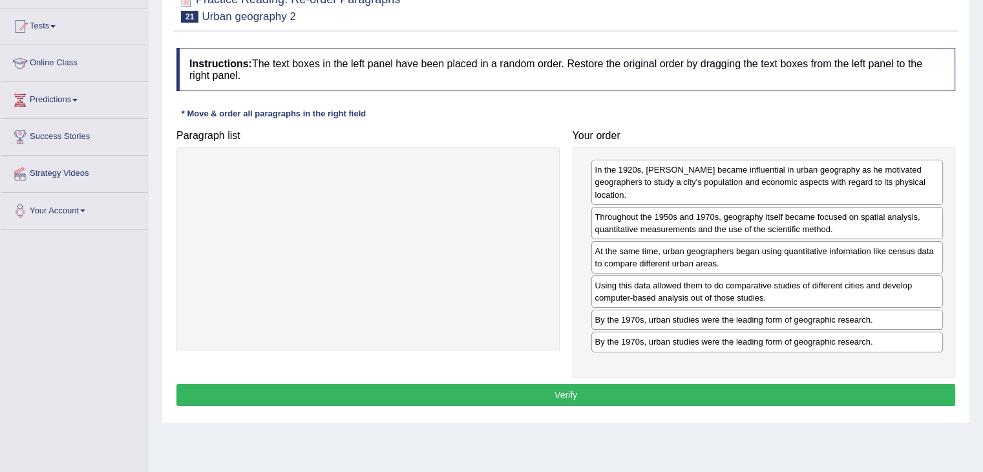
click at [557, 389] on button "Verify" at bounding box center [565, 395] width 779 height 22
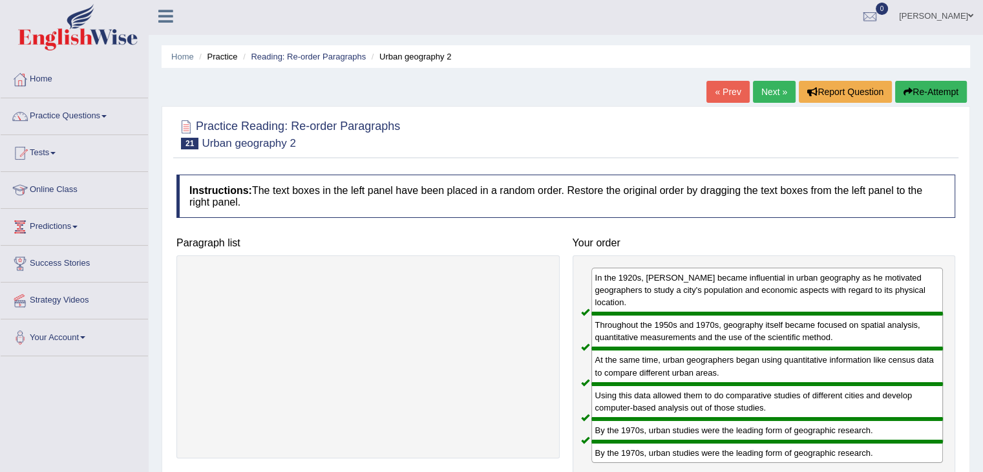
scroll to position [0, 0]
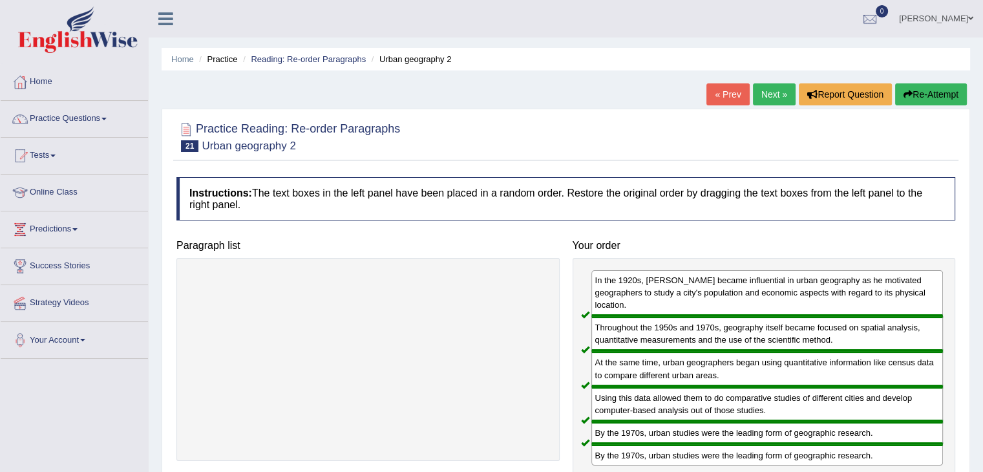
click at [768, 100] on link "Next »" at bounding box center [774, 94] width 43 height 22
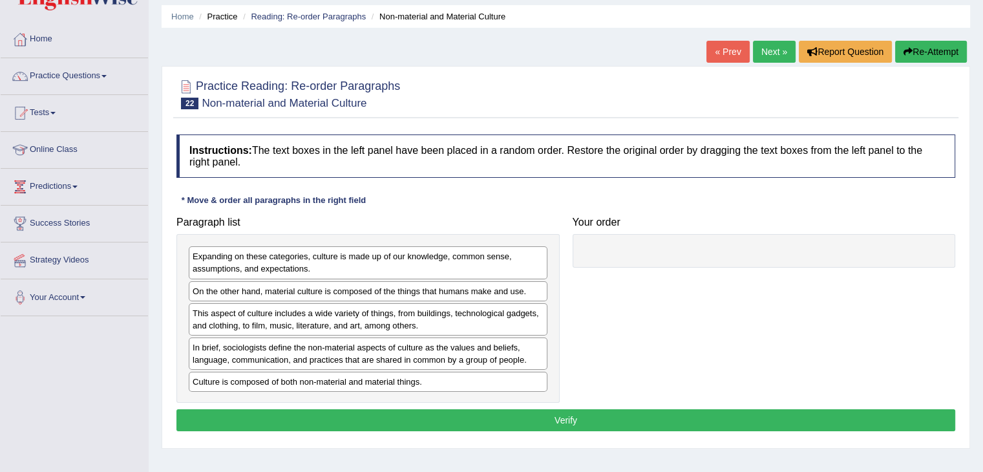
scroll to position [65, 0]
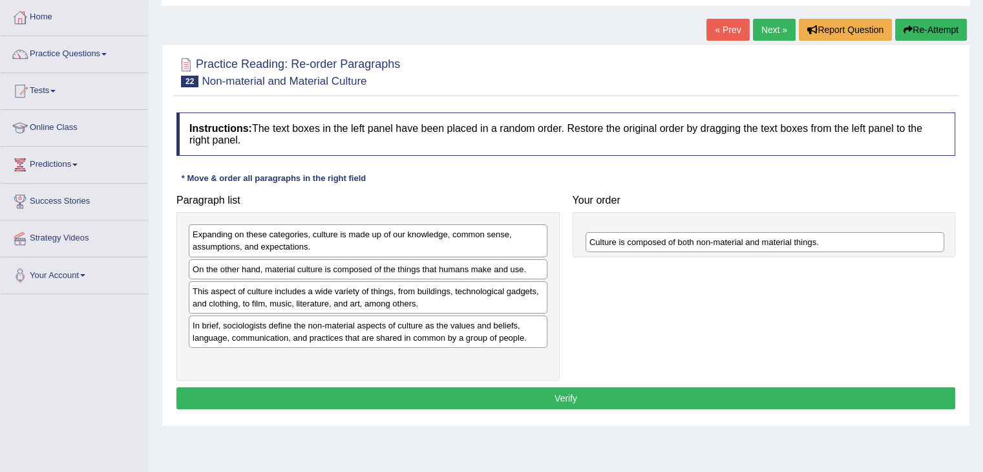
drag, startPoint x: 328, startPoint y: 362, endPoint x: 725, endPoint y: 246, distance: 413.7
click at [725, 246] on div "Culture is composed of both non-material and material things." at bounding box center [765, 242] width 359 height 20
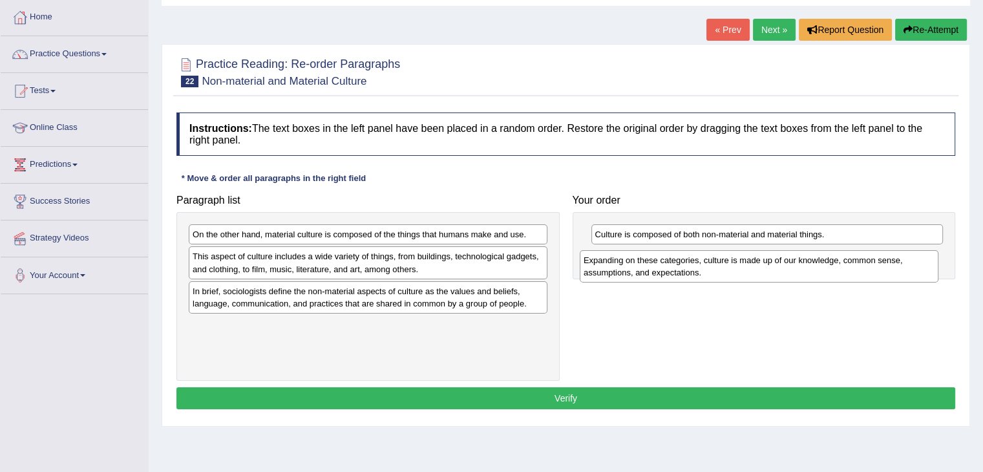
drag, startPoint x: 253, startPoint y: 241, endPoint x: 645, endPoint y: 267, distance: 392.0
click at [645, 267] on div "Expanding on these categories, culture is made up of our knowledge, common sens…" at bounding box center [759, 266] width 359 height 32
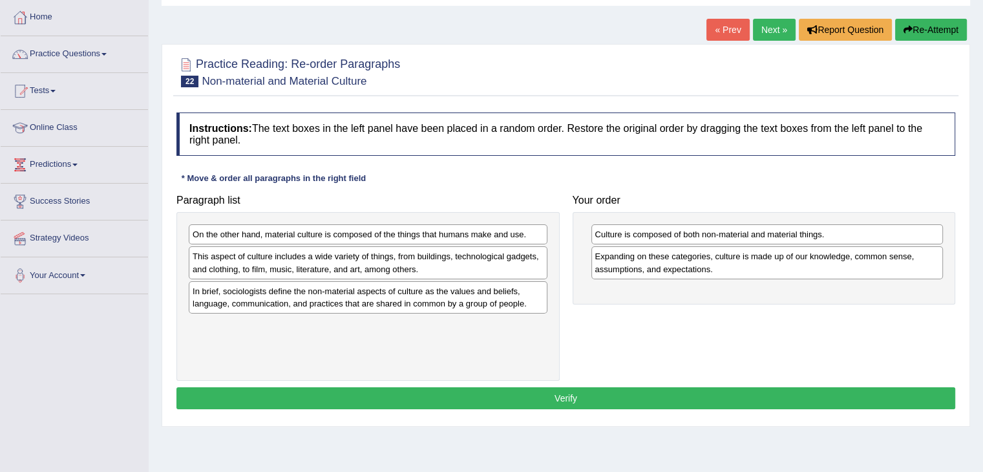
click at [281, 237] on div "On the other hand, material culture is composed of the things that humans make …" at bounding box center [368, 234] width 359 height 20
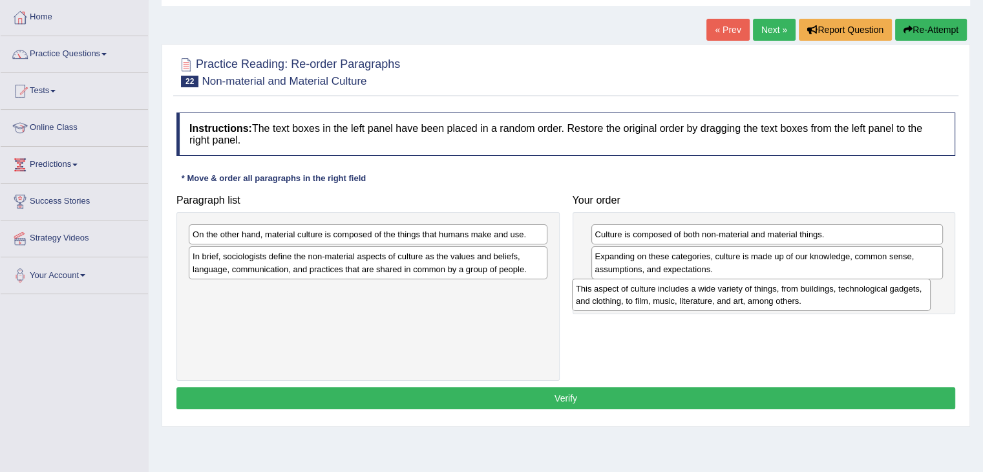
drag, startPoint x: 281, startPoint y: 264, endPoint x: 664, endPoint y: 295, distance: 384.6
click at [664, 295] on div "This aspect of culture includes a wide variety of things, from buildings, techn…" at bounding box center [751, 295] width 359 height 32
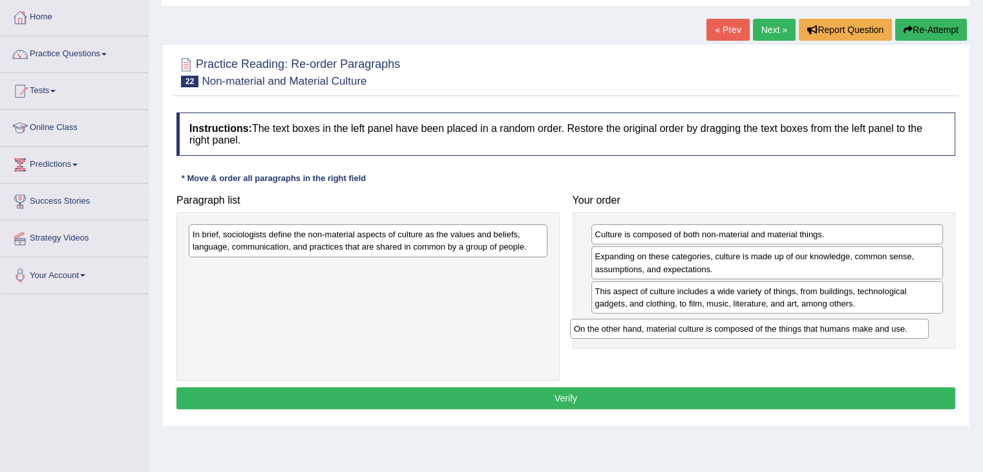
drag, startPoint x: 255, startPoint y: 237, endPoint x: 636, endPoint y: 332, distance: 392.9
click at [636, 332] on div "On the other hand, material culture is composed of the things that humans make …" at bounding box center [749, 329] width 359 height 20
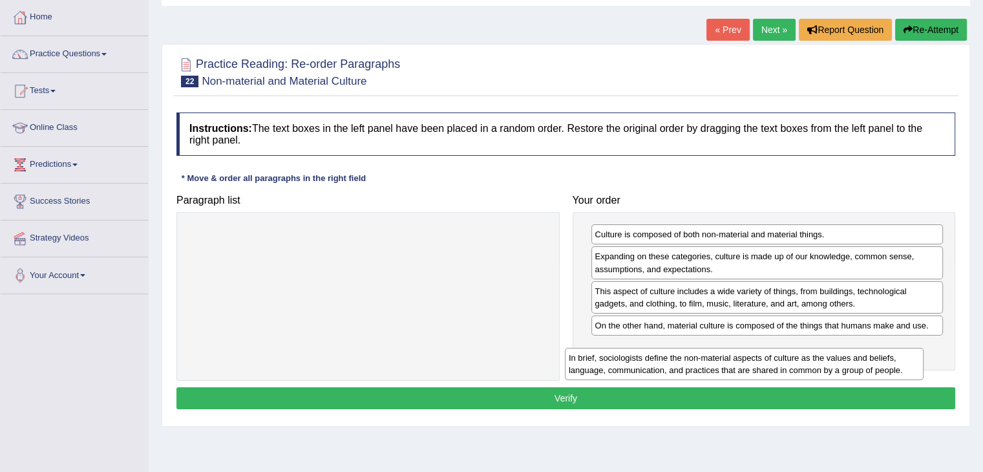
drag, startPoint x: 379, startPoint y: 240, endPoint x: 755, endPoint y: 364, distance: 396.0
click at [755, 364] on div "In brief, sociologists define the non-material aspects of culture as the values…" at bounding box center [744, 364] width 359 height 32
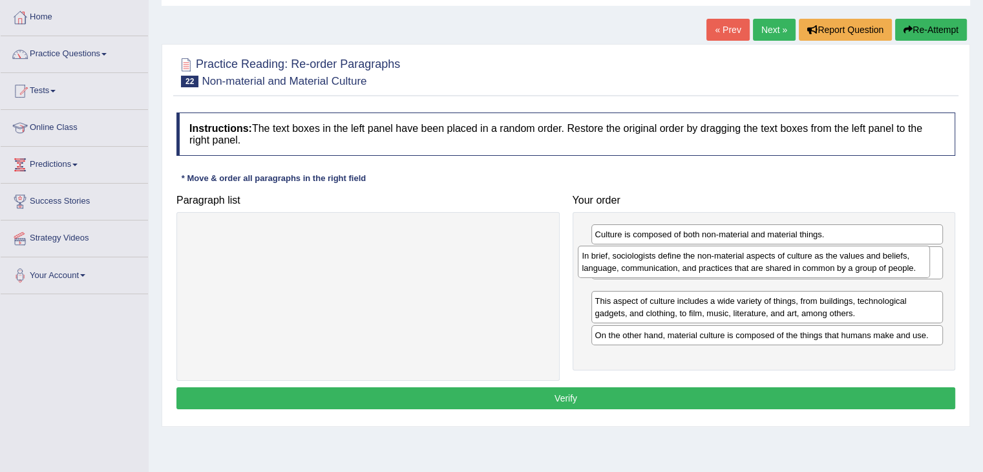
drag, startPoint x: 782, startPoint y: 355, endPoint x: 769, endPoint y: 264, distance: 91.4
click at [769, 264] on div "In brief, sociologists define the non-material aspects of culture as the values…" at bounding box center [754, 262] width 352 height 32
drag, startPoint x: 680, startPoint y: 301, endPoint x: 672, endPoint y: 266, distance: 35.8
click at [672, 266] on div "In brief, sociologists define the non-material aspects of culture as the values…" at bounding box center [759, 262] width 352 height 32
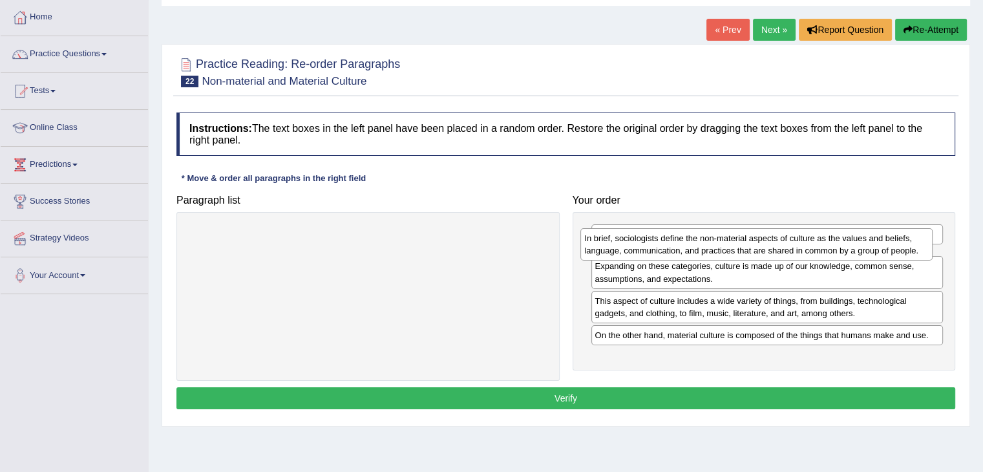
drag, startPoint x: 646, startPoint y: 296, endPoint x: 636, endPoint y: 242, distance: 54.6
click at [636, 242] on div "In brief, sociologists define the non-material aspects of culture as the values…" at bounding box center [757, 244] width 352 height 32
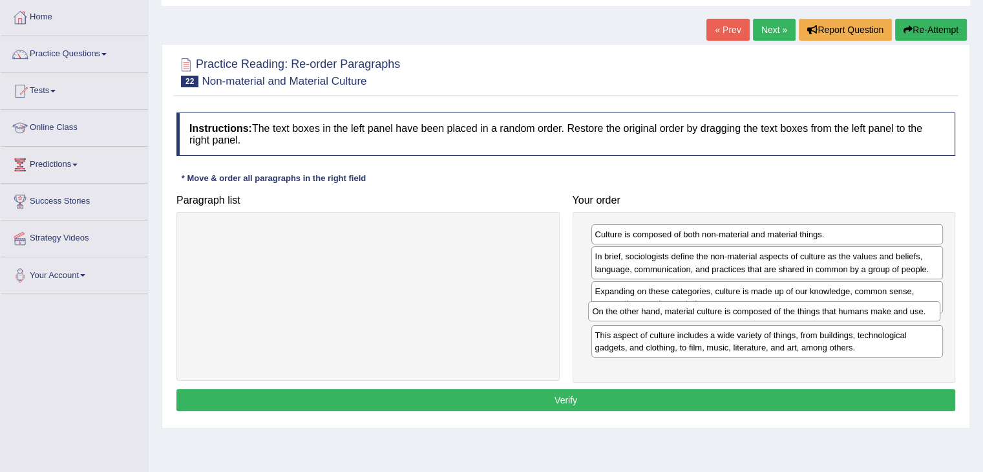
drag, startPoint x: 639, startPoint y: 363, endPoint x: 636, endPoint y: 317, distance: 45.3
click at [636, 317] on div "On the other hand, material culture is composed of the things that humans make …" at bounding box center [764, 311] width 352 height 20
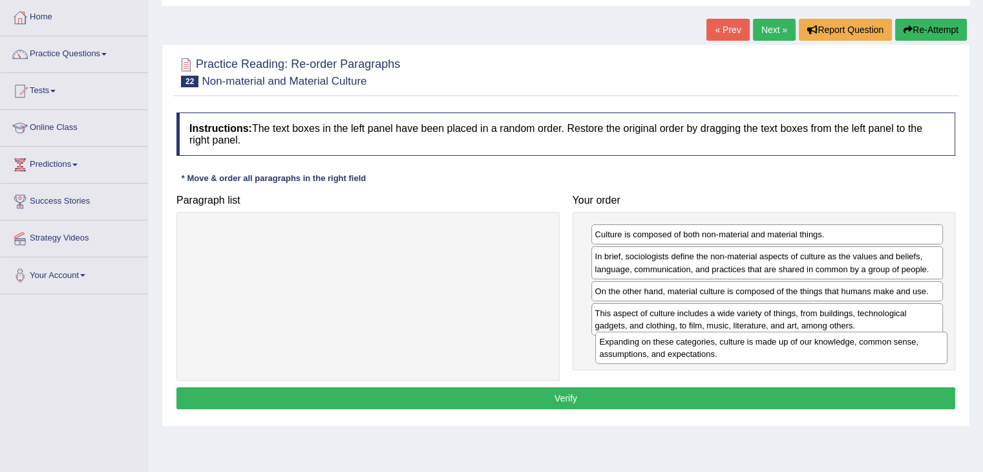
drag, startPoint x: 681, startPoint y: 295, endPoint x: 685, endPoint y: 347, distance: 51.3
click at [685, 347] on div "Expanding on these categories, culture is made up of our knowledge, common sens…" at bounding box center [771, 348] width 352 height 32
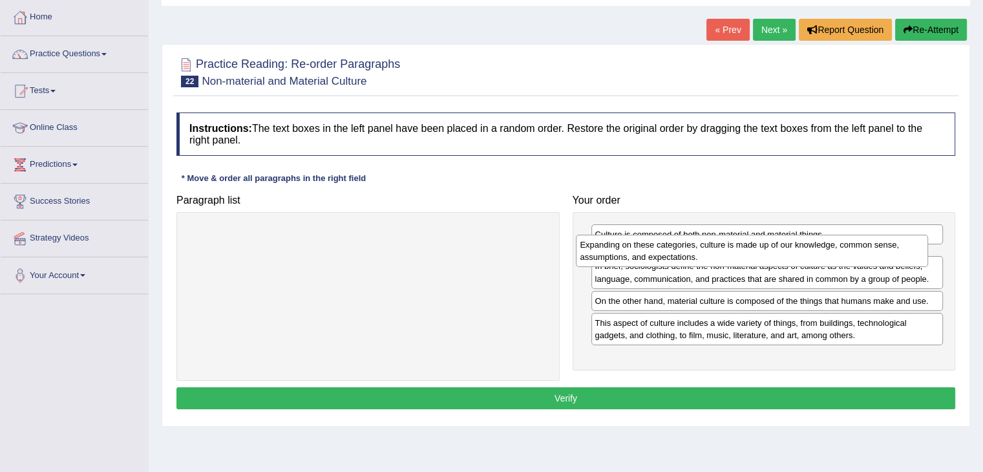
drag, startPoint x: 654, startPoint y: 356, endPoint x: 639, endPoint y: 254, distance: 102.6
click at [639, 254] on div "Expanding on these categories, culture is made up of our knowledge, common sens…" at bounding box center [752, 251] width 352 height 32
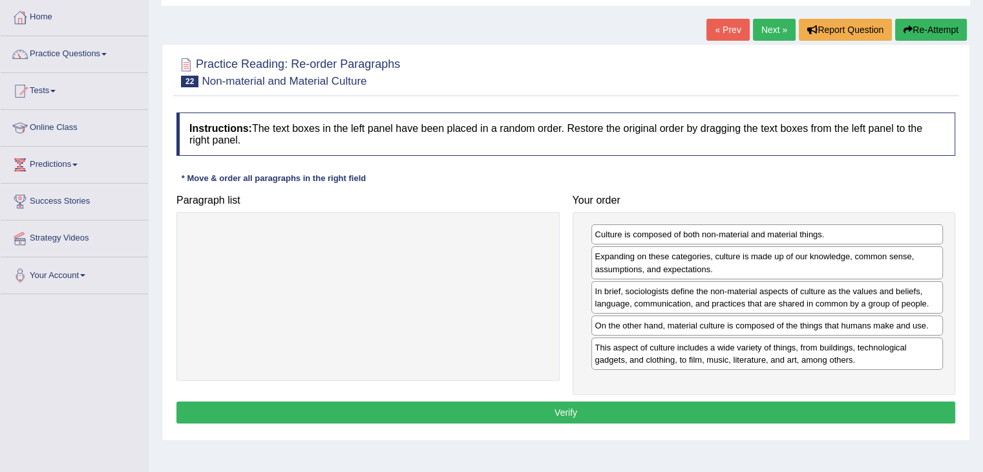
click at [566, 409] on button "Verify" at bounding box center [565, 412] width 779 height 22
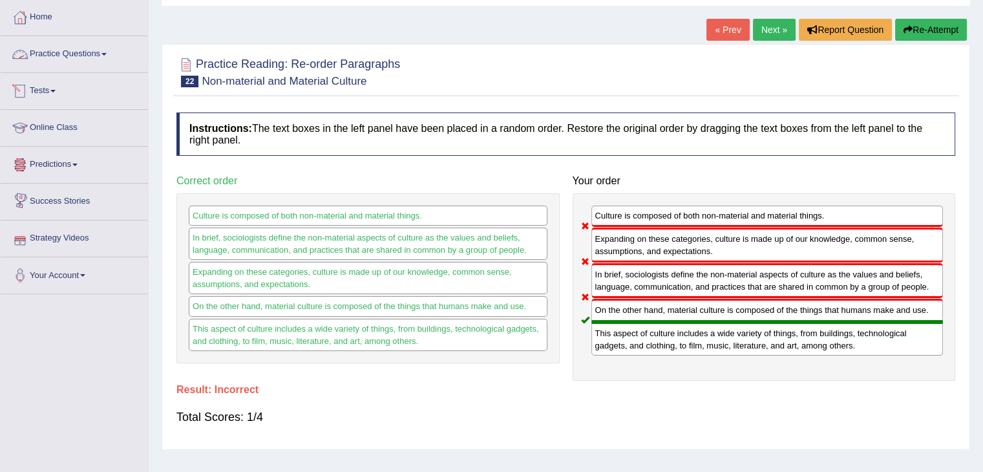
click at [67, 59] on link "Practice Questions" at bounding box center [74, 52] width 147 height 32
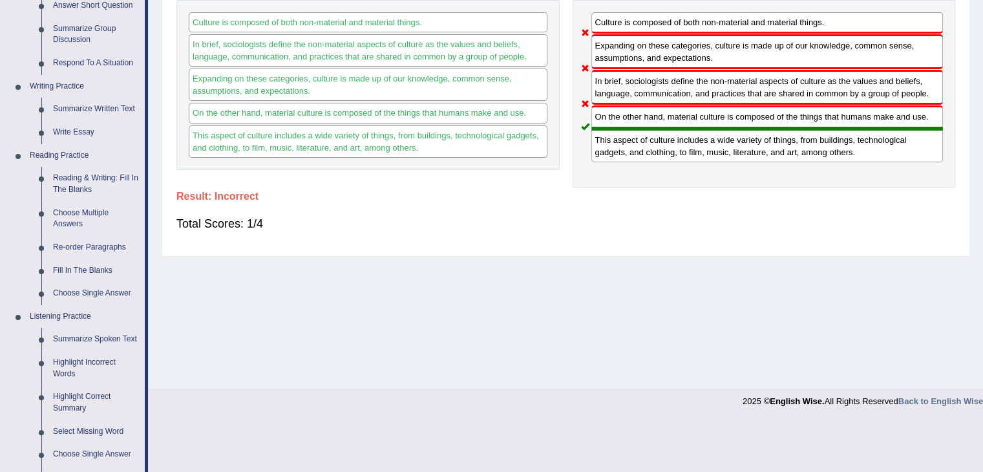
scroll to position [259, 0]
